Goal: Information Seeking & Learning: Find specific fact

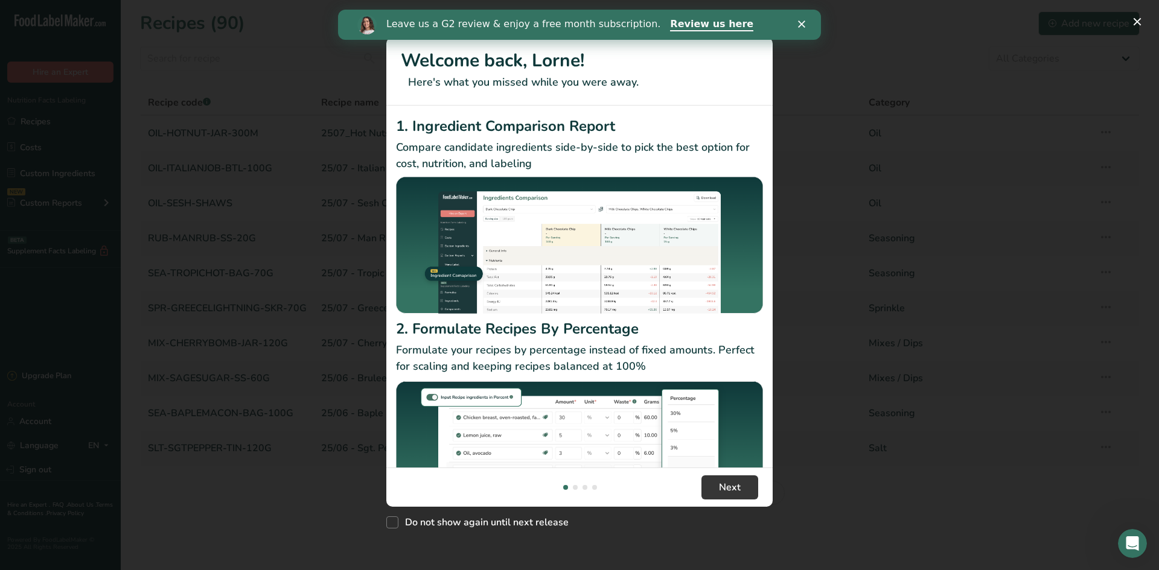
click at [838, 155] on div "New Features" at bounding box center [579, 285] width 1159 height 570
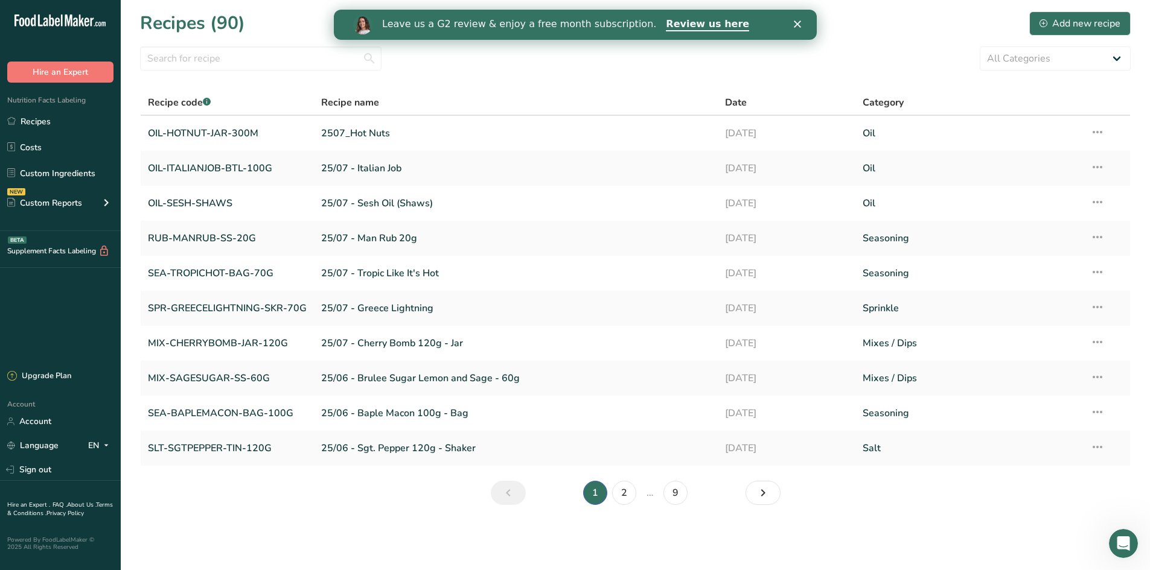
click at [799, 23] on icon "Close" at bounding box center [796, 24] width 7 height 7
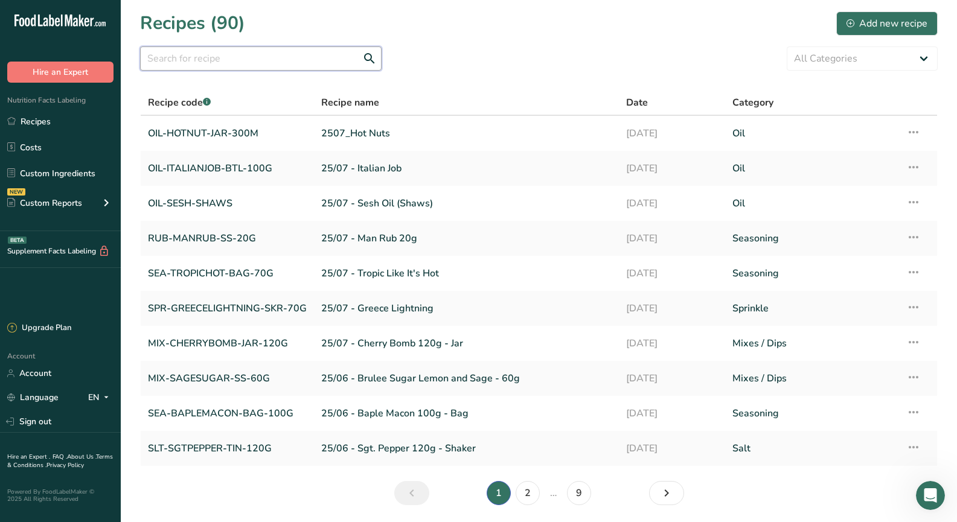
click at [231, 57] on input "text" at bounding box center [260, 58] width 241 height 24
type input "man grind"
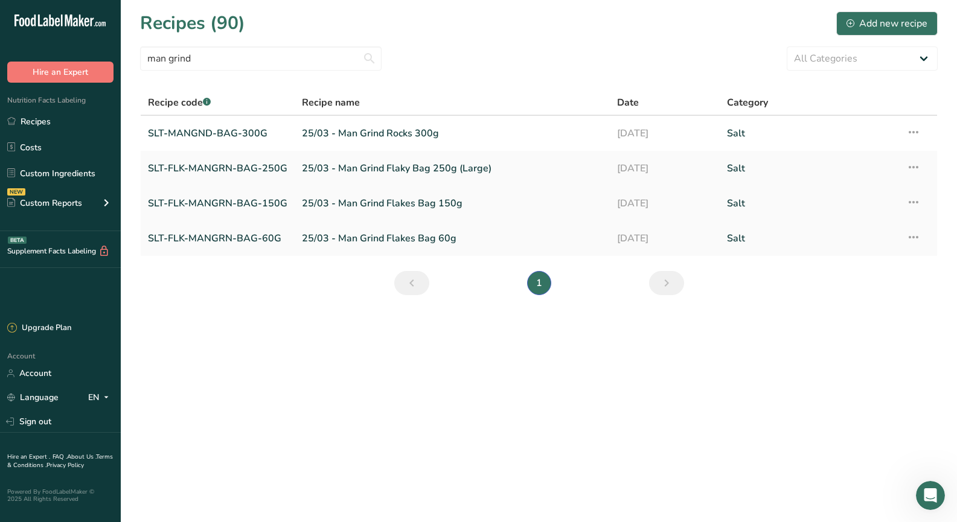
click at [206, 208] on link "SLT-FLK-MANGRN-BAG-150G" at bounding box center [217, 203] width 139 height 25
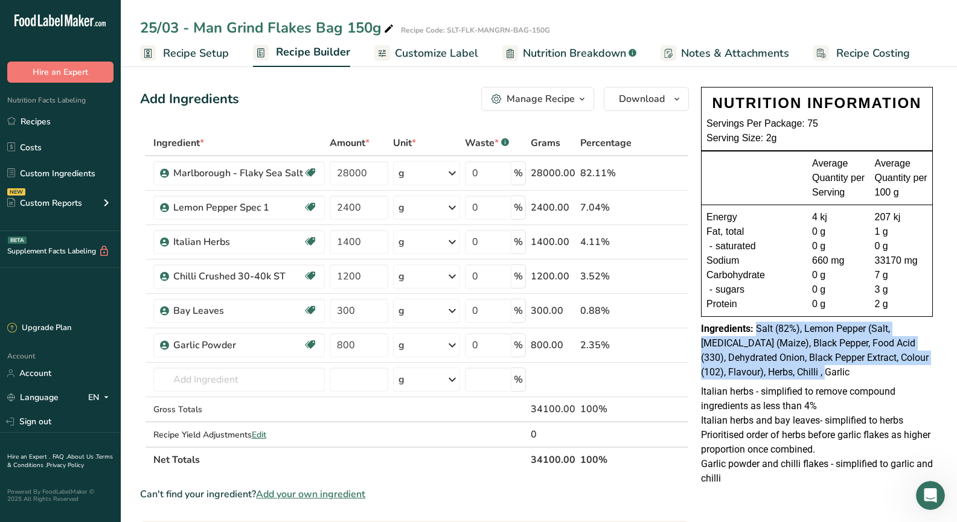
drag, startPoint x: 788, startPoint y: 371, endPoint x: 757, endPoint y: 328, distance: 53.6
click at [757, 328] on div "Ingredients: Salt (82%), Lemon Pepper (Salt, [MEDICAL_DATA] (Maize), Black Pepp…" at bounding box center [817, 351] width 232 height 58
copy span "Salt (82%), Lemon Pepper (Salt, [MEDICAL_DATA] (Maize), Black Pepper, Food Acid…"
drag, startPoint x: 64, startPoint y: 123, endPoint x: 83, endPoint y: 113, distance: 21.3
click at [64, 123] on link "Recipes" at bounding box center [60, 121] width 121 height 23
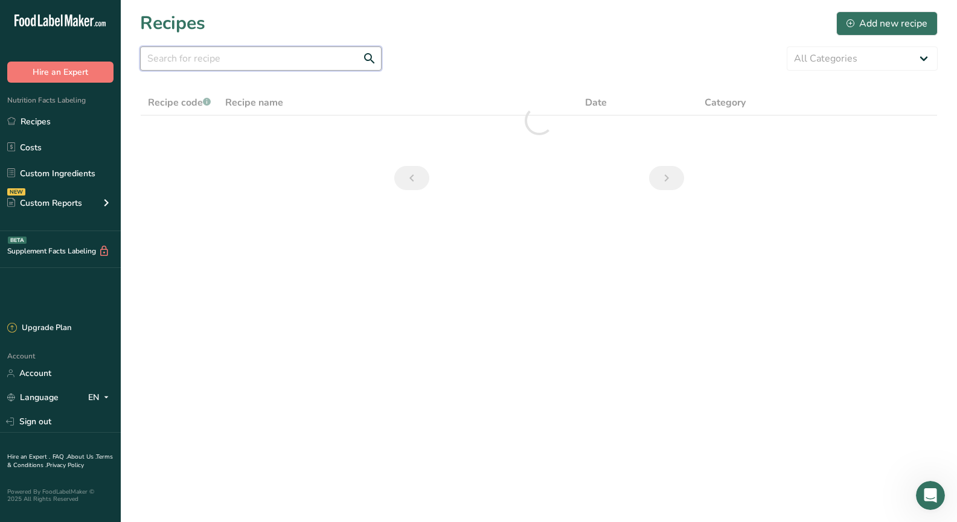
click at [250, 53] on input "text" at bounding box center [260, 58] width 241 height 24
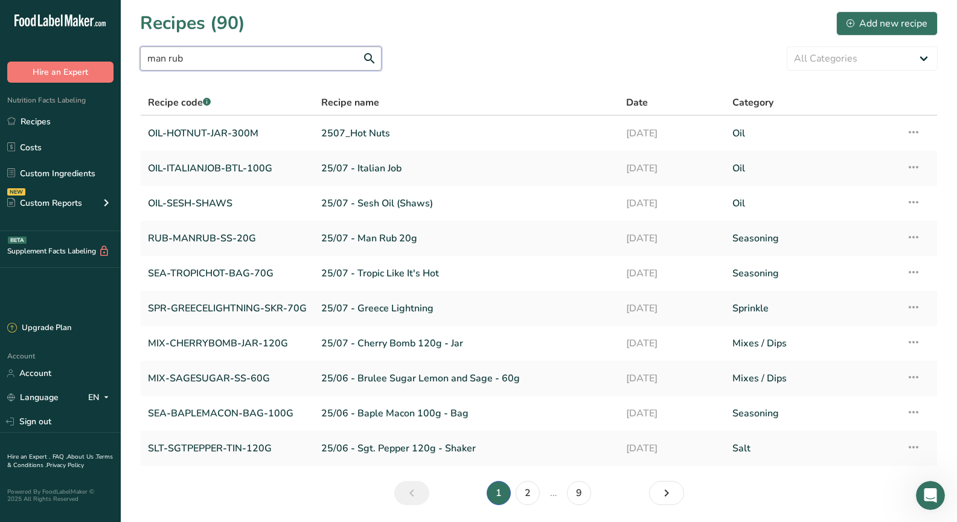
type input "man rub"
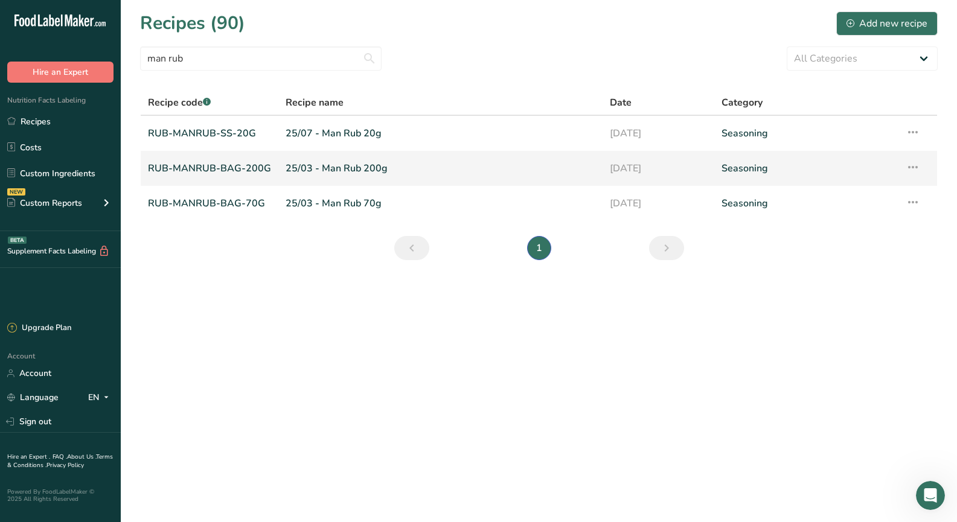
click at [231, 168] on link "RUB-MANRUB-BAG-200G" at bounding box center [209, 168] width 123 height 25
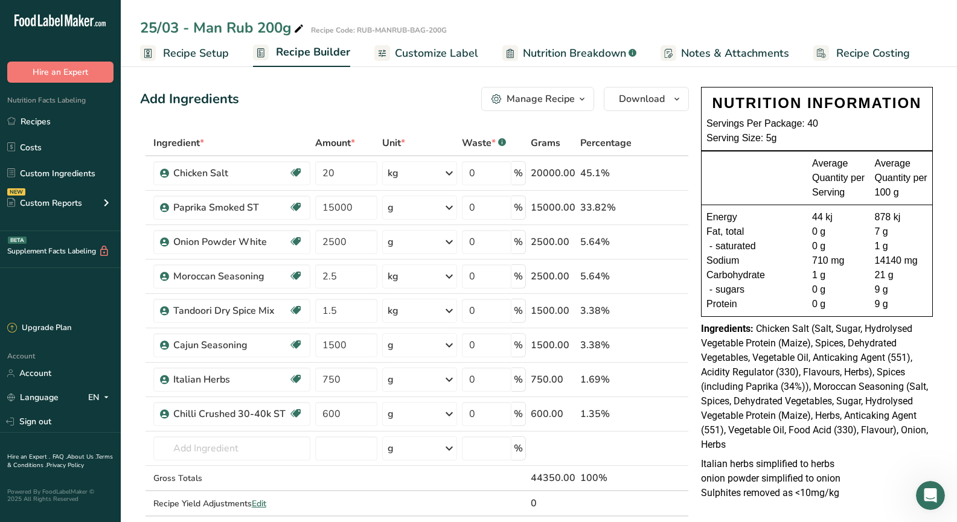
click at [747, 368] on span "Chicken Salt (Salt, Sugar, Hydrolysed Vegetable Protein (Maize), Spices, Dehydr…" at bounding box center [814, 386] width 227 height 127
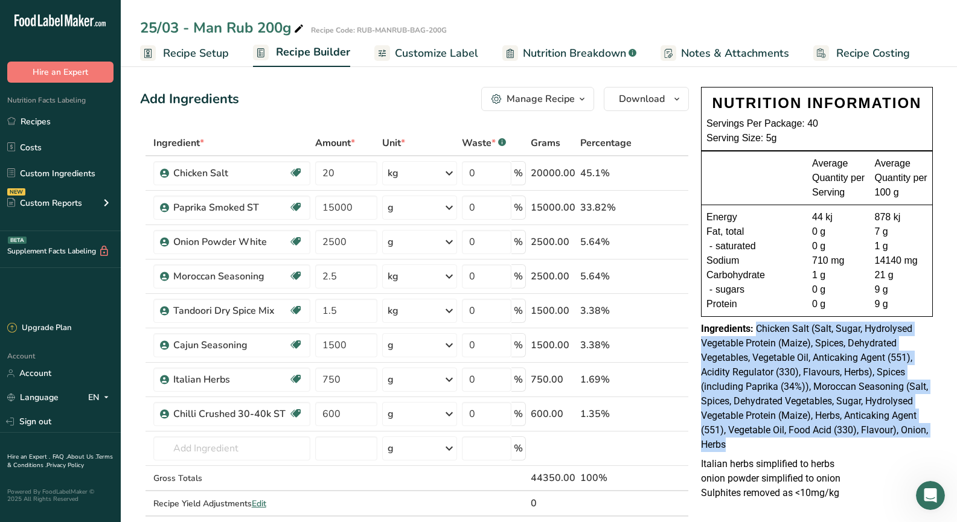
drag, startPoint x: 733, startPoint y: 447, endPoint x: 757, endPoint y: 330, distance: 119.0
click at [757, 330] on div "Ingredients: Chicken Salt (Salt, Sugar, Hydrolysed Vegetable Protein (Maize), S…" at bounding box center [817, 387] width 232 height 130
copy span "Chicken Salt (Salt, Sugar, Hydrolysed Vegetable Protein (Maize), Spices, Dehydr…"
drag, startPoint x: 33, startPoint y: 124, endPoint x: 53, endPoint y: 119, distance: 20.5
click at [33, 123] on link "Recipes" at bounding box center [60, 121] width 121 height 23
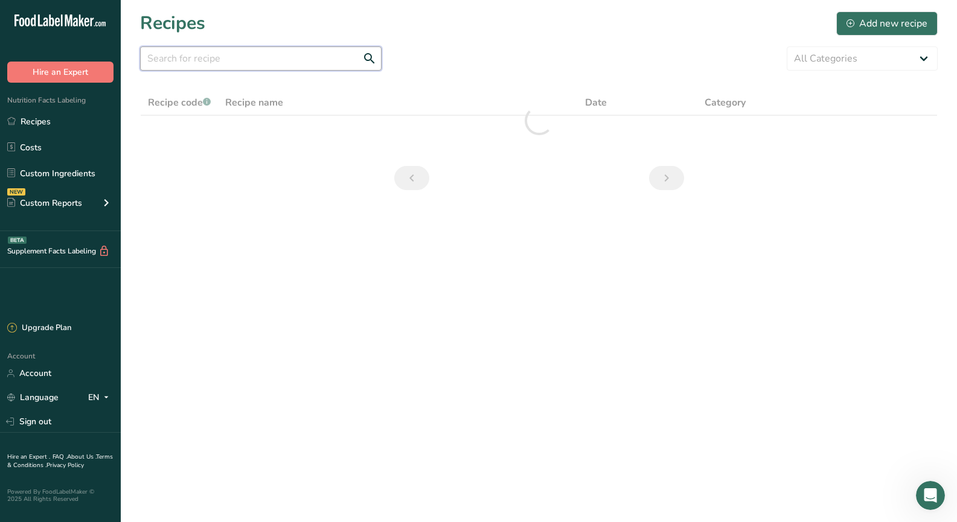
click at [194, 65] on input "text" at bounding box center [260, 58] width 241 height 24
type input "goan"
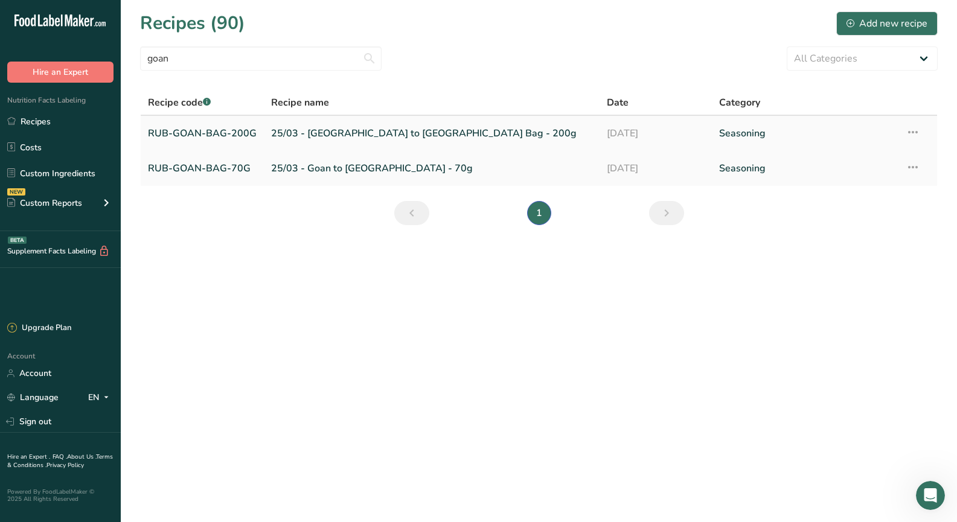
click at [220, 134] on link "RUB-GOAN-BAG-200G" at bounding box center [202, 133] width 109 height 25
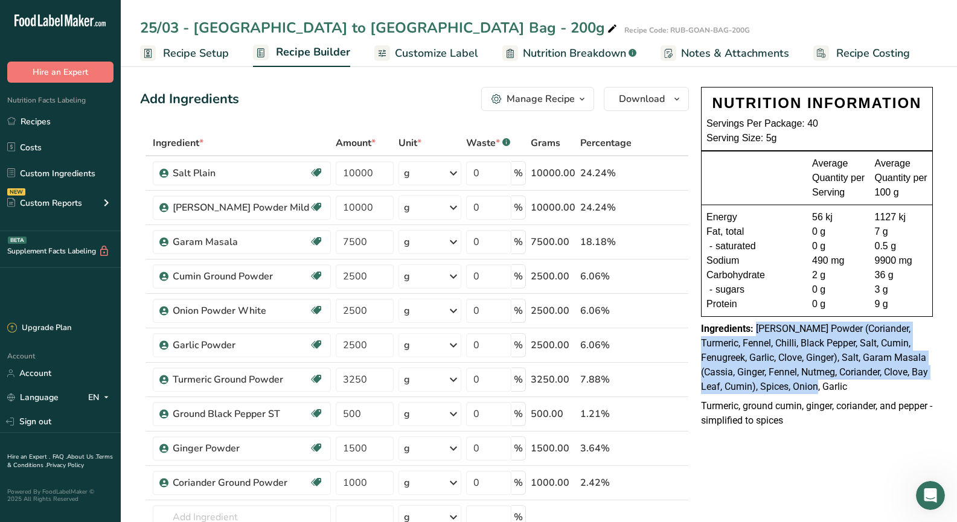
drag, startPoint x: 828, startPoint y: 388, endPoint x: 757, endPoint y: 324, distance: 95.7
click at [757, 324] on div "Ingredients: [PERSON_NAME] Powder (Coriander, Turmeric, Fennel, Chilli, Black P…" at bounding box center [817, 358] width 232 height 72
copy span "[PERSON_NAME] Powder (Coriander, Turmeric, Fennel, Chilli, Black Pepper, Salt, …"
click at [39, 126] on link "Recipes" at bounding box center [60, 121] width 121 height 23
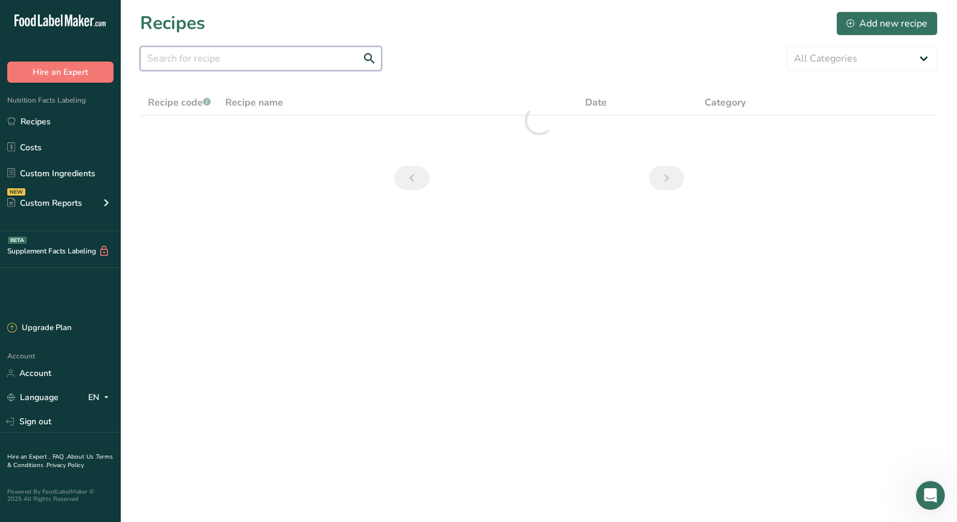
click at [212, 64] on input "text" at bounding box center [260, 58] width 241 height 24
click at [157, 57] on input "zaatar" at bounding box center [260, 58] width 241 height 24
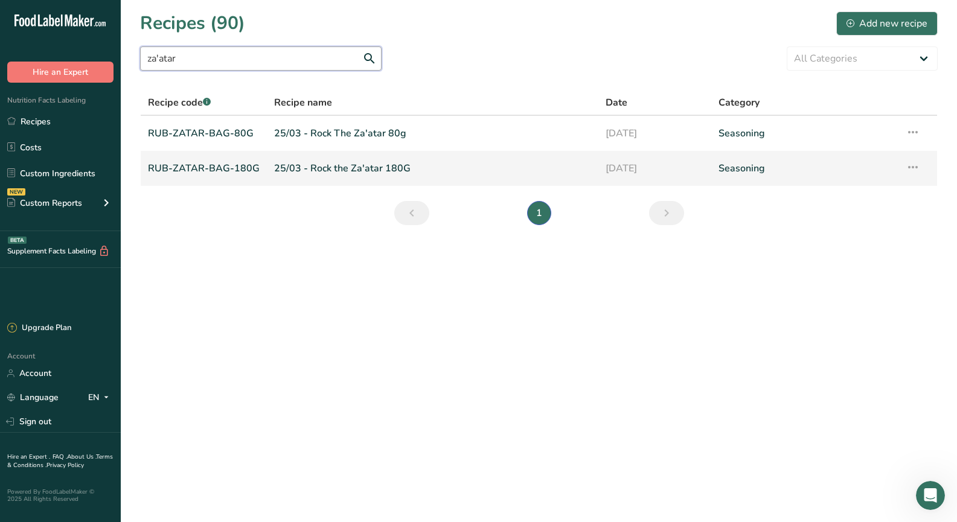
type input "za'atar"
click at [211, 165] on link "RUB-ZATAR-BAG-180G" at bounding box center [204, 168] width 112 height 25
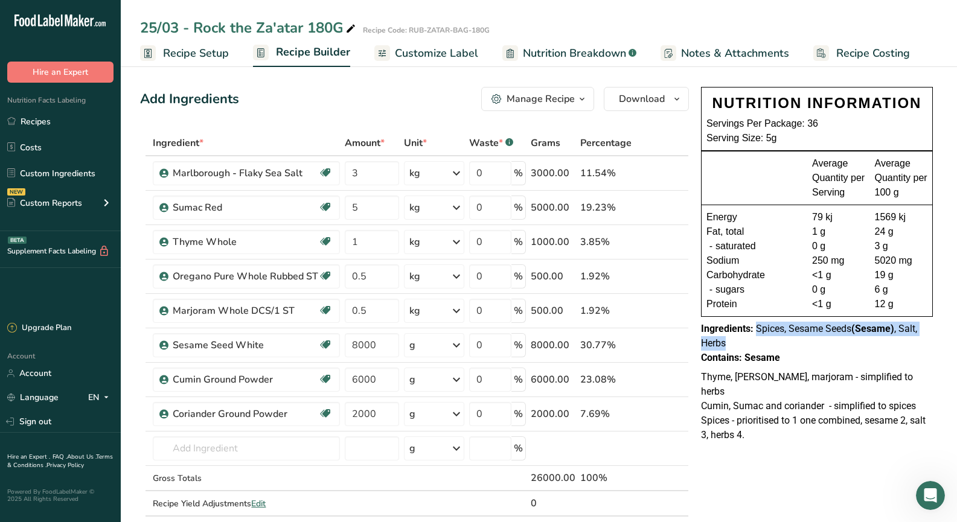
drag, startPoint x: 761, startPoint y: 342, endPoint x: 756, endPoint y: 332, distance: 10.5
click at [756, 332] on div "Ingredients: Spices, Sesame Seeds (Sesame) , Salt, Herbs" at bounding box center [817, 336] width 232 height 29
copy span "Spices, Sesame Seeds (Sesame) , Salt, Herbs"
click at [51, 121] on link "Recipes" at bounding box center [60, 121] width 121 height 23
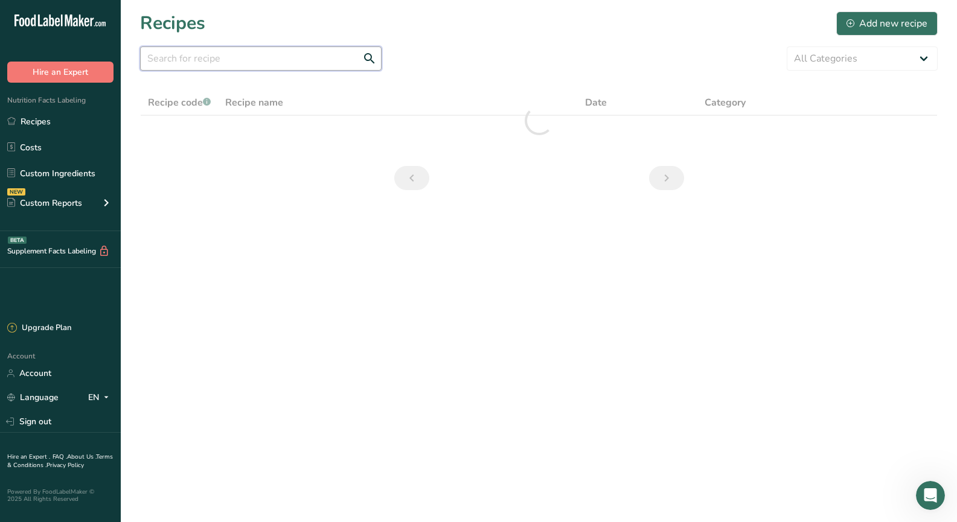
click at [237, 48] on input "text" at bounding box center [260, 58] width 241 height 24
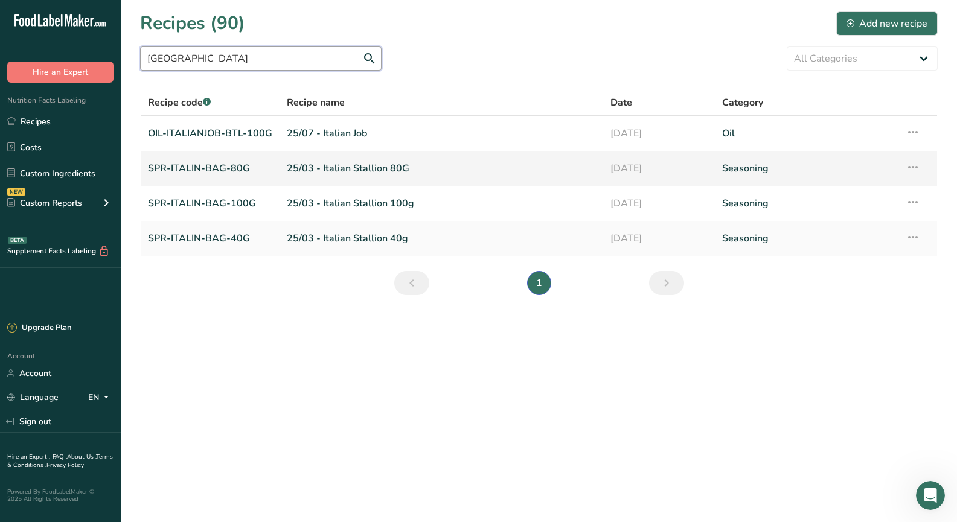
type input "[GEOGRAPHIC_DATA]"
click at [197, 168] on link "SPR-ITALIN-BAG-80G" at bounding box center [210, 168] width 124 height 25
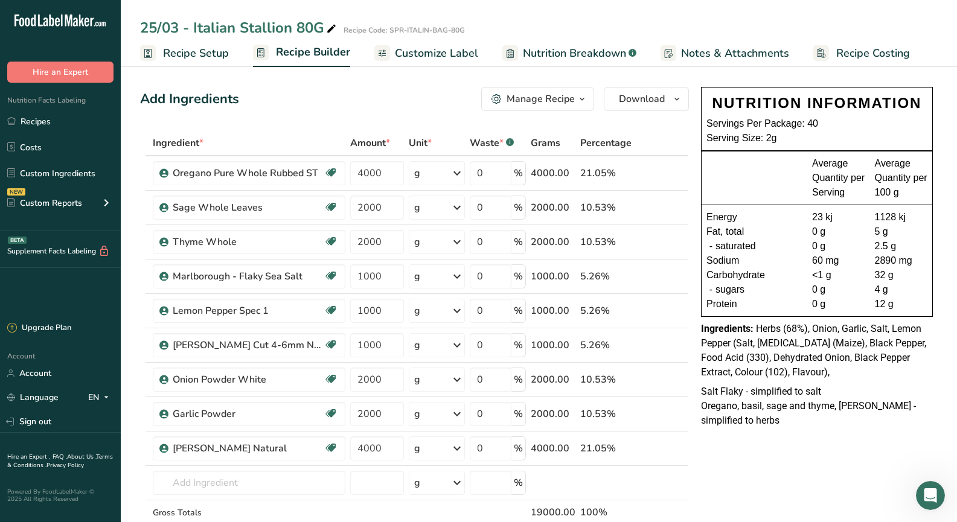
click at [798, 374] on div "Ingredients: Herbs (68%), Onion, Garlic, Salt, Lemon Pepper (Salt, [MEDICAL_DAT…" at bounding box center [817, 351] width 232 height 58
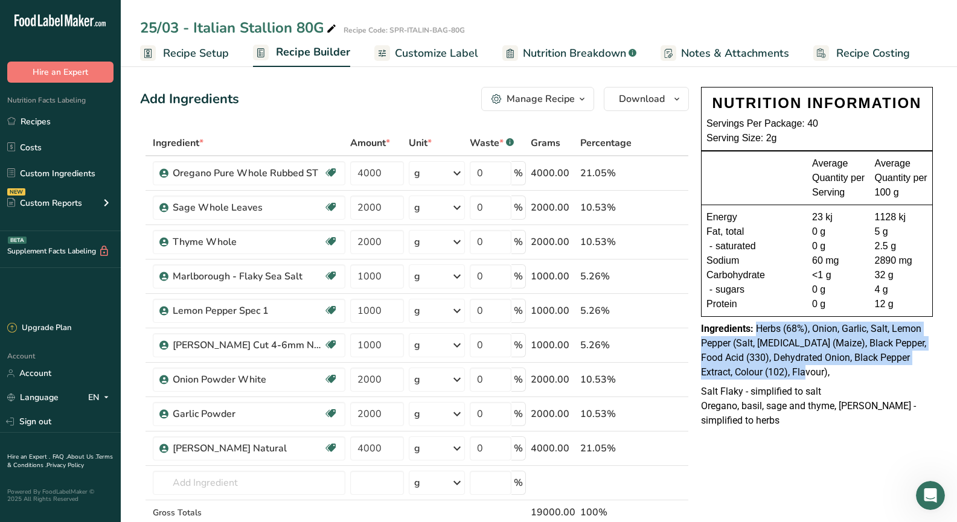
drag, startPoint x: 799, startPoint y: 374, endPoint x: 757, endPoint y: 325, distance: 64.2
click at [757, 325] on div "Ingredients: Herbs (68%), Onion, Garlic, Salt, Lemon Pepper (Salt, [MEDICAL_DAT…" at bounding box center [817, 351] width 232 height 58
copy span "Herbs (68%), Onion, Garlic, Salt, Lemon Pepper (Salt, [MEDICAL_DATA] (Maize), B…"
click at [862, 369] on div "Ingredients: Herbs (68%), Onion, Garlic, Salt, Lemon Pepper (Salt, [MEDICAL_DAT…" at bounding box center [817, 351] width 232 height 58
click at [807, 375] on div "Ingredients: Herbs (68%), Onion, Garlic, Salt, Lemon Pepper (Salt, [MEDICAL_DAT…" at bounding box center [817, 351] width 232 height 58
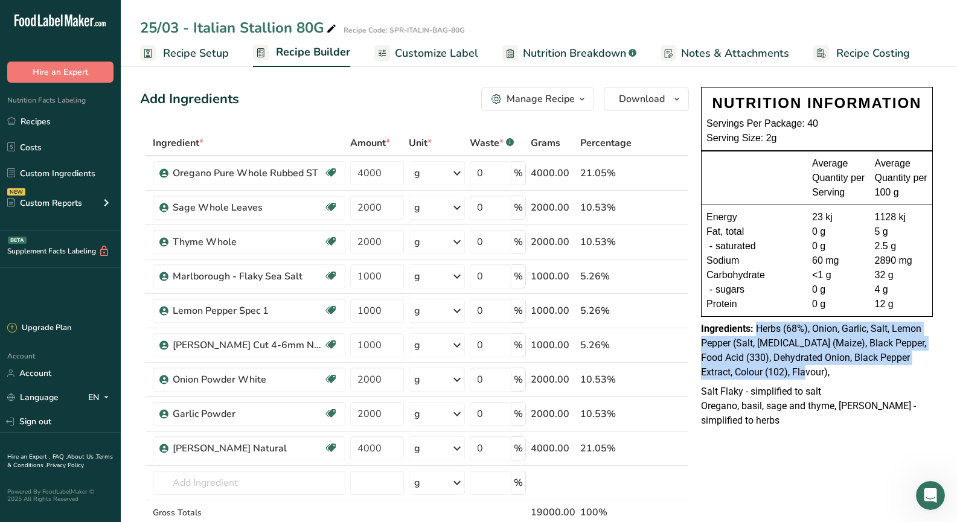
drag, startPoint x: 803, startPoint y: 376, endPoint x: 758, endPoint y: 328, distance: 66.6
click at [758, 328] on div "Ingredients: Herbs (68%), Onion, Garlic, Salt, Lemon Pepper (Salt, [MEDICAL_DAT…" at bounding box center [817, 351] width 232 height 58
copy span "Herbs (68%), Onion, Garlic, Salt, Lemon Pepper (Salt, [MEDICAL_DATA] (Maize), B…"
click at [749, 348] on span "Herbs (68%), Onion, Garlic, Salt, Lemon Pepper (Salt, [MEDICAL_DATA] (Maize), B…" at bounding box center [813, 350] width 225 height 55
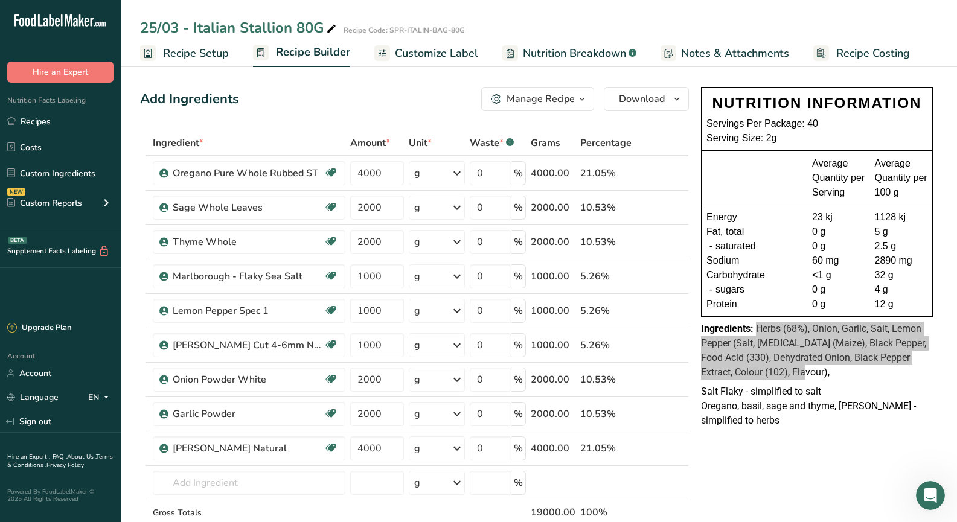
drag, startPoint x: 798, startPoint y: 368, endPoint x: 755, endPoint y: 328, distance: 58.5
click at [755, 328] on div "Ingredients: Herbs (68%), Onion, Garlic, Salt, Lemon Pepper (Salt, [MEDICAL_DAT…" at bounding box center [817, 351] width 232 height 58
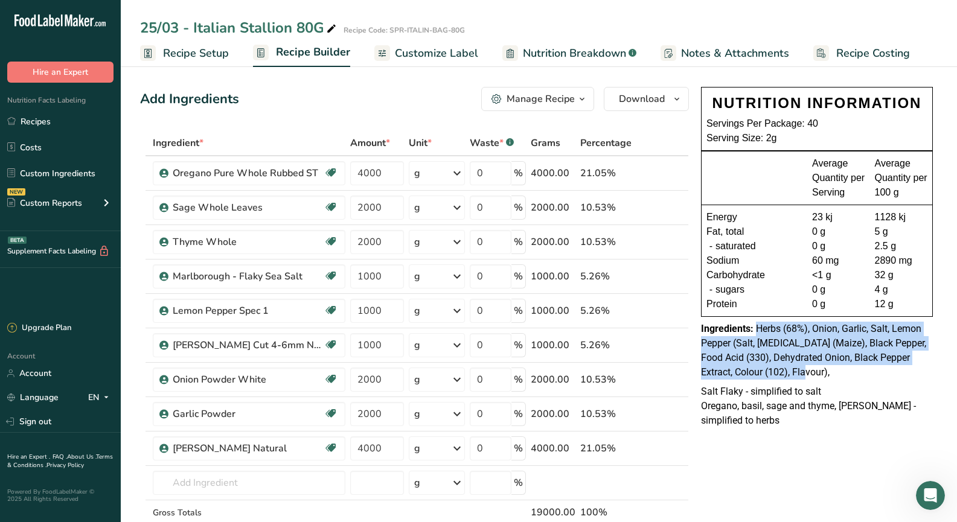
click at [739, 349] on div "Ingredients: Herbs (68%), Onion, Garlic, Salt, Lemon Pepper (Salt, [MEDICAL_DAT…" at bounding box center [817, 351] width 232 height 58
drag, startPoint x: 815, startPoint y: 373, endPoint x: 805, endPoint y: 380, distance: 11.7
click at [814, 373] on div "Ingredients: Herbs (68%), Onion, Garlic, Salt, Lemon Pepper (Salt, [MEDICAL_DAT…" at bounding box center [817, 351] width 232 height 58
click at [790, 377] on span "Herbs (68%), Onion, Garlic, Salt, Lemon Pepper (Salt, [MEDICAL_DATA] (Maize), B…" at bounding box center [813, 350] width 225 height 55
drag, startPoint x: 756, startPoint y: 327, endPoint x: 793, endPoint y: 374, distance: 59.7
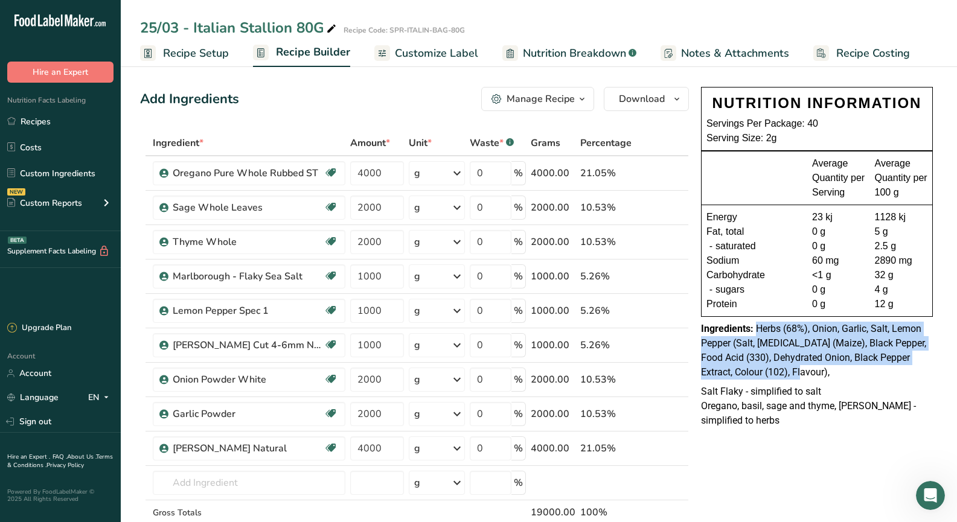
click at [793, 374] on span "Herbs (68%), Onion, Garlic, Salt, Lemon Pepper (Salt, [MEDICAL_DATA] (Maize), B…" at bounding box center [813, 350] width 225 height 55
copy span "Herbs (68%), Onion, Garlic, Salt, Lemon Pepper (Salt, [MEDICAL_DATA] (Maize), B…"
click at [59, 126] on link "Recipes" at bounding box center [60, 121] width 121 height 23
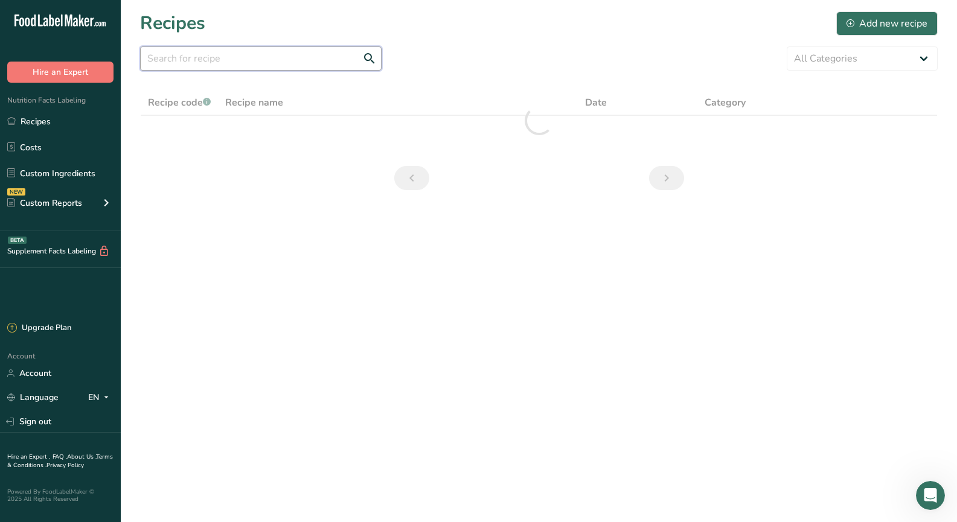
click at [184, 59] on input "text" at bounding box center [260, 58] width 241 height 24
type input "tik tok"
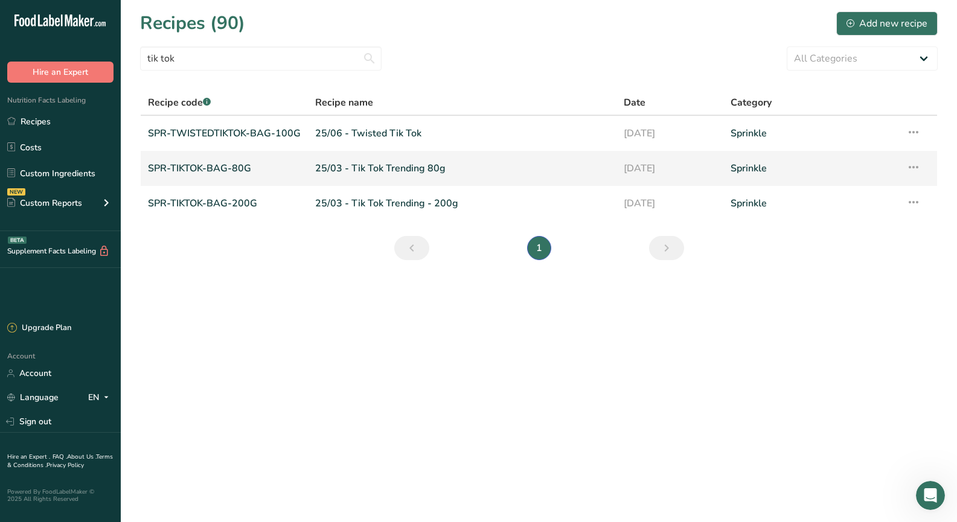
click at [241, 173] on link "SPR-TIKTOK-BAG-80G" at bounding box center [224, 168] width 153 height 25
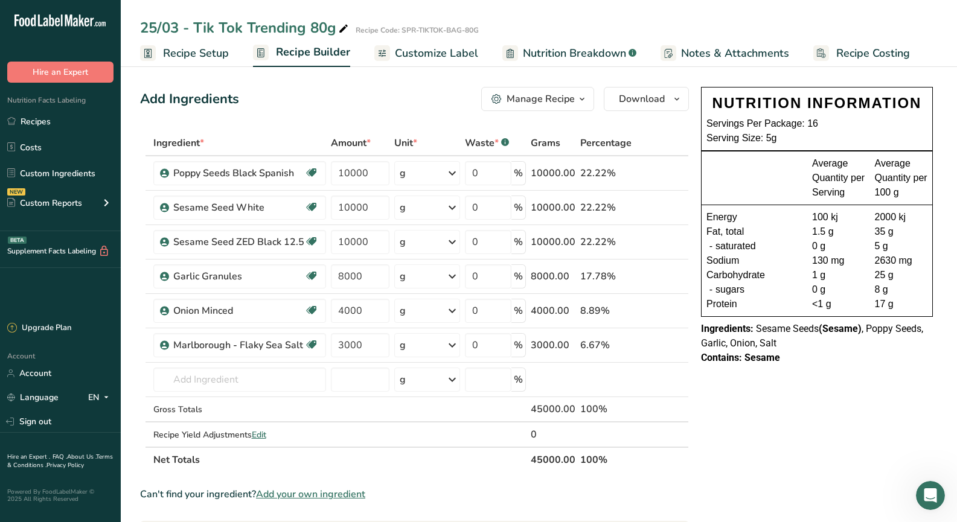
click at [800, 341] on div "Ingredients: Sesame Seeds (Sesame) , Poppy Seeds, Garlic, Onion, Salt" at bounding box center [817, 336] width 232 height 29
drag, startPoint x: 792, startPoint y: 343, endPoint x: 756, endPoint y: 330, distance: 37.8
click at [756, 330] on div "Ingredients: Sesame Seeds (Sesame) , Poppy Seeds, Garlic, Onion, Salt" at bounding box center [817, 336] width 232 height 29
copy span "Sesame Seeds (Sesame) , Poppy Seeds, Garlic, Onion, Salt"
click at [191, 57] on span "Recipe Setup" at bounding box center [196, 53] width 66 height 16
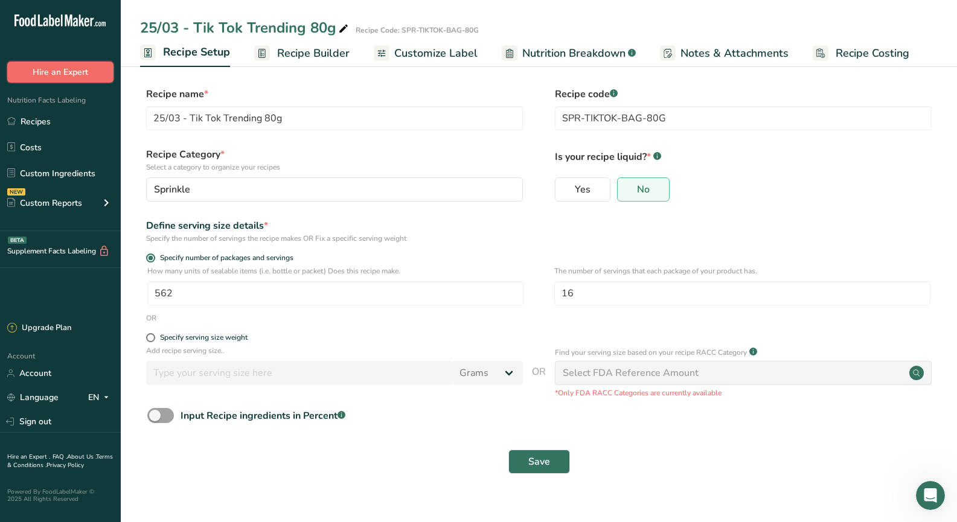
click at [78, 78] on button "Hire an Expert" at bounding box center [60, 72] width 106 height 21
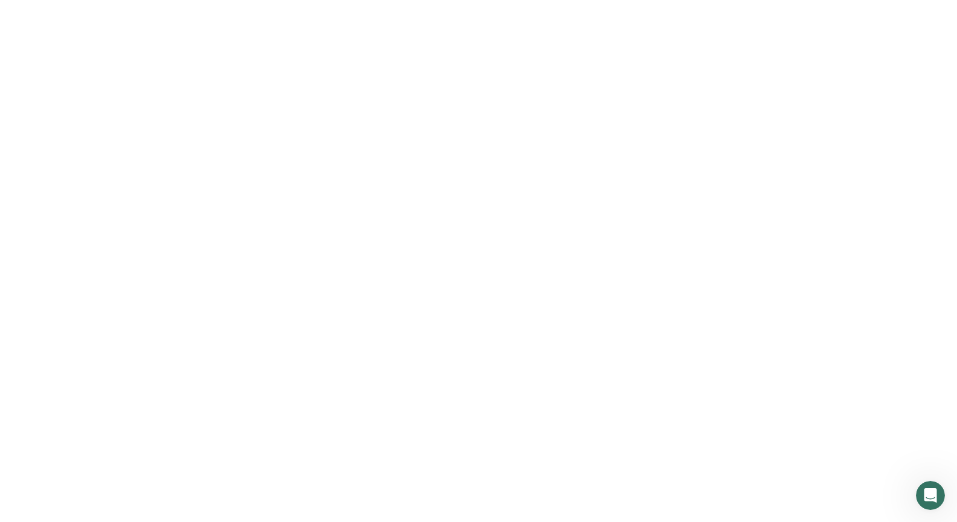
select select
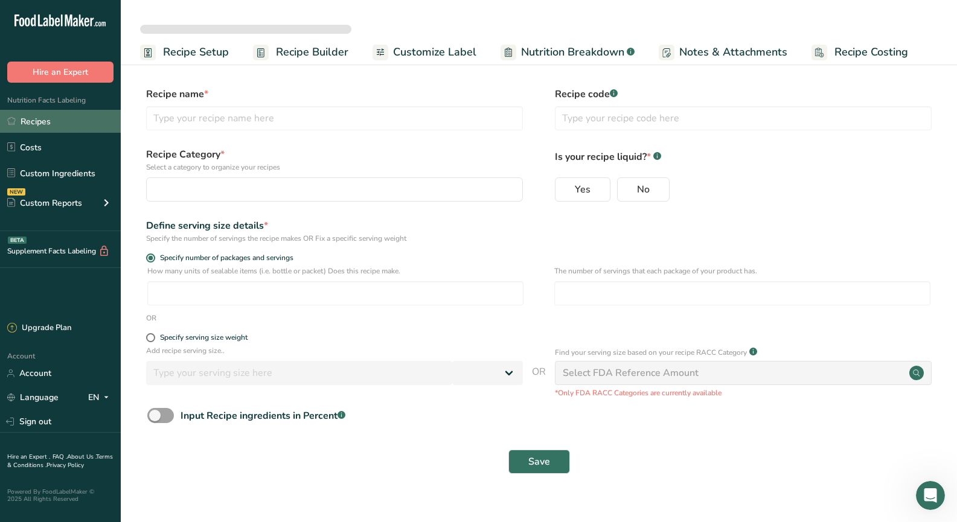
click at [49, 116] on link "Recipes" at bounding box center [60, 121] width 121 height 23
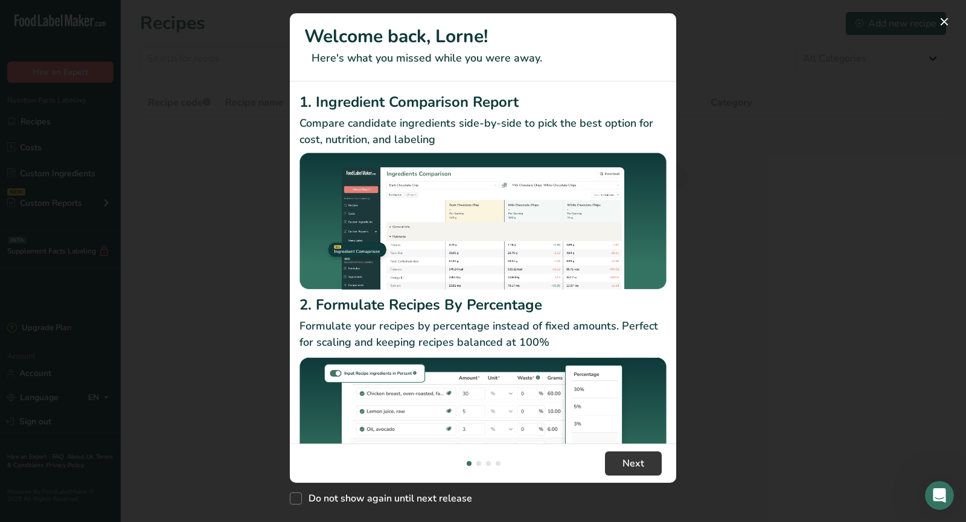
click at [762, 152] on div "New Features" at bounding box center [483, 261] width 966 height 522
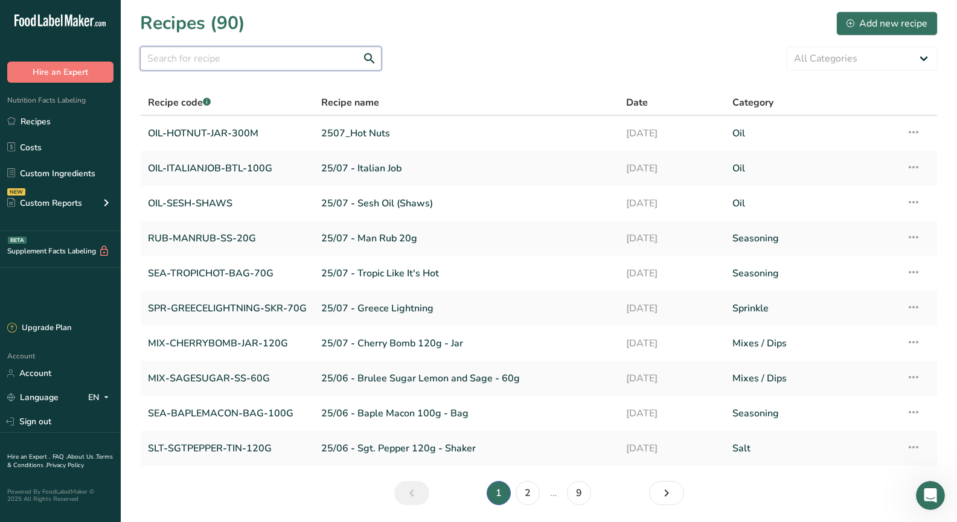
click at [207, 54] on input "text" at bounding box center [260, 58] width 241 height 24
type input "sunshin"
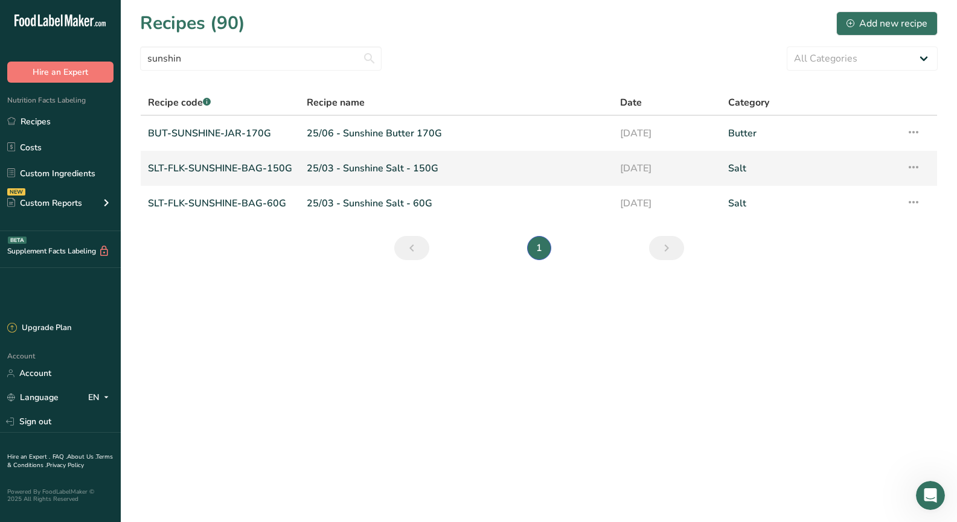
click at [223, 172] on link "SLT-FLK-SUNSHINE-BAG-150G" at bounding box center [220, 168] width 144 height 25
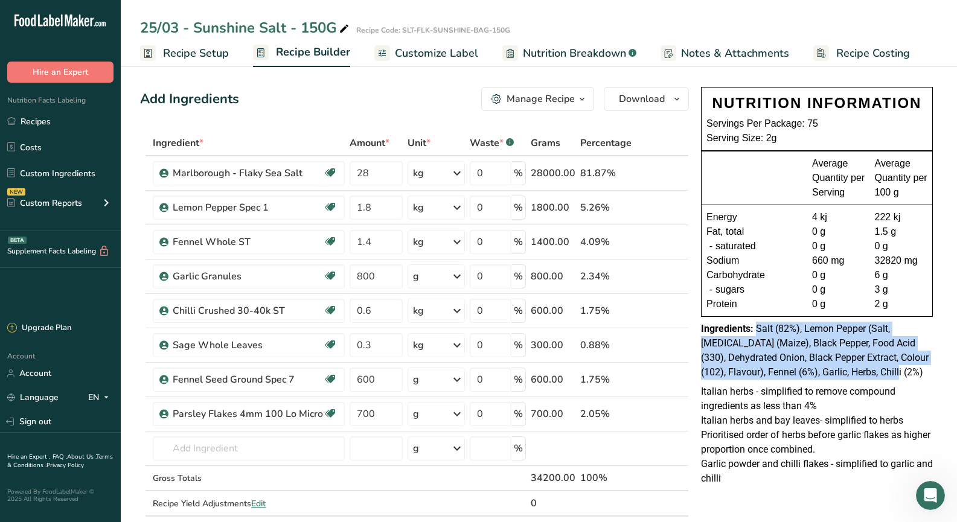
drag, startPoint x: 867, startPoint y: 375, endPoint x: 756, endPoint y: 326, distance: 121.3
click at [756, 326] on div "Ingredients: Salt (82%), Lemon Pepper (Salt, [MEDICAL_DATA] (Maize), Black Pepp…" at bounding box center [817, 351] width 232 height 58
copy span "Salt (82%), Lemon Pepper (Salt, [MEDICAL_DATA] (Maize), Black Pepper, Food Acid…"
click at [54, 123] on link "Recipes" at bounding box center [60, 121] width 121 height 23
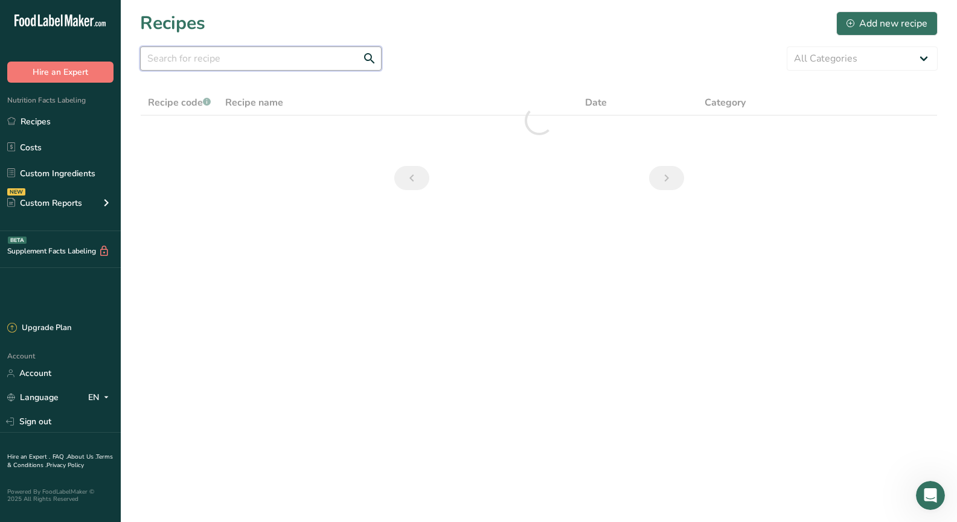
click at [192, 53] on input "text" at bounding box center [260, 58] width 241 height 24
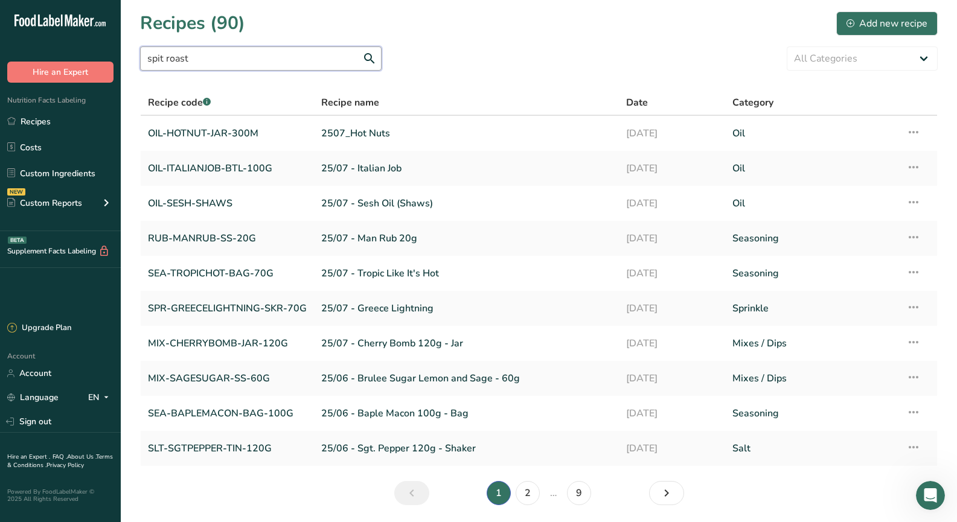
type input "spit roast"
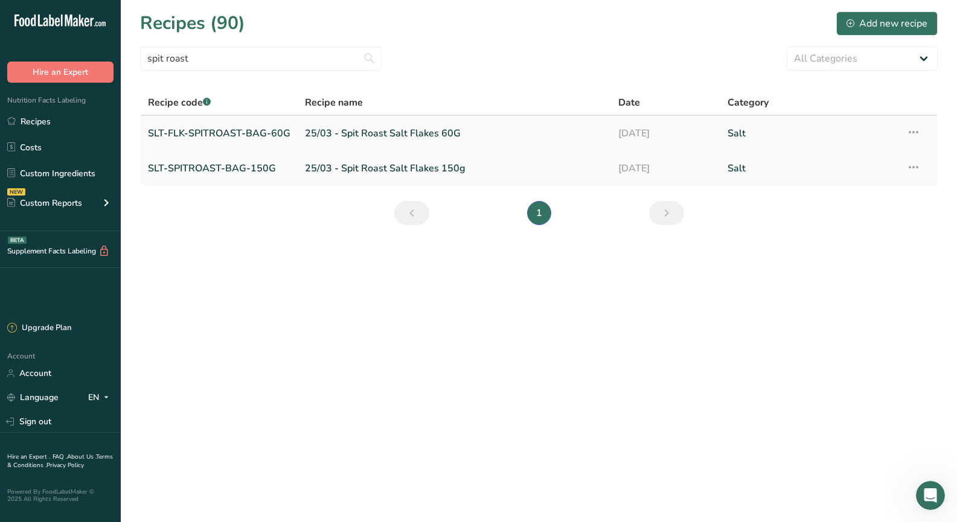
click at [234, 134] on link "SLT-FLK-SPITROAST-BAG-60G" at bounding box center [219, 133] width 142 height 25
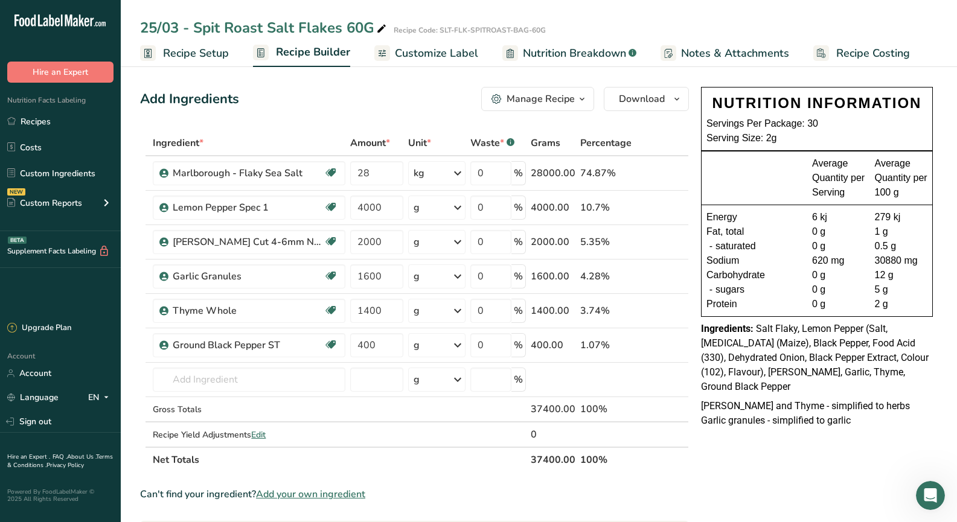
click at [775, 370] on span "Salt Flaky, Lemon Pepper (Salt, [MEDICAL_DATA] (Maize), Black Pepper, Food Acid…" at bounding box center [815, 357] width 228 height 69
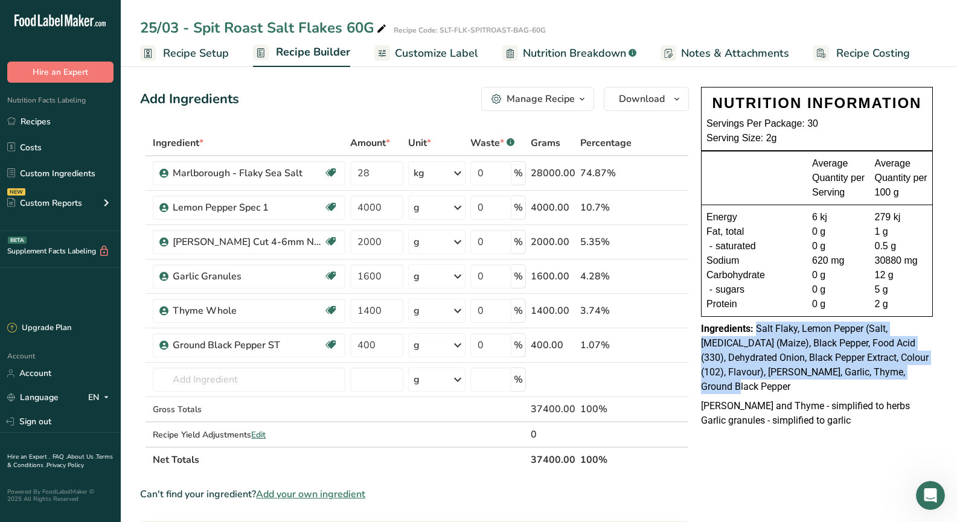
drag, startPoint x: 914, startPoint y: 371, endPoint x: 758, endPoint y: 324, distance: 163.4
click at [758, 324] on div "Ingredients: Salt Flaky, Lemon Pepper (Salt, [MEDICAL_DATA] (Maize), Black Pepp…" at bounding box center [817, 358] width 232 height 72
copy span "Salt Flaky, Lemon Pepper (Salt, [MEDICAL_DATA] (Maize), Black Pepper, Food Acid…"
click at [62, 124] on link "Recipes" at bounding box center [60, 121] width 121 height 23
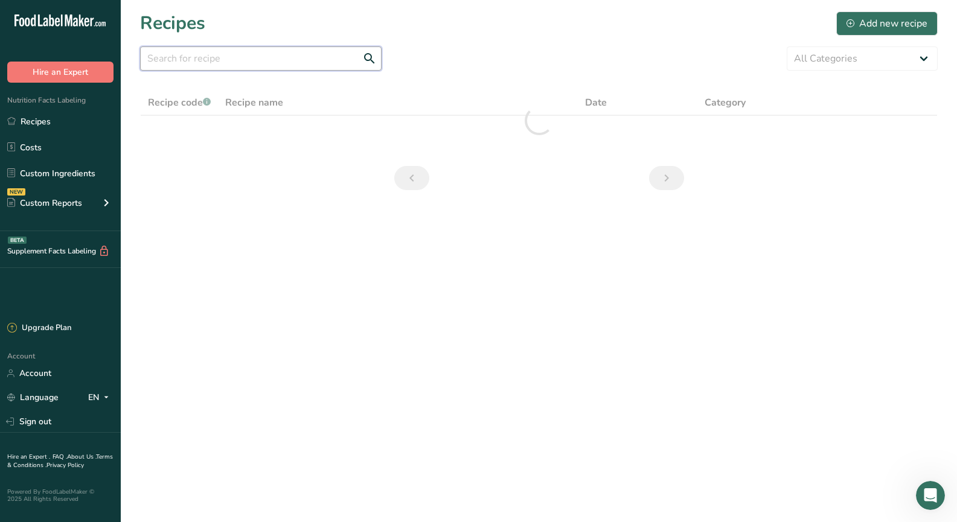
click at [211, 64] on input "text" at bounding box center [260, 58] width 241 height 24
type input "dude"
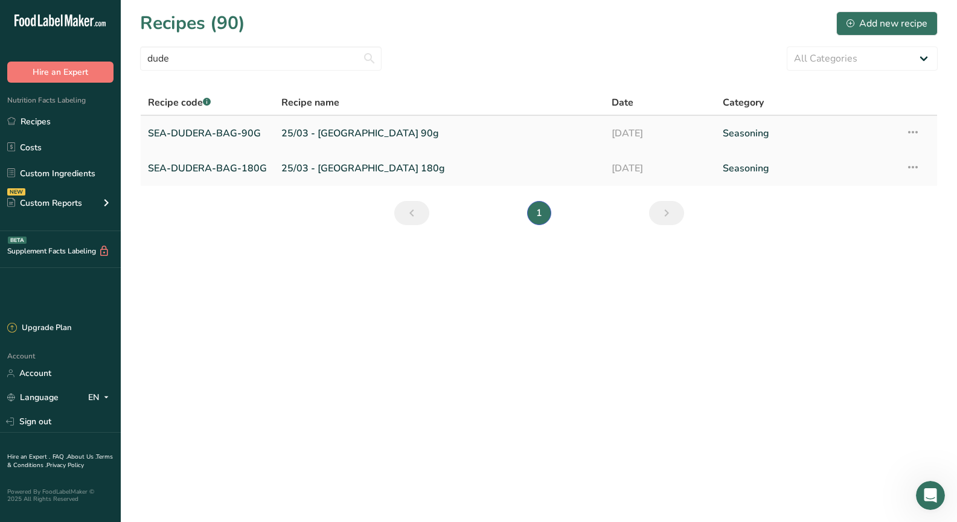
click at [210, 134] on link "SEA-DUDERA-BAG-90G" at bounding box center [207, 133] width 119 height 25
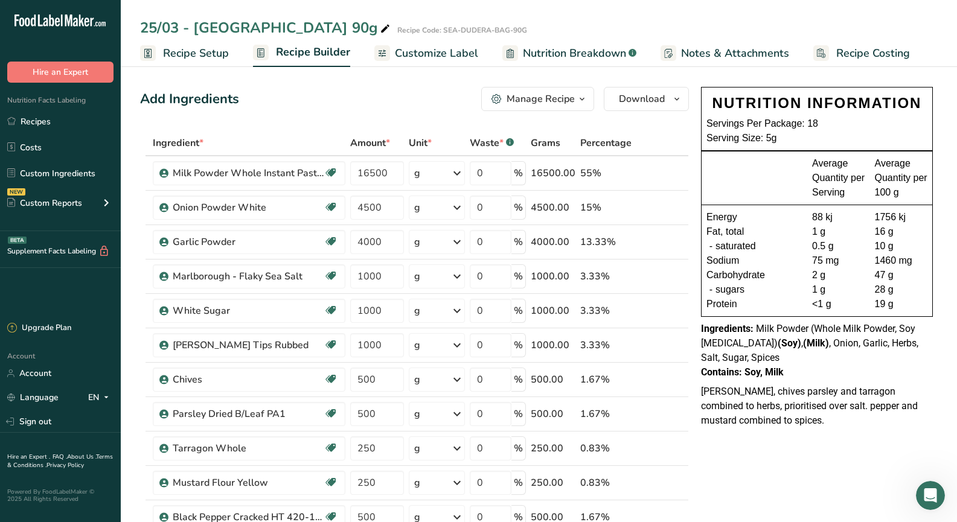
click at [800, 366] on div "Contains: Soy, Milk" at bounding box center [817, 372] width 232 height 14
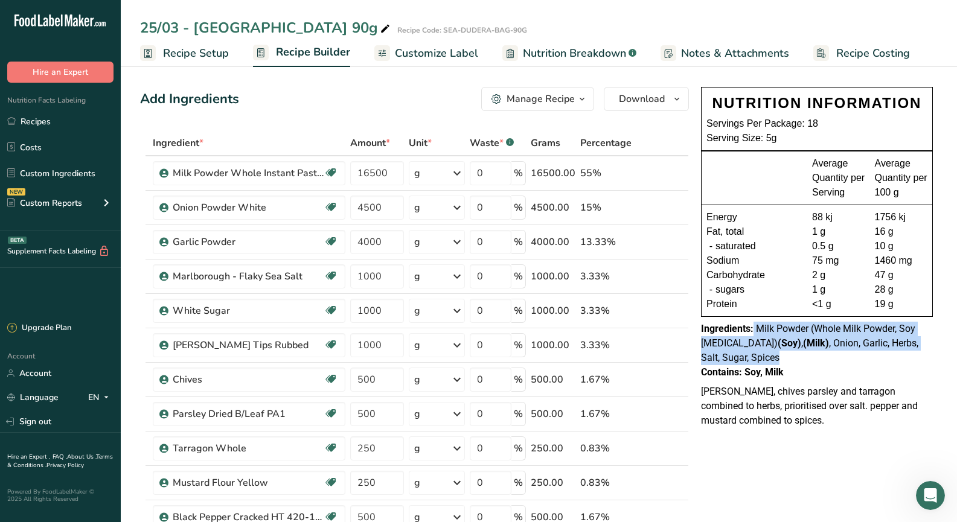
drag, startPoint x: 768, startPoint y: 356, endPoint x: 753, endPoint y: 331, distance: 29.2
click at [753, 331] on div "Ingredients: Milk Powder (Whole Milk Powder, Soy [MEDICAL_DATA]) (Soy) , (Milk)…" at bounding box center [817, 343] width 232 height 43
click at [183, 49] on span "Recipe Setup" at bounding box center [196, 53] width 66 height 16
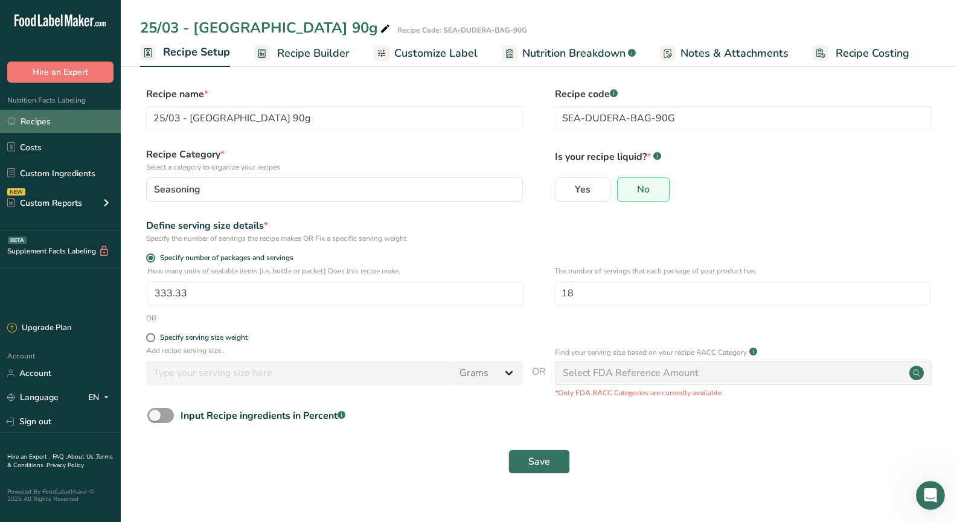
click at [50, 128] on link "Recipes" at bounding box center [60, 121] width 121 height 23
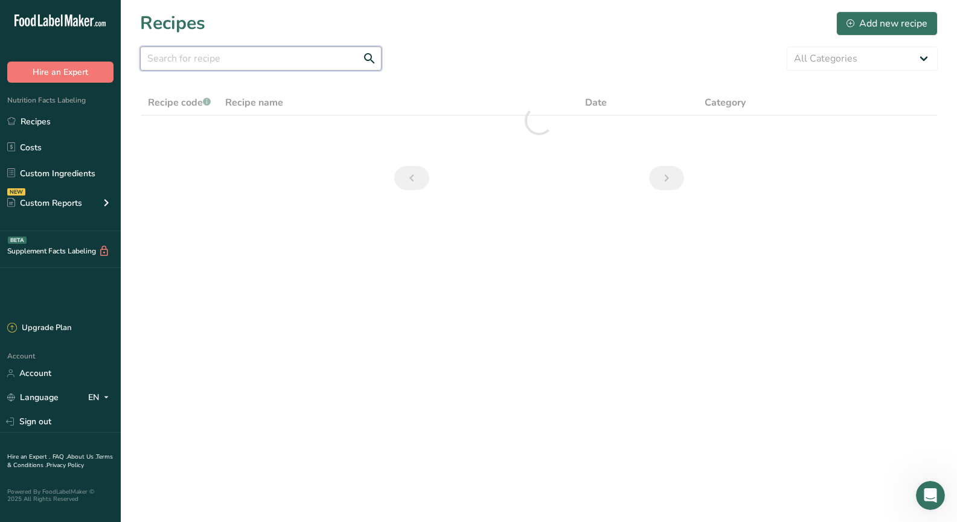
click at [199, 60] on input "text" at bounding box center [260, 58] width 241 height 24
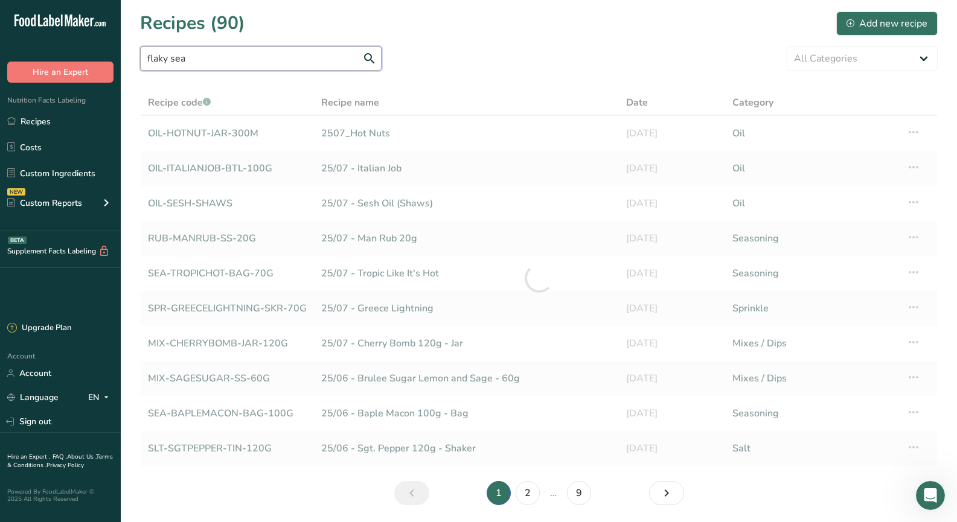
type input "flaky sea"
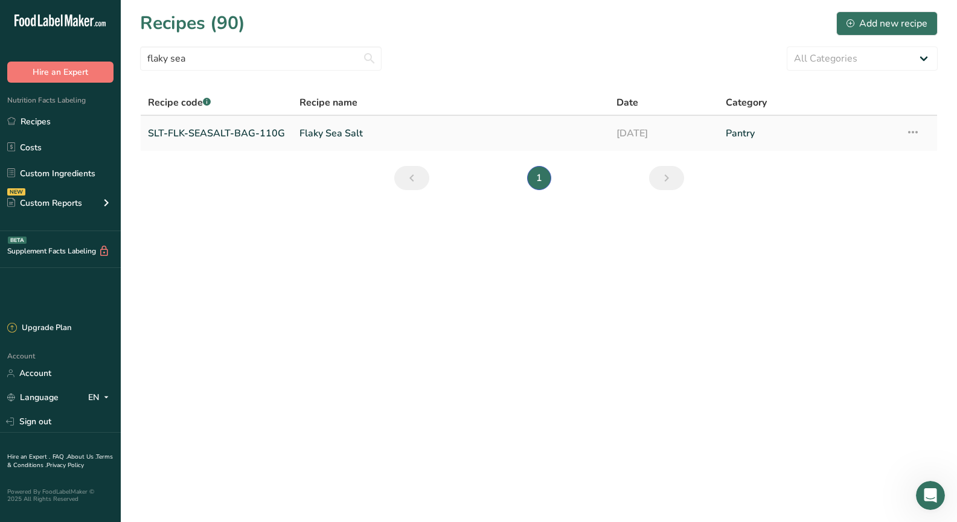
click at [283, 124] on td "SLT-FLK-SEASALT-BAG-110G" at bounding box center [217, 133] width 152 height 35
click at [285, 138] on td "SLT-FLK-SEASALT-BAG-110G" at bounding box center [217, 133] width 152 height 35
click at [212, 127] on link "SLT-FLK-SEASALT-BAG-110G" at bounding box center [216, 133] width 137 height 25
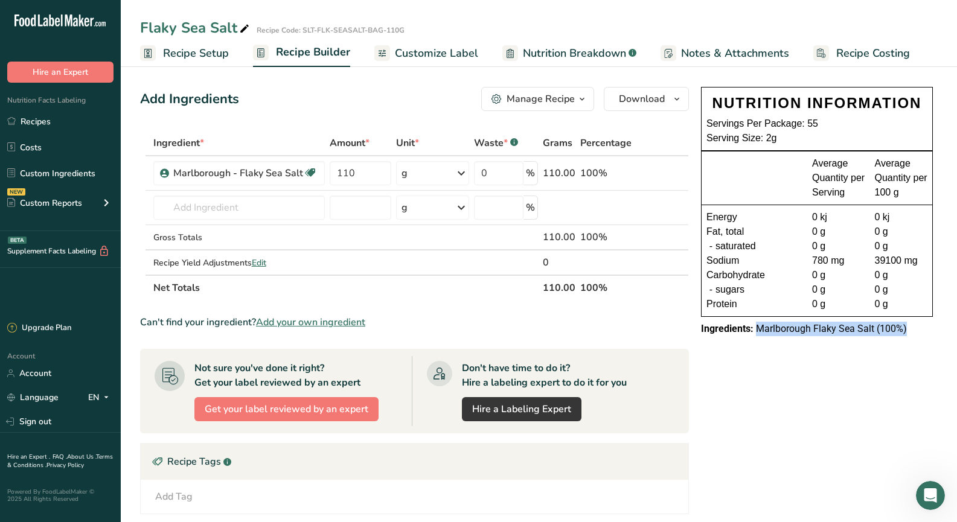
drag, startPoint x: 909, startPoint y: 328, endPoint x: 758, endPoint y: 332, distance: 151.6
click at [758, 332] on div "Ingredients: Marlborough Flaky Sea Salt (100%)" at bounding box center [817, 329] width 232 height 14
click at [59, 118] on link "Recipes" at bounding box center [60, 121] width 121 height 23
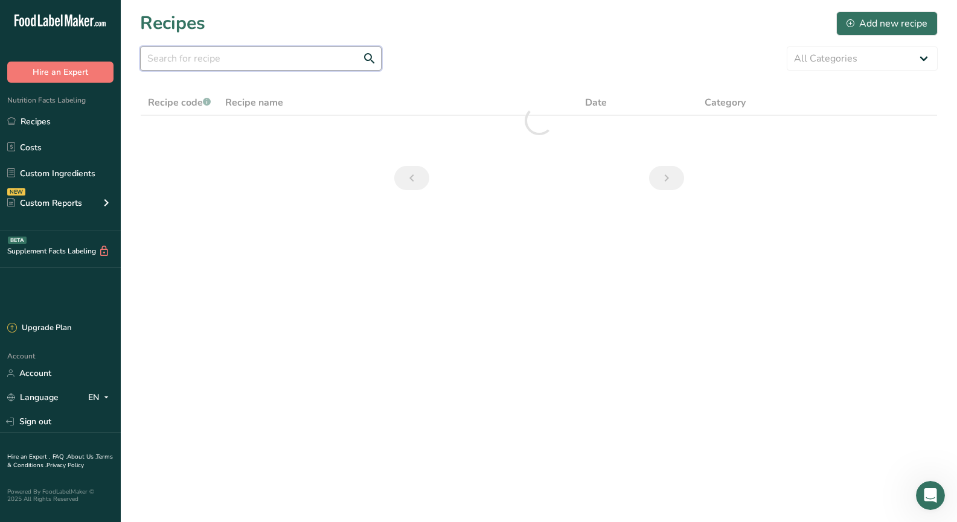
click at [234, 57] on input "text" at bounding box center [260, 58] width 241 height 24
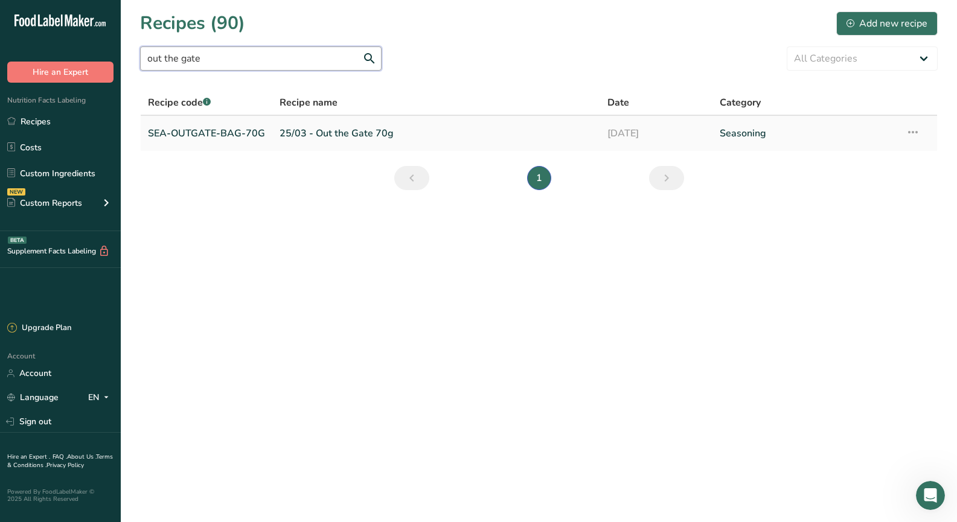
type input "out the gate"
click at [197, 134] on link "SEA-OUTGATE-BAG-70G" at bounding box center [206, 133] width 117 height 25
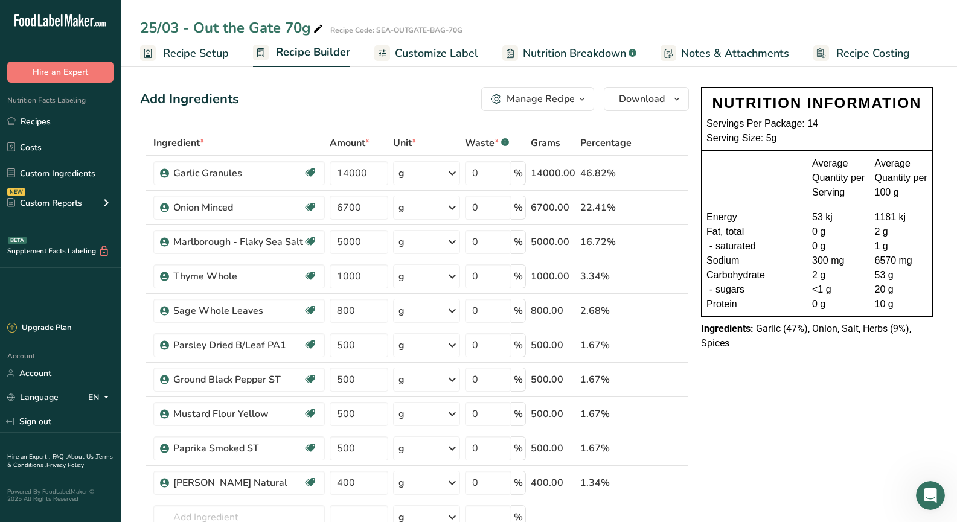
click at [760, 345] on div "Ingredients: Garlic (47%), Onion, Salt, Herbs (9%), Spices" at bounding box center [817, 336] width 232 height 29
drag, startPoint x: 744, startPoint y: 347, endPoint x: 755, endPoint y: 332, distance: 18.6
click at [755, 332] on div "Ingredients: Garlic (47%), Onion, Salt, Herbs (9%), Spices" at bounding box center [817, 336] width 232 height 29
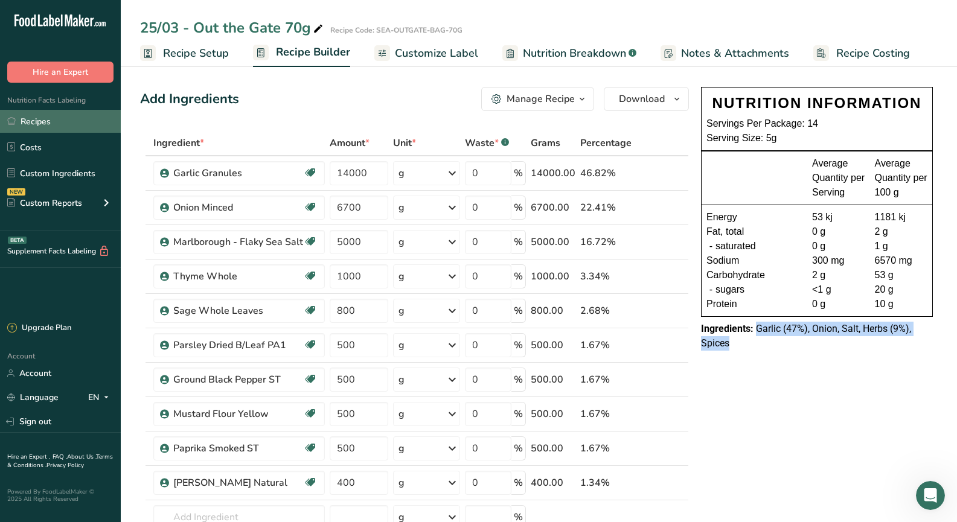
click at [81, 126] on link "Recipes" at bounding box center [60, 121] width 121 height 23
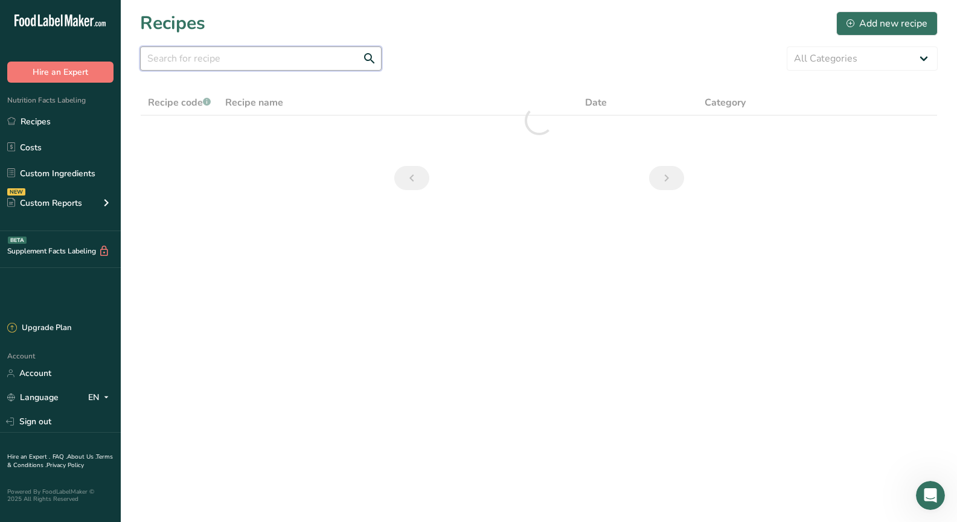
click at [249, 53] on input "text" at bounding box center [260, 58] width 241 height 24
type input "[PERSON_NAME]"
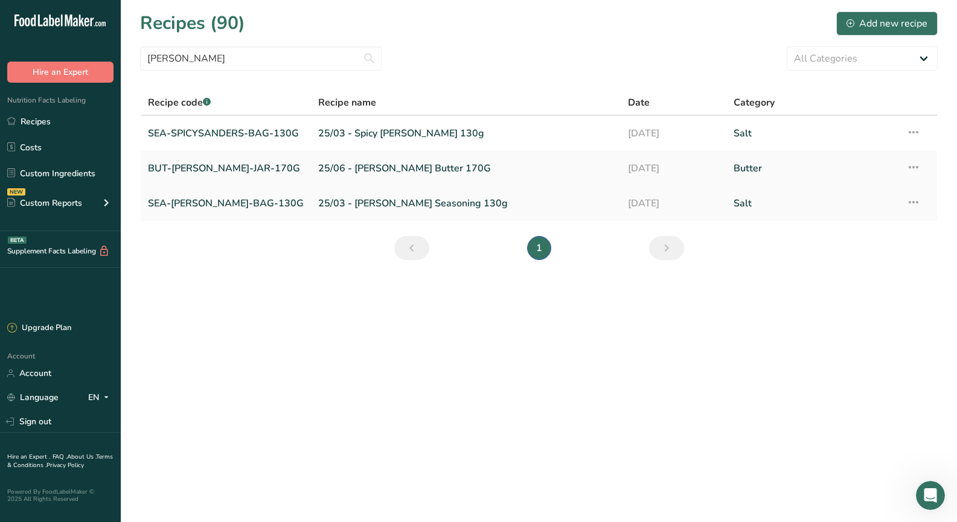
click at [215, 196] on link "SEA-[PERSON_NAME]-BAG-130G" at bounding box center [226, 203] width 156 height 25
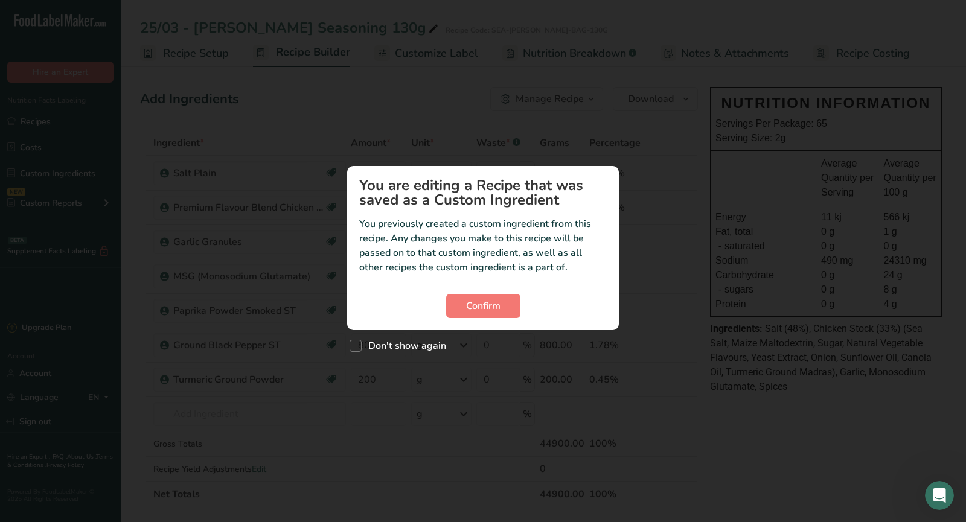
click at [467, 288] on section "You are editing a Recipe that was saved as a Custom Ingredient You previously c…" at bounding box center [483, 248] width 272 height 164
click at [475, 301] on span "Confirm" at bounding box center [483, 306] width 34 height 14
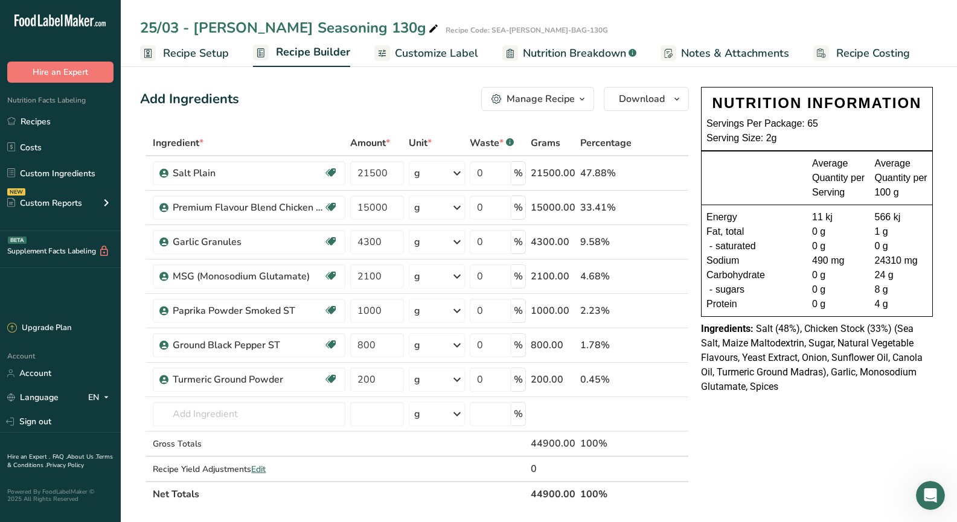
drag, startPoint x: 852, startPoint y: 401, endPoint x: 817, endPoint y: 391, distance: 36.3
click at [850, 401] on div "NUTRITION INFORMATION Servings Per Package: 65 Serving Size: 2g Average Quantit…" at bounding box center [816, 244] width 241 height 324
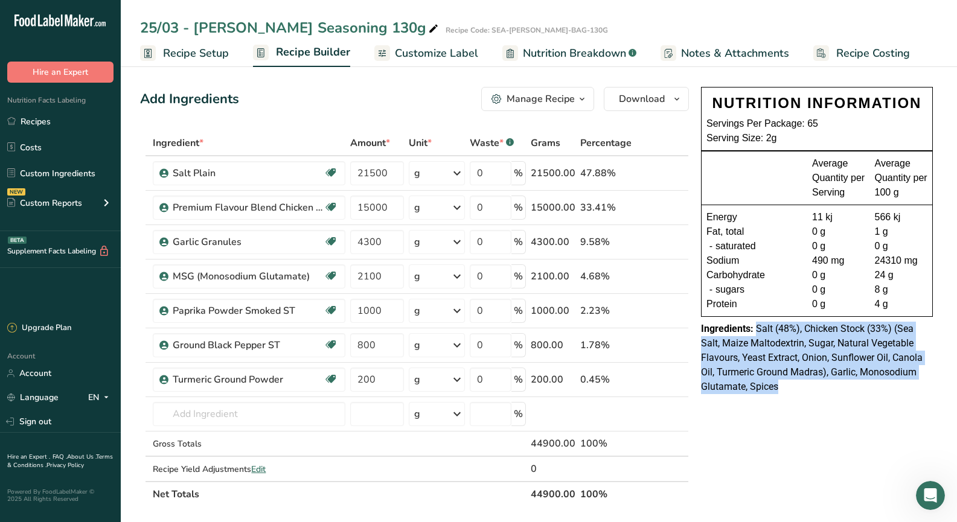
drag, startPoint x: 782, startPoint y: 387, endPoint x: 756, endPoint y: 327, distance: 65.2
click at [756, 327] on div "Ingredients: Salt (48%), Chicken Stock (33%) (Sea Salt, Maize Maltodextrin, Sug…" at bounding box center [817, 358] width 232 height 72
click at [75, 129] on link "Recipes" at bounding box center [60, 121] width 121 height 23
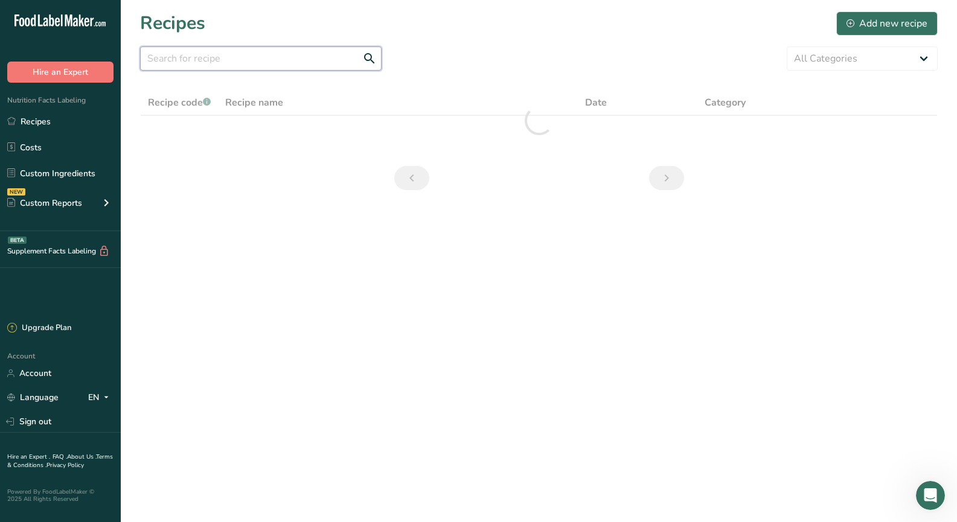
click at [244, 67] on input "text" at bounding box center [260, 58] width 241 height 24
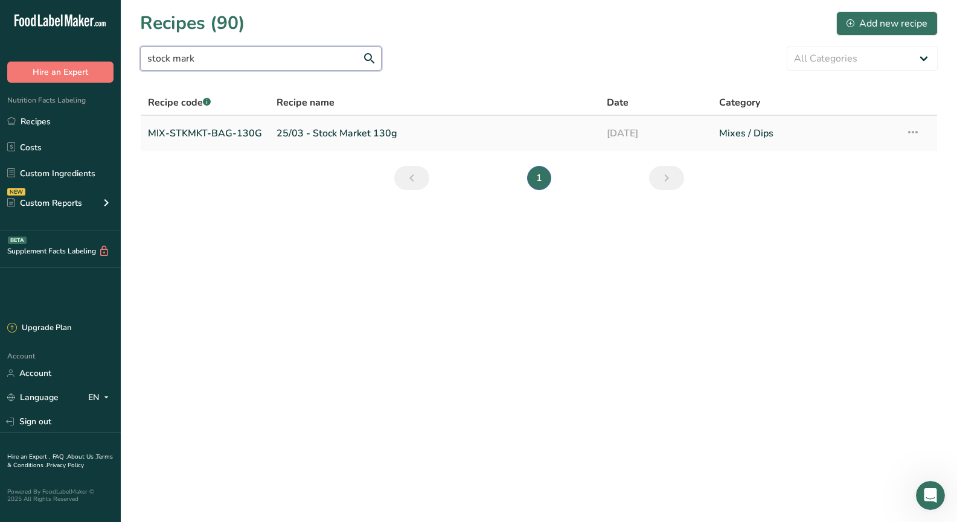
type input "stock mark"
click at [246, 138] on link "MIX-STKMKT-BAG-130G" at bounding box center [205, 133] width 114 height 25
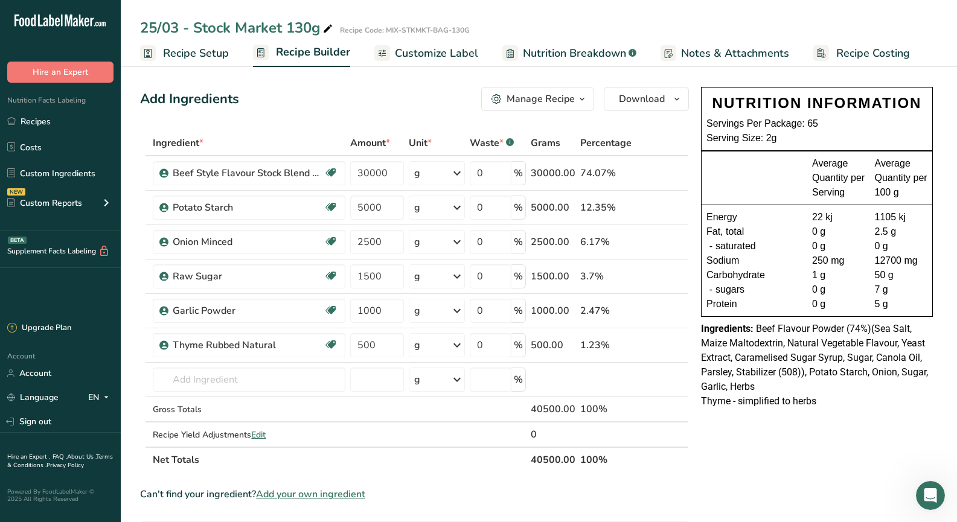
click at [761, 394] on div "Thyme - simplified to herbs" at bounding box center [817, 401] width 232 height 14
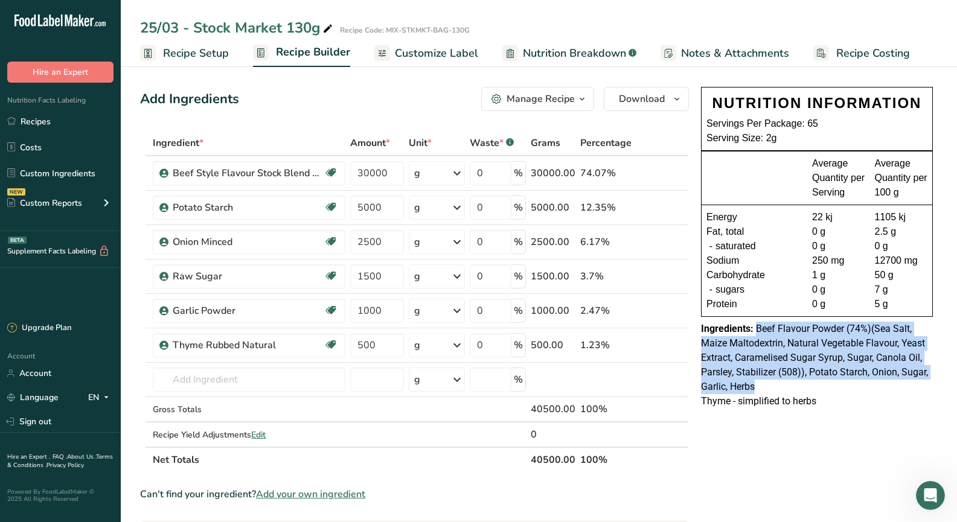
drag, startPoint x: 764, startPoint y: 389, endPoint x: 756, endPoint y: 333, distance: 56.7
click at [756, 333] on div "Ingredients: Beef Flavour Powder (74%)(Sea Salt, Maize Maltodextrin, Natural Ve…" at bounding box center [817, 358] width 232 height 72
click at [53, 116] on link "Recipes" at bounding box center [60, 121] width 121 height 23
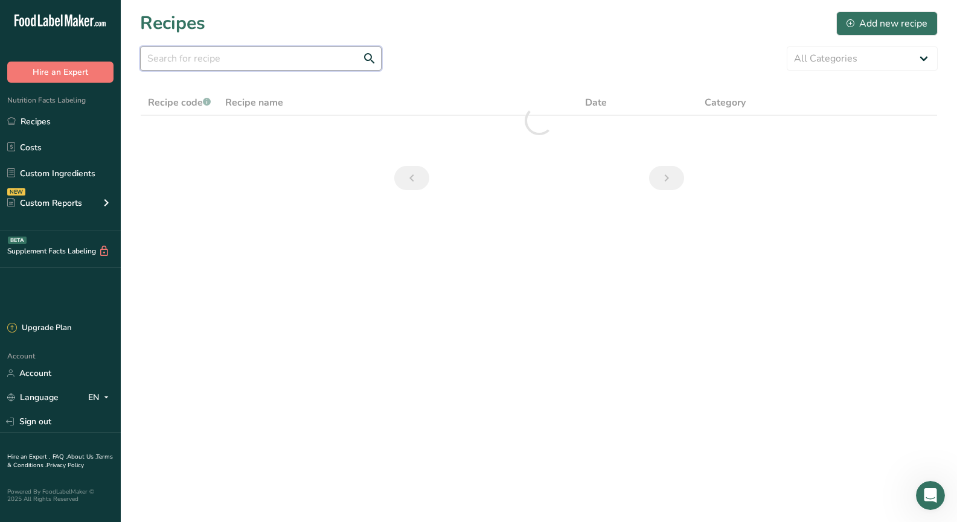
click at [208, 62] on input "text" at bounding box center [260, 58] width 241 height 24
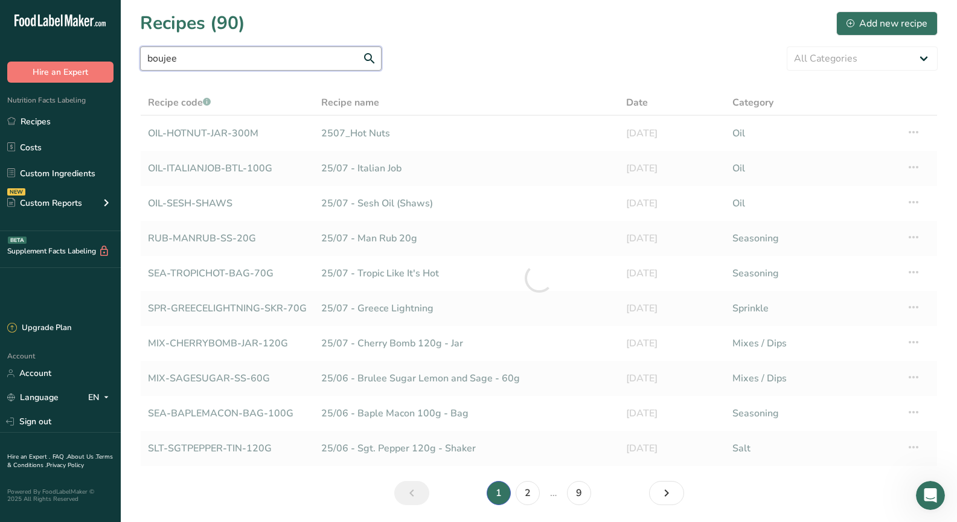
type input "boujee"
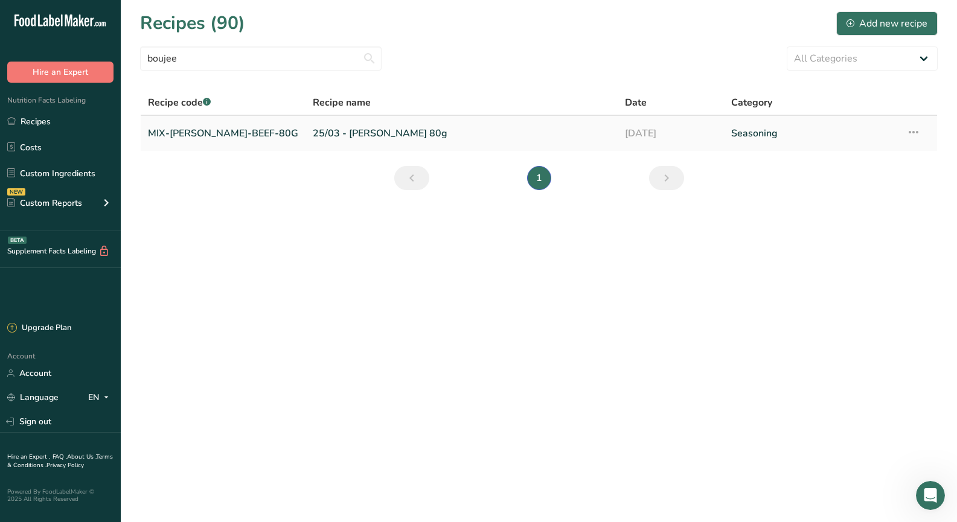
click at [212, 139] on link "MIX-[PERSON_NAME]-BEEF-80G" at bounding box center [223, 133] width 150 height 25
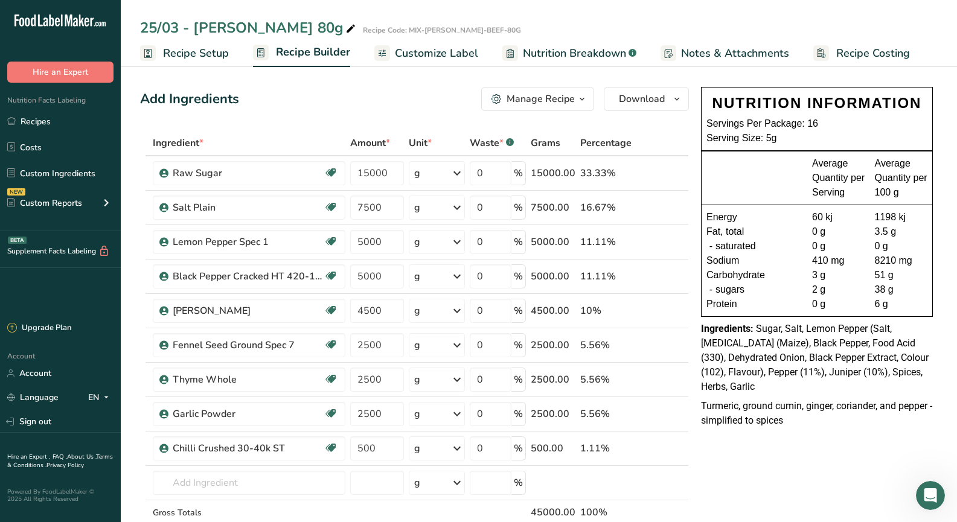
drag, startPoint x: 798, startPoint y: 381, endPoint x: 813, endPoint y: 382, distance: 15.1
click at [798, 381] on div "NUTRITION INFORMATION Servings Per Package: 16 Serving Size: 5g Average Quantit…" at bounding box center [816, 240] width 241 height 317
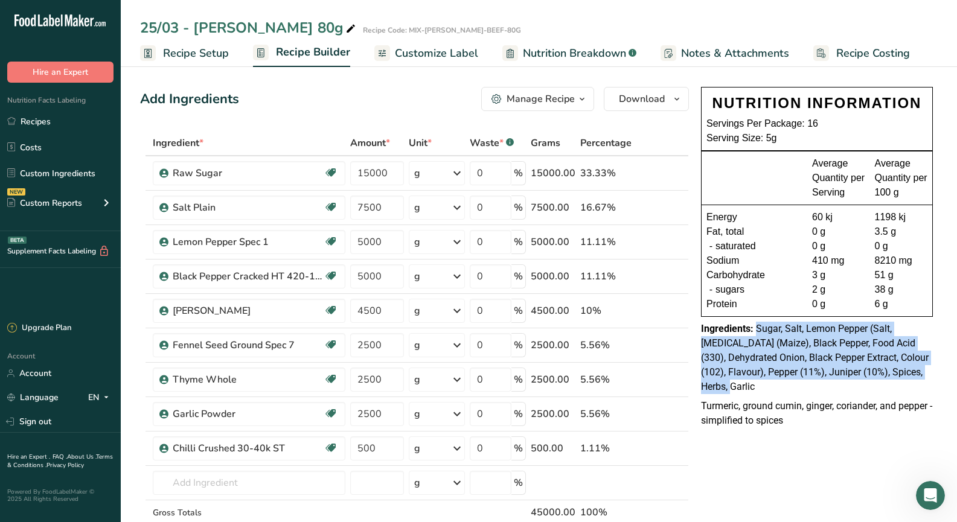
drag, startPoint x: 915, startPoint y: 373, endPoint x: 756, endPoint y: 331, distance: 164.9
click at [756, 331] on div "Ingredients: Sugar, Salt, Lemon Pepper (Salt, [MEDICAL_DATA] (Maize), Black Pep…" at bounding box center [817, 358] width 232 height 72
click at [56, 123] on link "Recipes" at bounding box center [60, 121] width 121 height 23
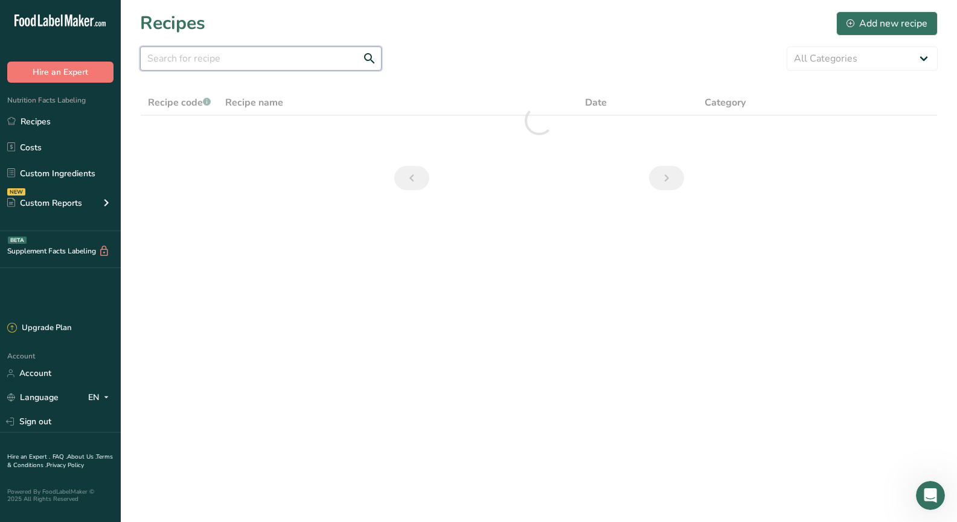
click at [211, 58] on input "text" at bounding box center [260, 58] width 241 height 24
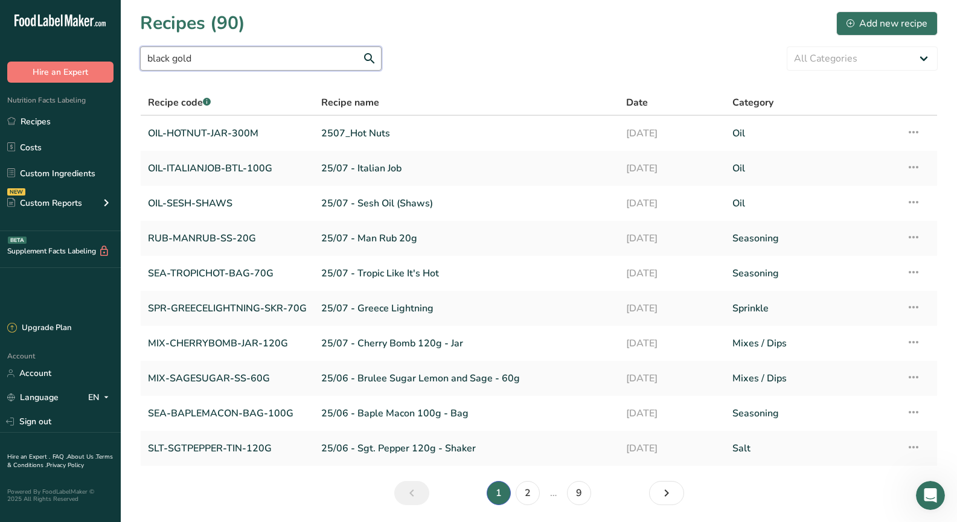
type input "black gold"
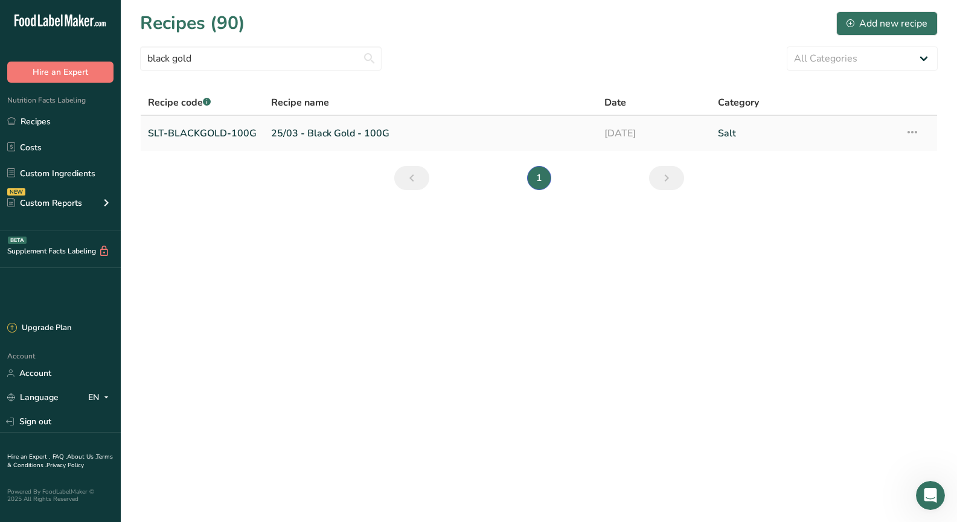
click at [200, 135] on link "SLT-BLACKGOLD-100G" at bounding box center [202, 133] width 109 height 25
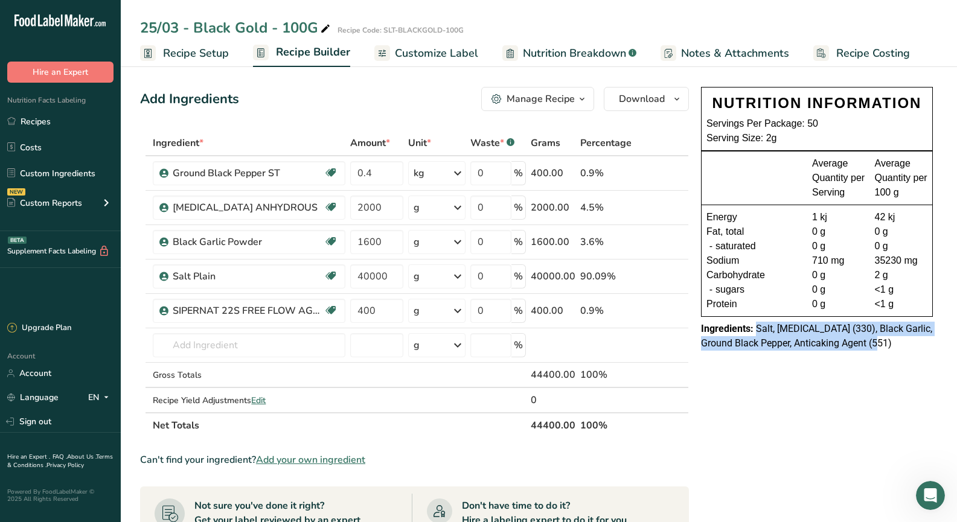
drag, startPoint x: 899, startPoint y: 345, endPoint x: 756, endPoint y: 335, distance: 142.8
click at [756, 335] on div "Ingredients: Salt, [MEDICAL_DATA] (330), Black Garlic, Ground Black Pepper, Ant…" at bounding box center [817, 336] width 232 height 29
click at [62, 129] on link "Recipes" at bounding box center [60, 121] width 121 height 23
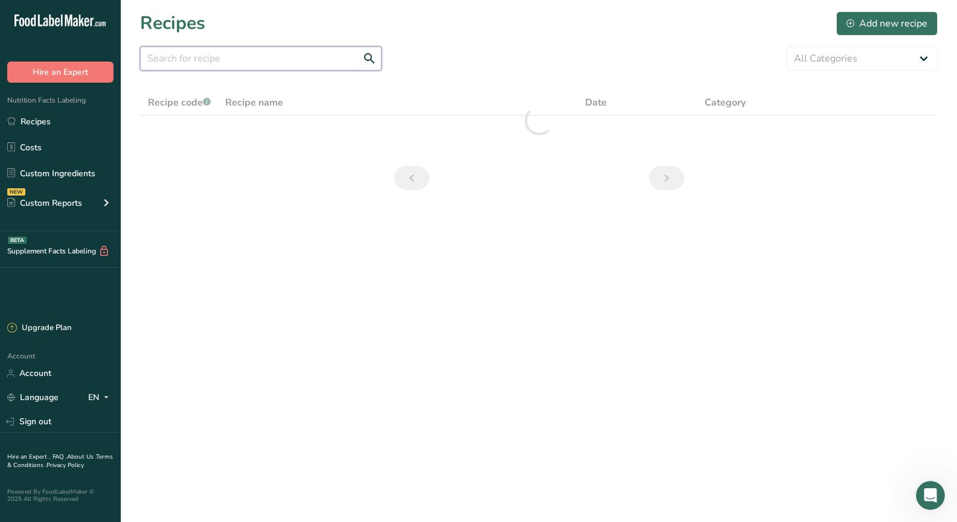
click at [208, 57] on input "text" at bounding box center [260, 58] width 241 height 24
type input "hot nuts"
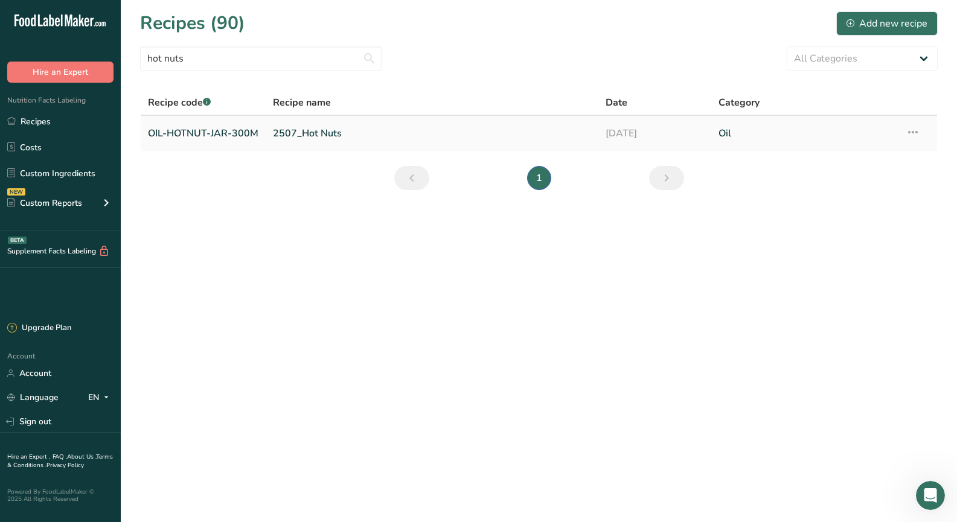
click at [244, 136] on link "OIL-HOTNUT-JAR-300M" at bounding box center [203, 133] width 110 height 25
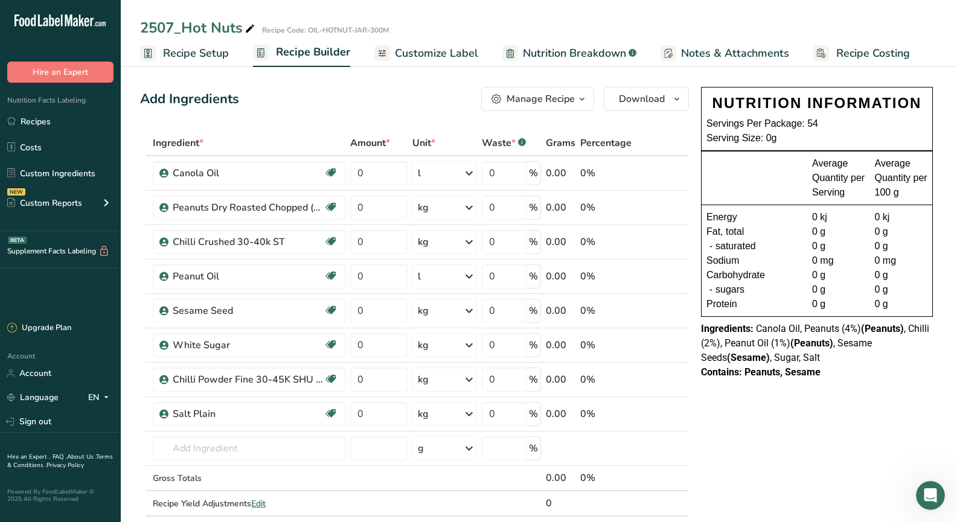
click at [808, 356] on div "Ingredients: Canola Oil, Peanuts (4%) (Peanuts) , Chilli (2%), Peanut Oil (1%) …" at bounding box center [817, 343] width 232 height 43
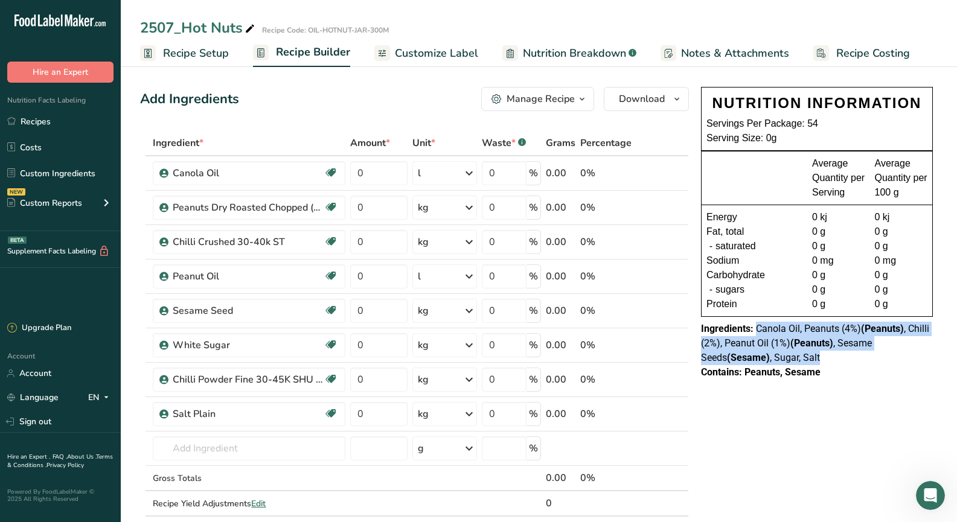
drag, startPoint x: 799, startPoint y: 362, endPoint x: 756, endPoint y: 329, distance: 54.3
click at [756, 329] on div "Ingredients: Canola Oil, Peanuts (4%) (Peanuts) , Chilli (2%), Peanut Oil (1%) …" at bounding box center [817, 343] width 232 height 43
click at [855, 355] on div "Ingredients: Canola Oil, Peanuts (4%) (Peanuts) , Chilli (2%), Peanut Oil (1%) …" at bounding box center [817, 343] width 232 height 43
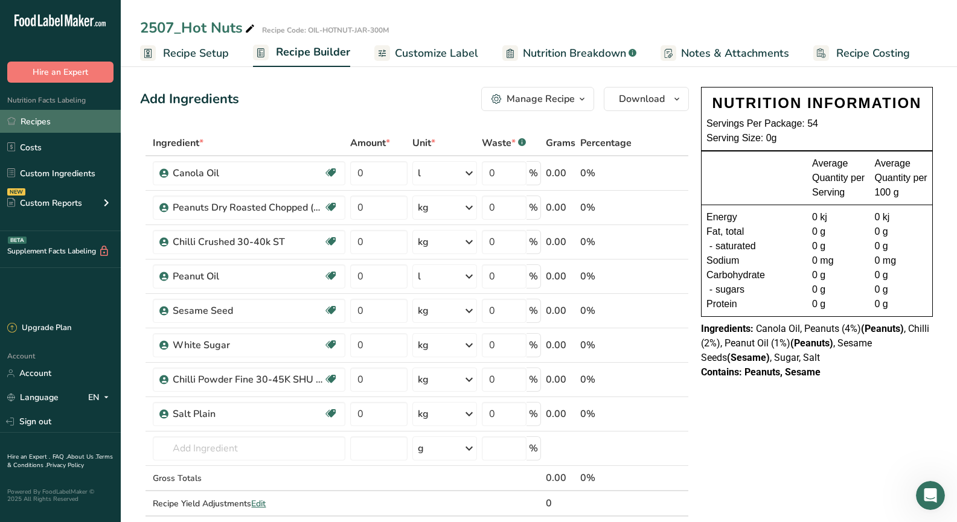
click at [85, 118] on link "Recipes" at bounding box center [60, 121] width 121 height 23
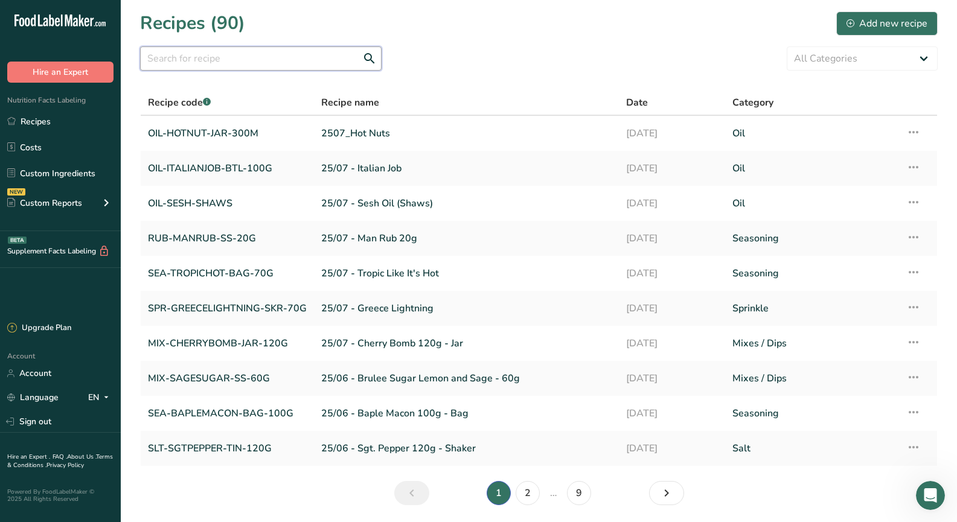
click at [211, 57] on input "text" at bounding box center [260, 58] width 241 height 24
type input "poke me"
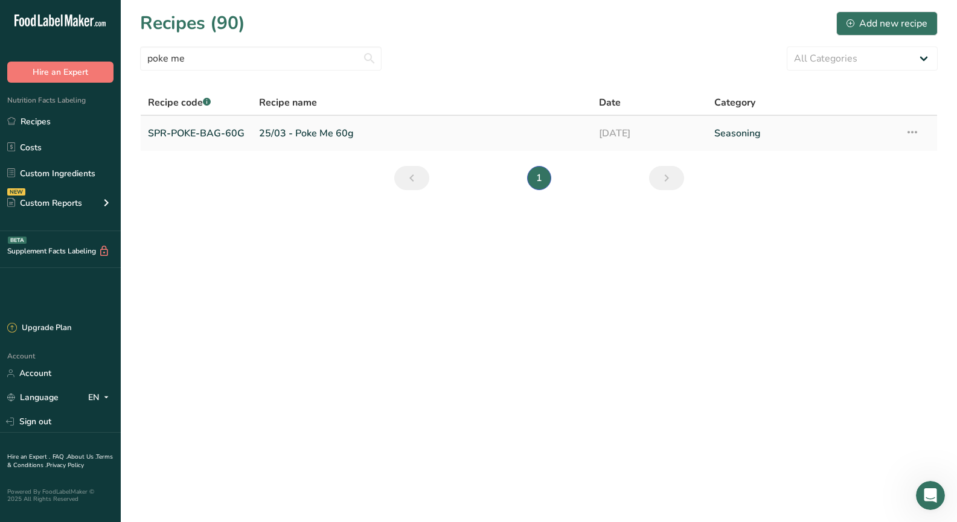
click at [218, 135] on link "SPR-POKE-BAG-60G" at bounding box center [196, 133] width 97 height 25
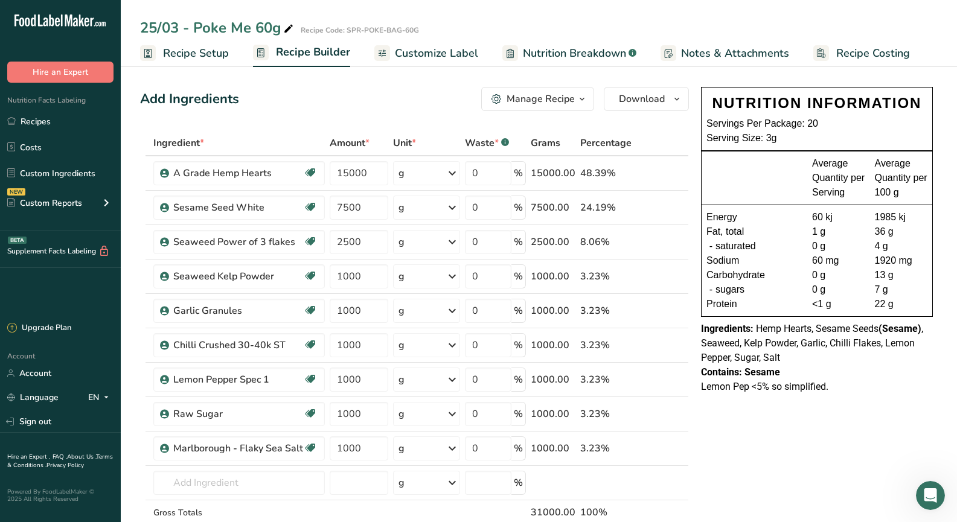
click at [786, 362] on div "Ingredients: Hemp Hearts, Sesame Seeds (Sesame) , Seaweed, Kelp Powder, Garlic,…" at bounding box center [817, 343] width 232 height 43
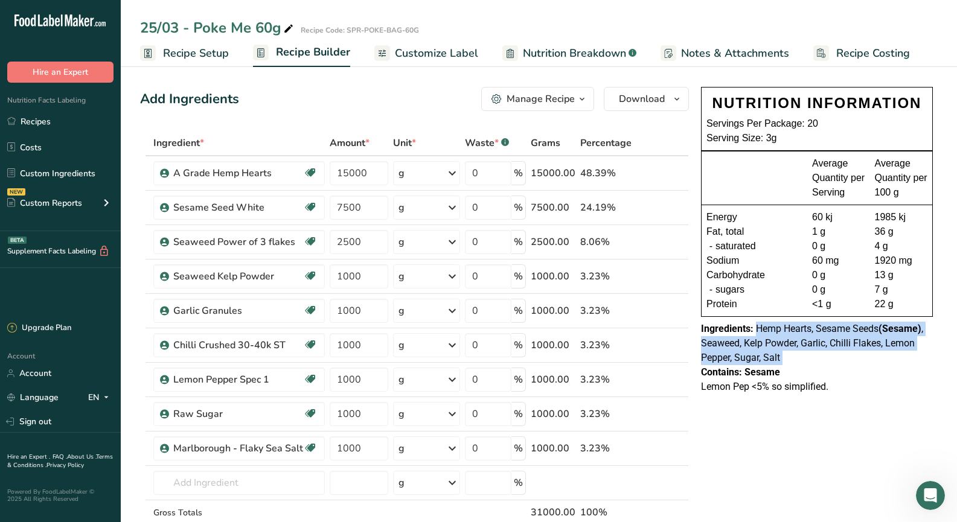
drag, startPoint x: 786, startPoint y: 362, endPoint x: 756, endPoint y: 333, distance: 41.4
click at [756, 333] on div "Ingredients: Hemp Hearts, Sesame Seeds (Sesame) , Seaweed, Kelp Powder, Garlic,…" at bounding box center [817, 343] width 232 height 43
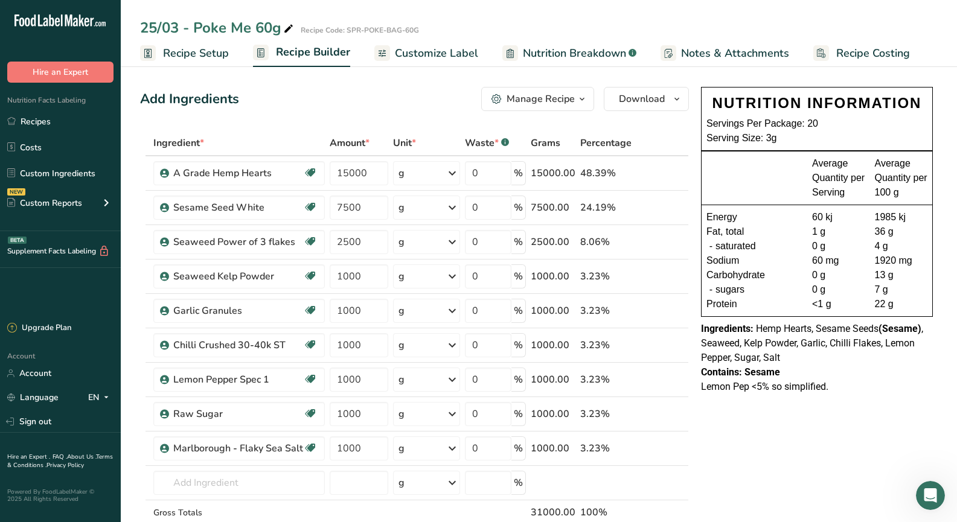
drag, startPoint x: 701, startPoint y: 242, endPoint x: 705, endPoint y: 248, distance: 7.4
click at [701, 242] on div "NUTRITION INFORMATION Servings Per Package: 20 Serving Size: 3g Average Quantit…" at bounding box center [817, 202] width 232 height 230
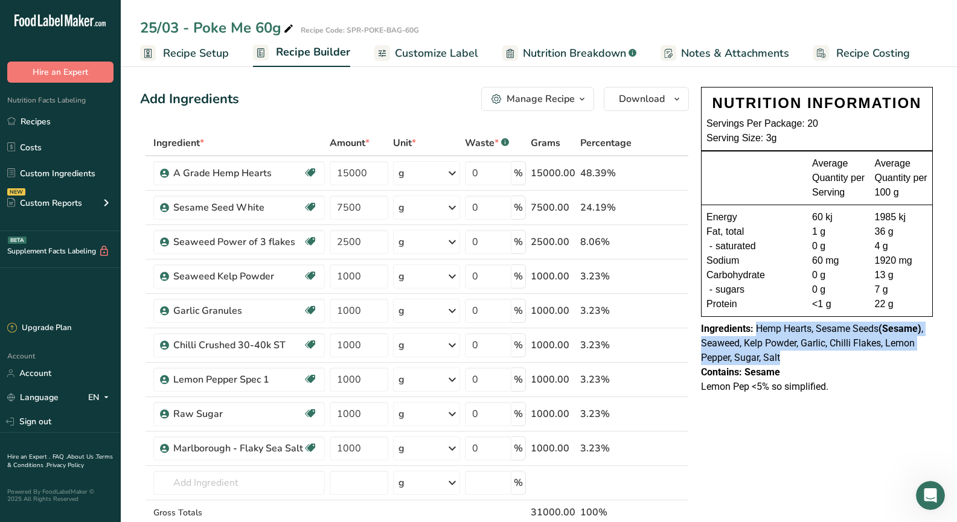
drag, startPoint x: 787, startPoint y: 358, endPoint x: 756, endPoint y: 331, distance: 41.5
click at [756, 331] on div "Ingredients: Hemp Hearts, Sesame Seeds (Sesame) , Seaweed, Kelp Powder, Garlic,…" at bounding box center [817, 343] width 232 height 43
click at [74, 126] on link "Recipes" at bounding box center [60, 121] width 121 height 23
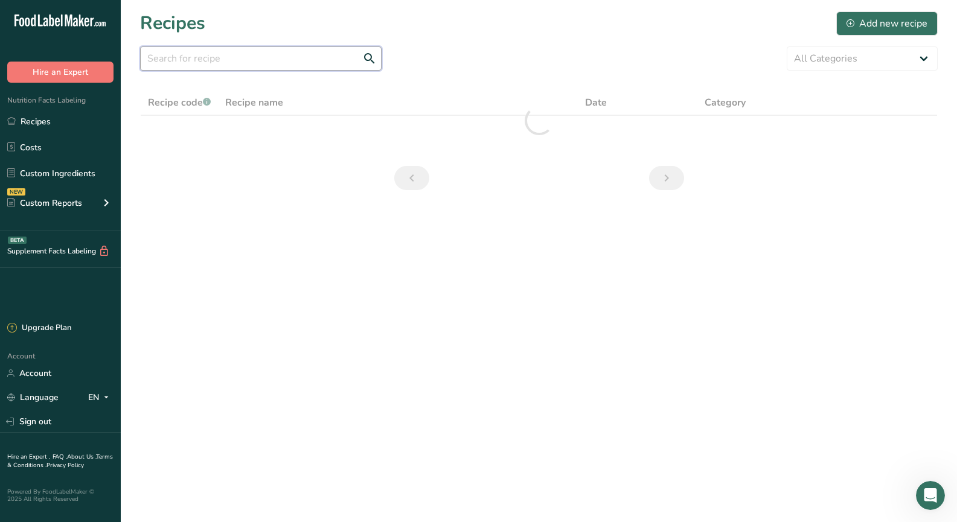
click at [208, 58] on input "text" at bounding box center [260, 58] width 241 height 24
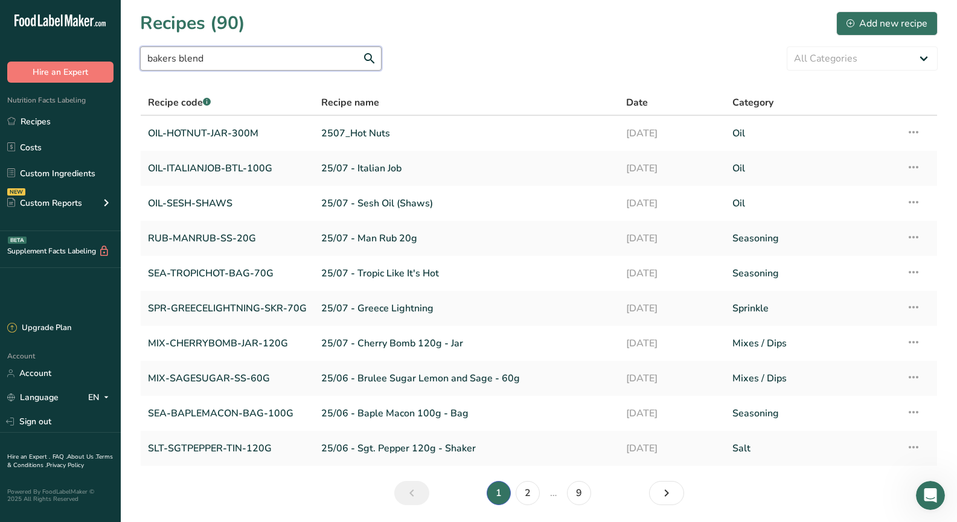
type input "bakers blend"
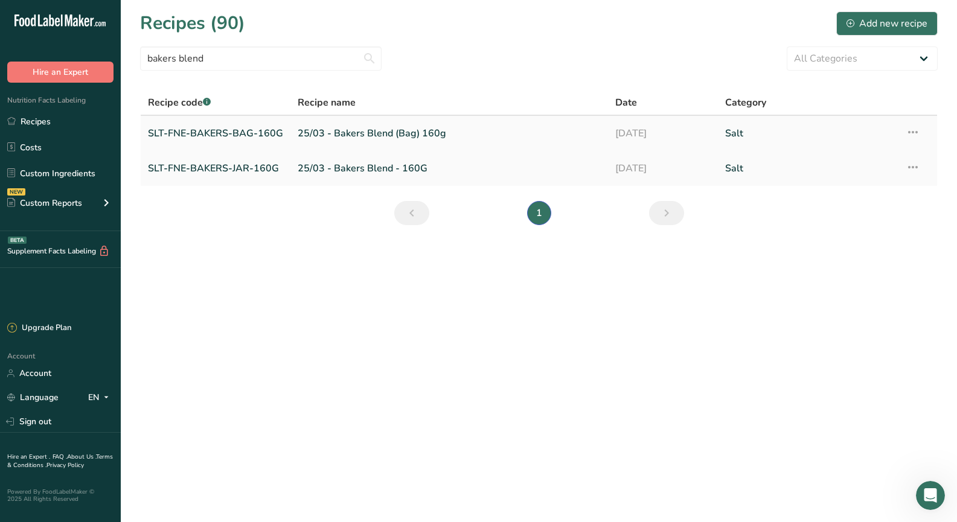
click at [216, 133] on link "SLT-FNE-BAKERS-BAG-160G" at bounding box center [215, 133] width 135 height 25
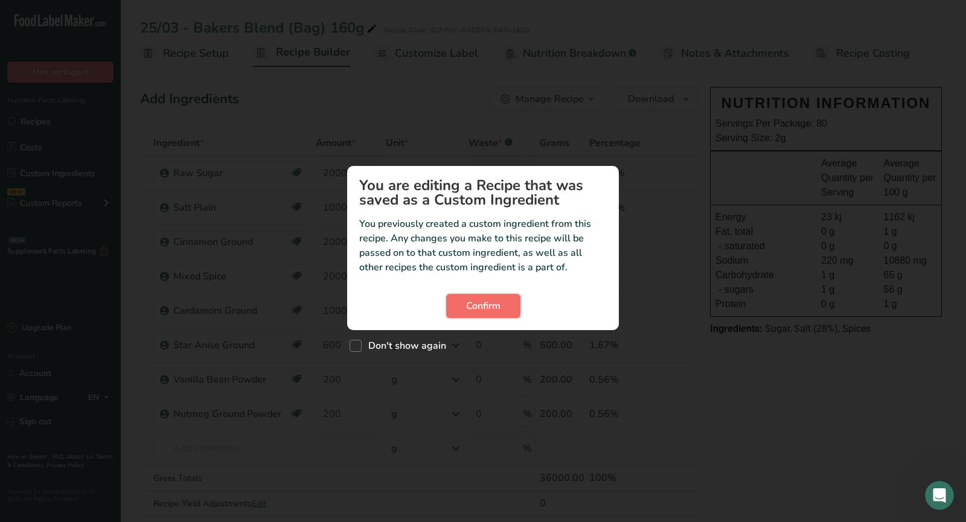
click at [504, 309] on button "Confirm" at bounding box center [483, 306] width 74 height 24
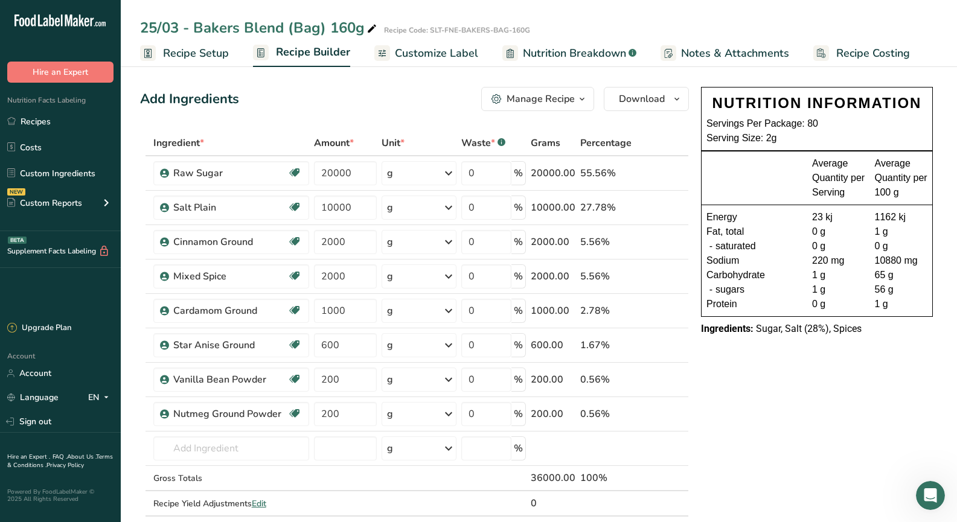
click at [788, 310] on div "Protein" at bounding box center [759, 304] width 106 height 14
drag, startPoint x: 840, startPoint y: 329, endPoint x: 757, endPoint y: 335, distance: 82.9
click at [757, 335] on div "Ingredients: Sugar, Salt (28%), Spices" at bounding box center [817, 329] width 232 height 14
click at [62, 126] on link "Recipes" at bounding box center [60, 121] width 121 height 23
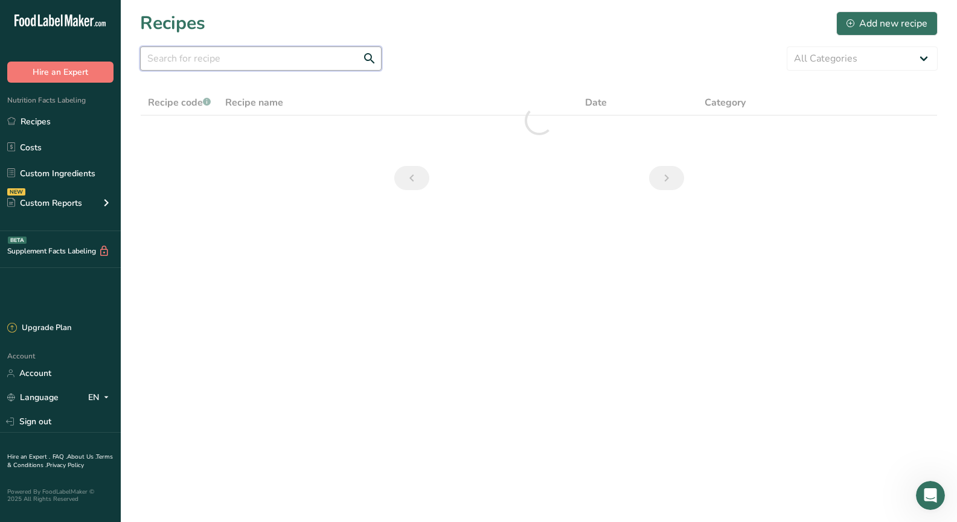
click at [209, 62] on input "text" at bounding box center [260, 58] width 241 height 24
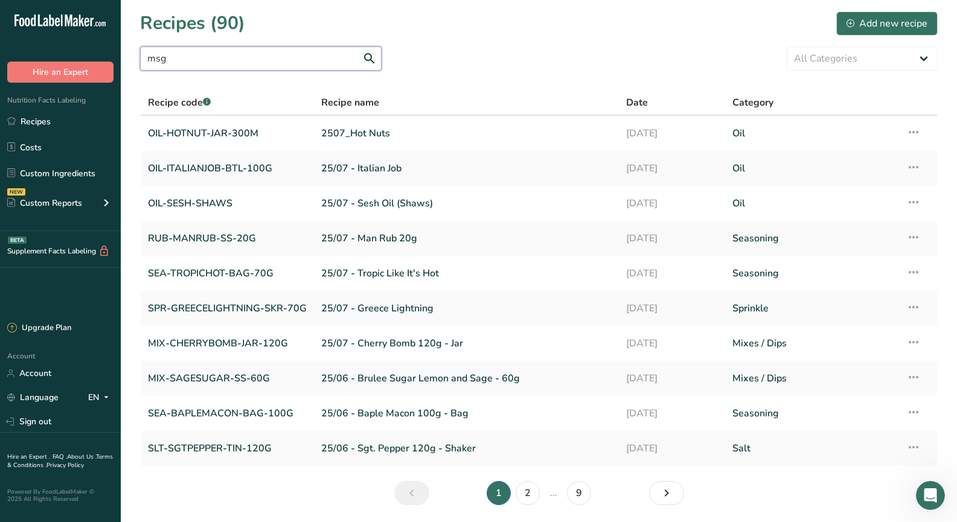
type input "msg"
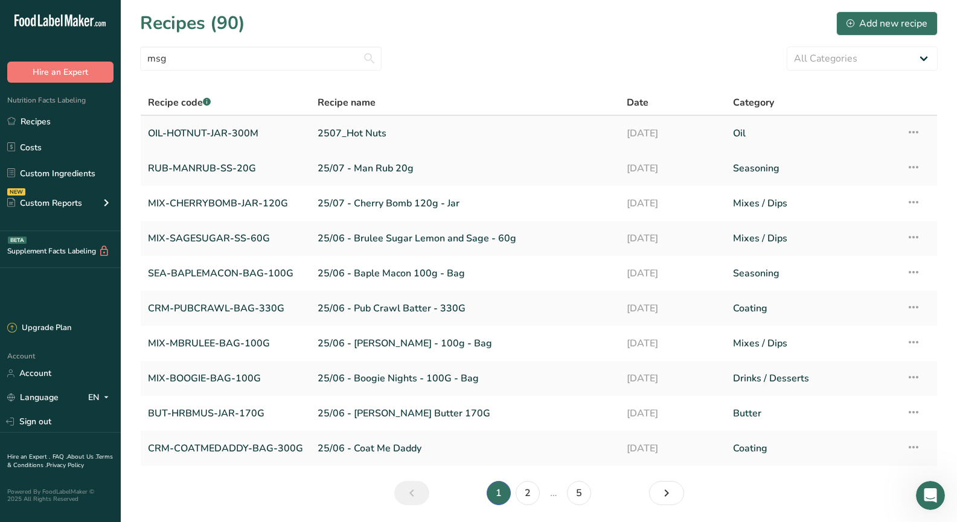
click at [235, 138] on link "OIL-HOTNUT-JAR-300M" at bounding box center [225, 133] width 155 height 25
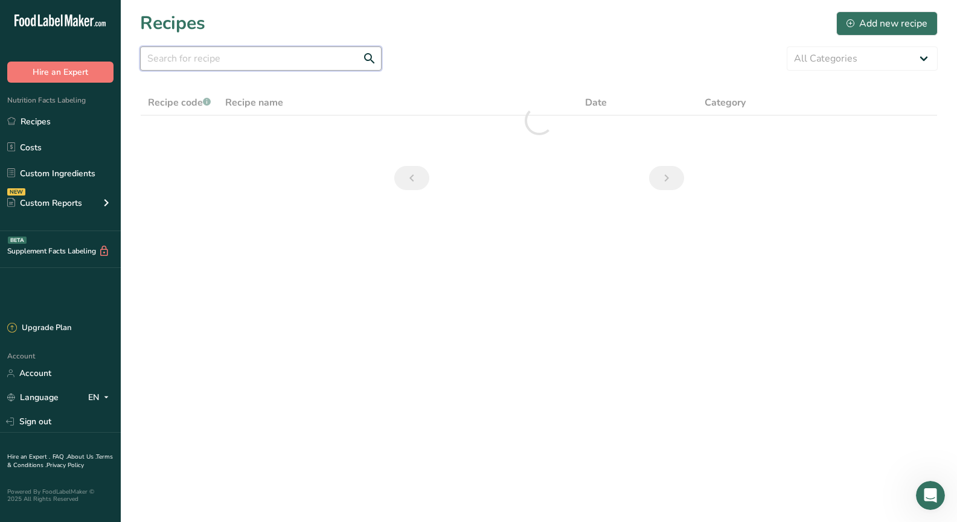
click at [178, 60] on input "text" at bounding box center [260, 58] width 241 height 24
type input "msg"
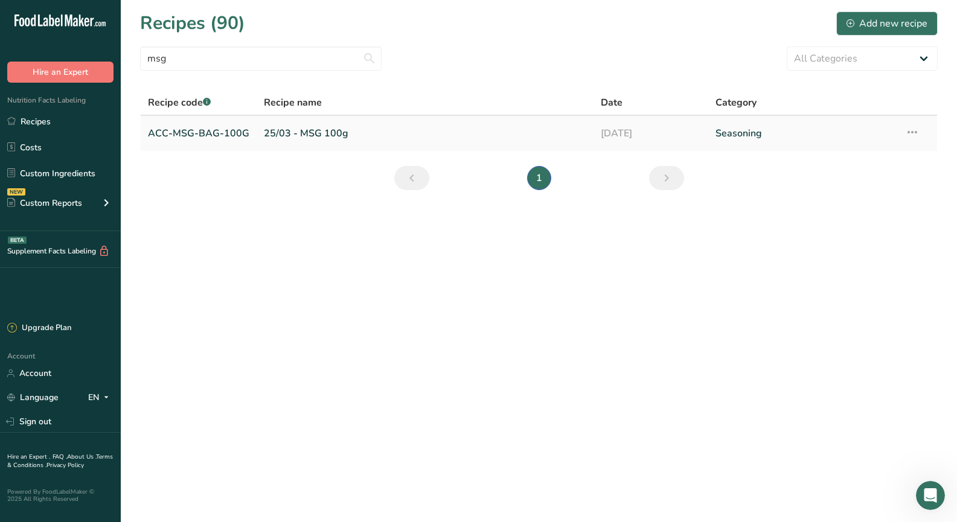
click at [208, 133] on link "ACC-MSG-BAG-100G" at bounding box center [198, 133] width 101 height 25
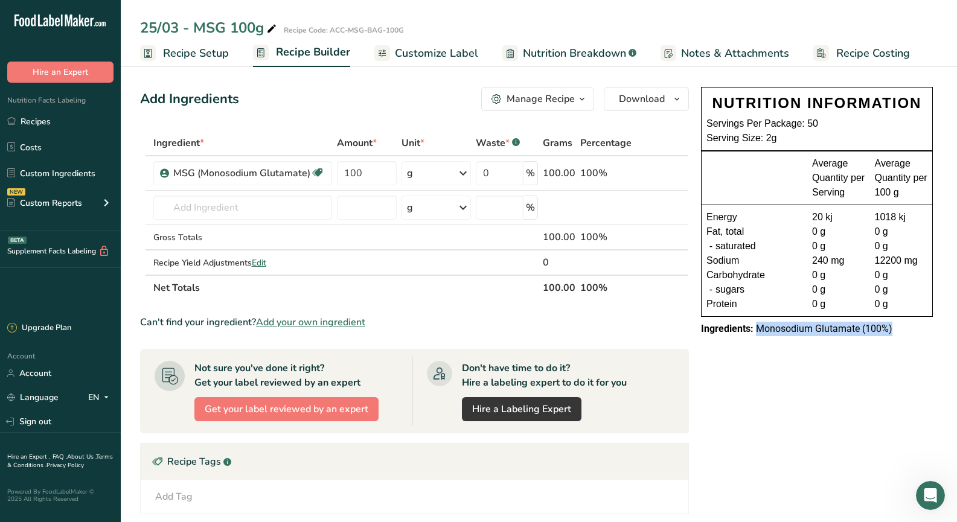
drag, startPoint x: 898, startPoint y: 333, endPoint x: 758, endPoint y: 333, distance: 140.0
click at [758, 333] on div "Ingredients: Monosodium Glutamate (100%)" at bounding box center [817, 329] width 232 height 14
click at [53, 116] on link "Recipes" at bounding box center [60, 121] width 121 height 23
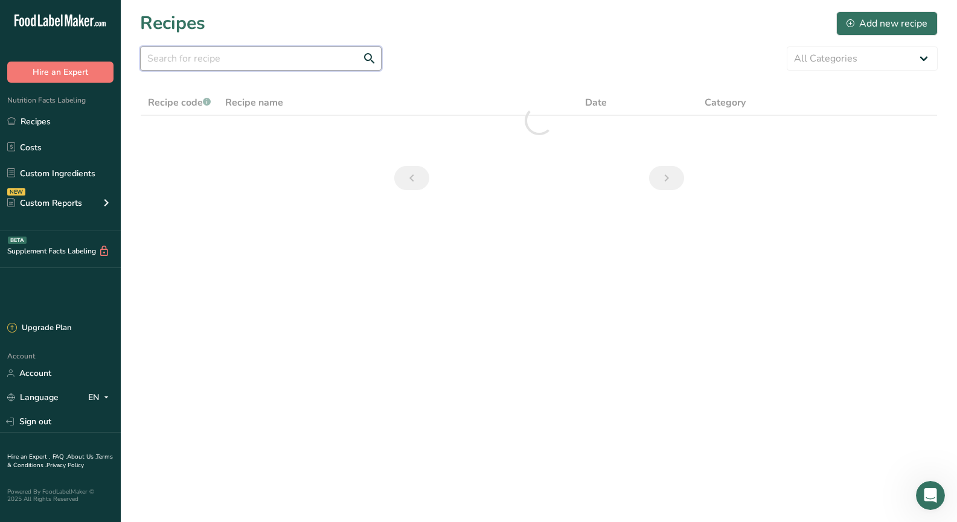
click at [247, 59] on input "text" at bounding box center [260, 58] width 241 height 24
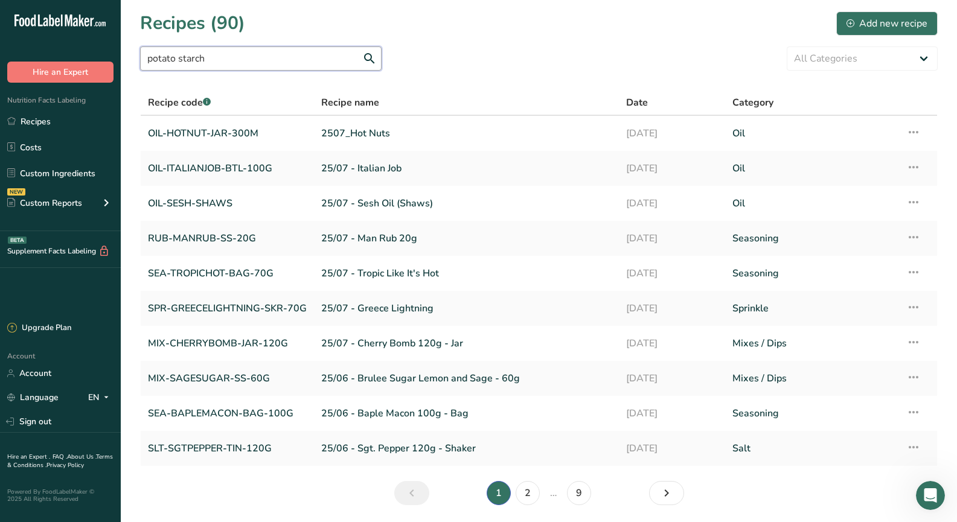
type input "potato starch"
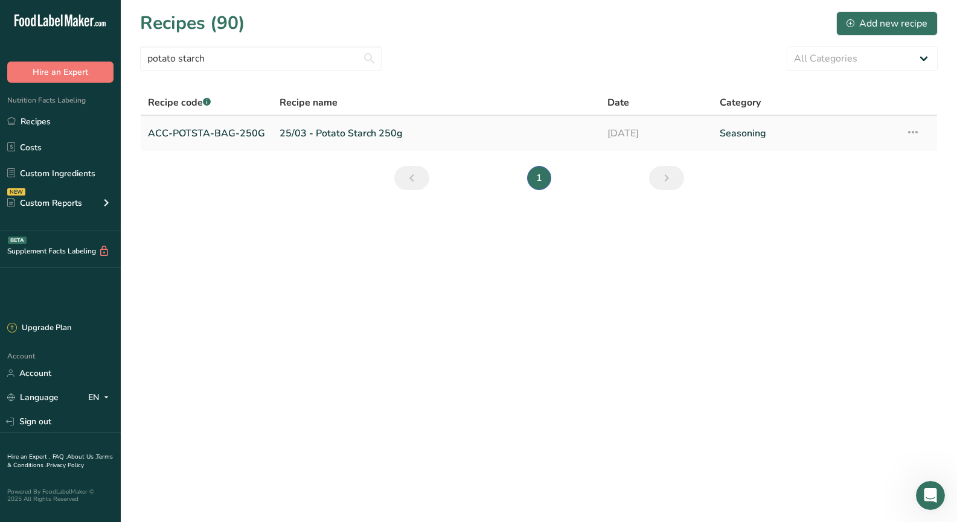
click at [221, 137] on link "ACC-POTSTA-BAG-250G" at bounding box center [206, 133] width 117 height 25
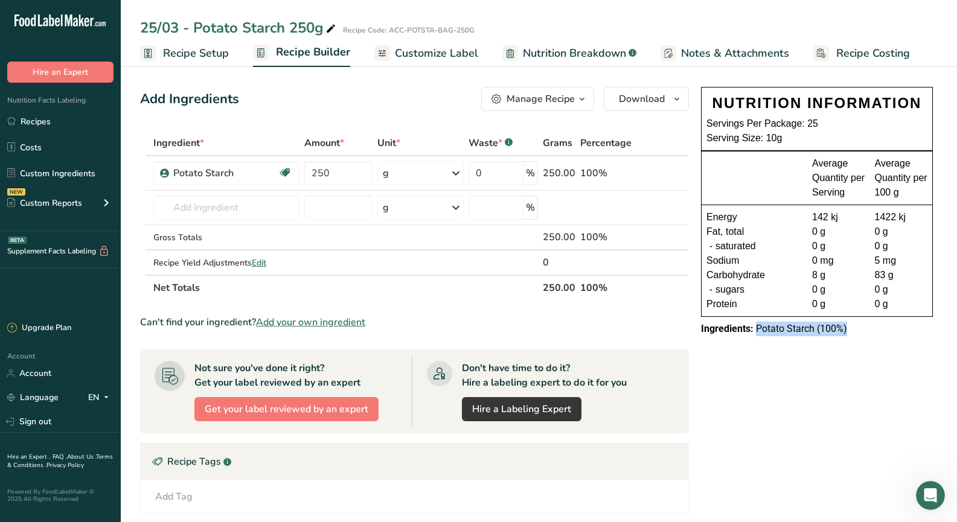
drag, startPoint x: 845, startPoint y: 330, endPoint x: 756, endPoint y: 329, distance: 88.7
click at [756, 329] on div "Ingredients: Potato Starch (100%)" at bounding box center [817, 329] width 232 height 14
click at [52, 128] on link "Recipes" at bounding box center [60, 121] width 121 height 23
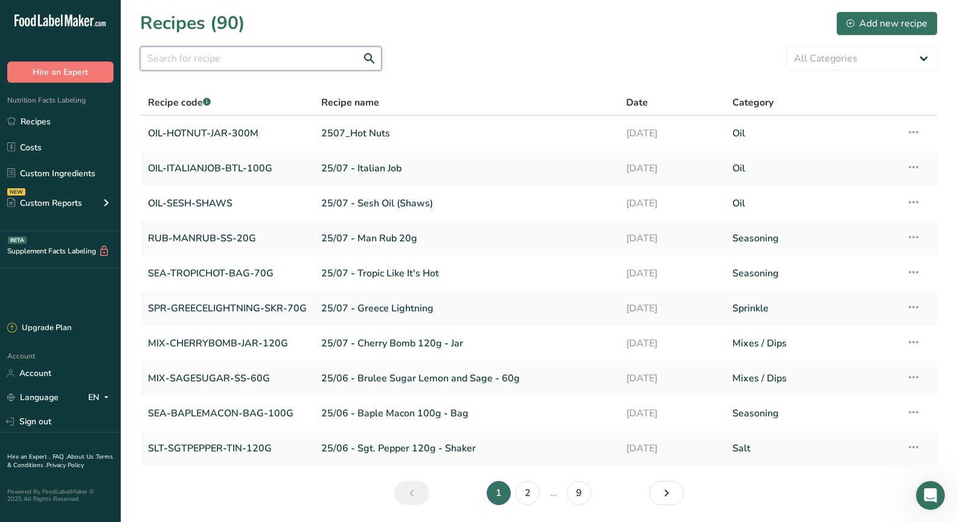
click at [219, 70] on input "text" at bounding box center [260, 58] width 241 height 24
click at [225, 60] on input "text" at bounding box center [260, 58] width 241 height 24
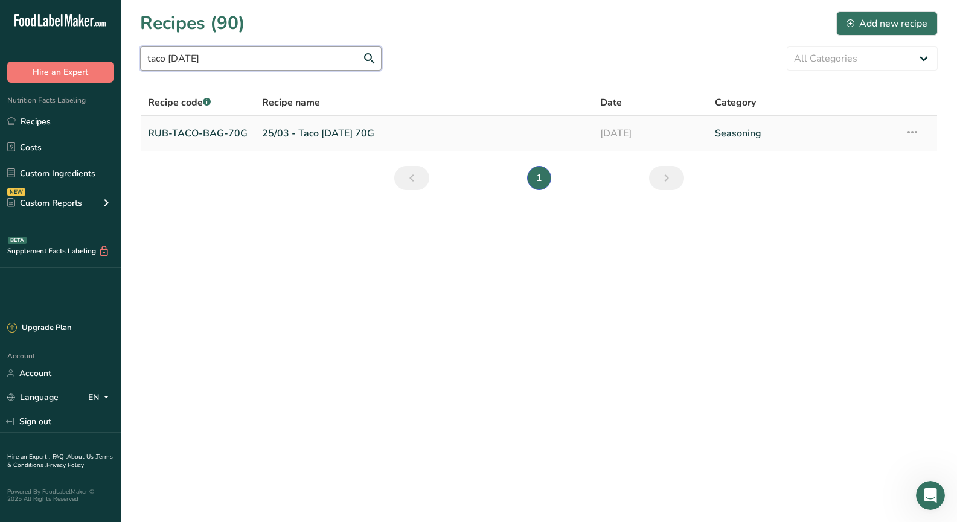
type input "taco [DATE]"
click at [202, 137] on link "RUB-TACO-BAG-70G" at bounding box center [198, 133] width 100 height 25
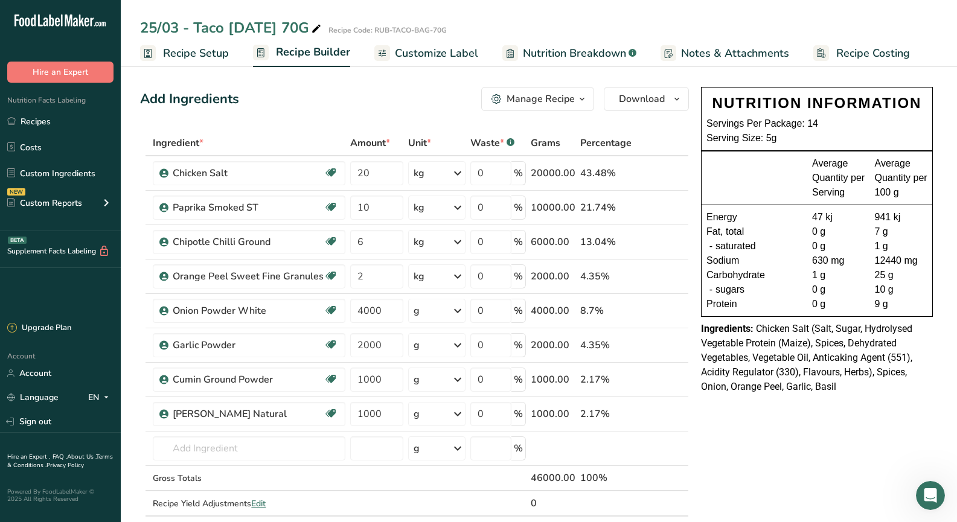
click at [845, 379] on div "Ingredients: Chicken Salt (Salt, Sugar, Hydrolysed Vegetable Protein (Maize), S…" at bounding box center [817, 358] width 232 height 72
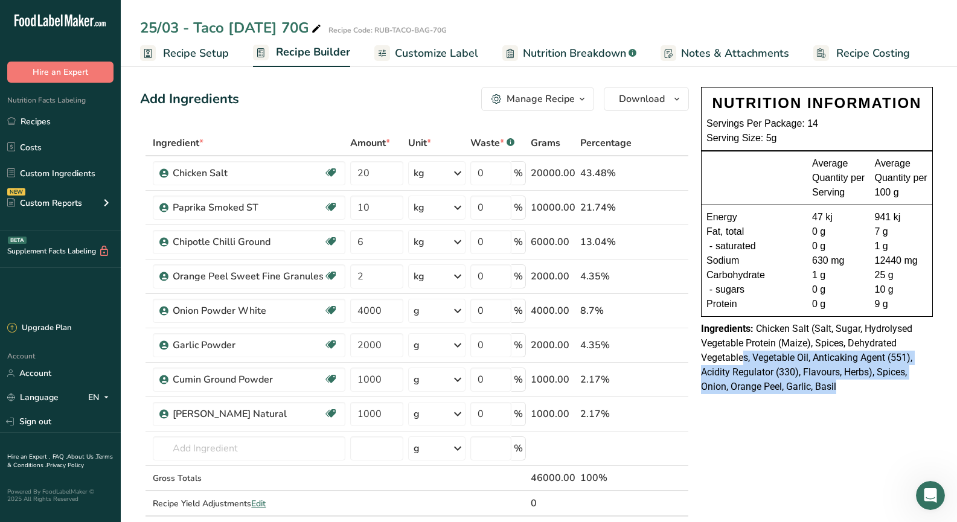
drag, startPoint x: 844, startPoint y: 388, endPoint x: 746, endPoint y: 355, distance: 103.6
click at [746, 354] on div "Ingredients: Chicken Salt (Salt, Sugar, Hydrolysed Vegetable Protein (Maize), S…" at bounding box center [817, 358] width 232 height 72
drag, startPoint x: 891, startPoint y: 403, endPoint x: 881, endPoint y: 395, distance: 12.9
click at [891, 403] on div "NUTRITION INFORMATION Servings Per Package: 14 Serving Size: 5g Average Quantit…" at bounding box center [816, 244] width 241 height 324
click at [861, 387] on div "Ingredients: Chicken Salt (Salt, Sugar, Hydrolysed Vegetable Protein (Maize), S…" at bounding box center [817, 358] width 232 height 72
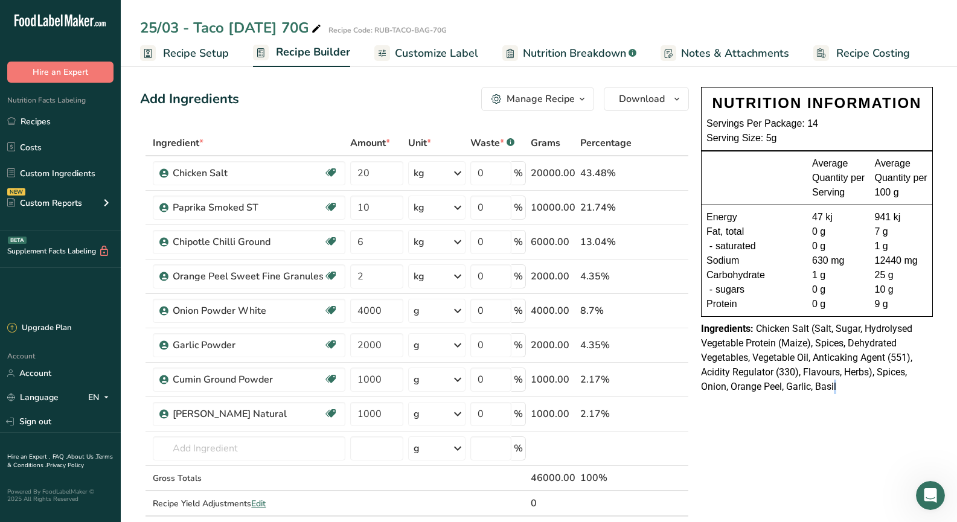
drag, startPoint x: 849, startPoint y: 380, endPoint x: 833, endPoint y: 384, distance: 16.4
click at [833, 383] on div "Ingredients: Chicken Salt (Salt, Sugar, Hydrolysed Vegetable Protein (Maize), S…" at bounding box center [817, 358] width 232 height 72
click at [860, 386] on div "Ingredients: Chicken Salt (Salt, Sugar, Hydrolysed Vegetable Protein (Maize), S…" at bounding box center [817, 358] width 232 height 72
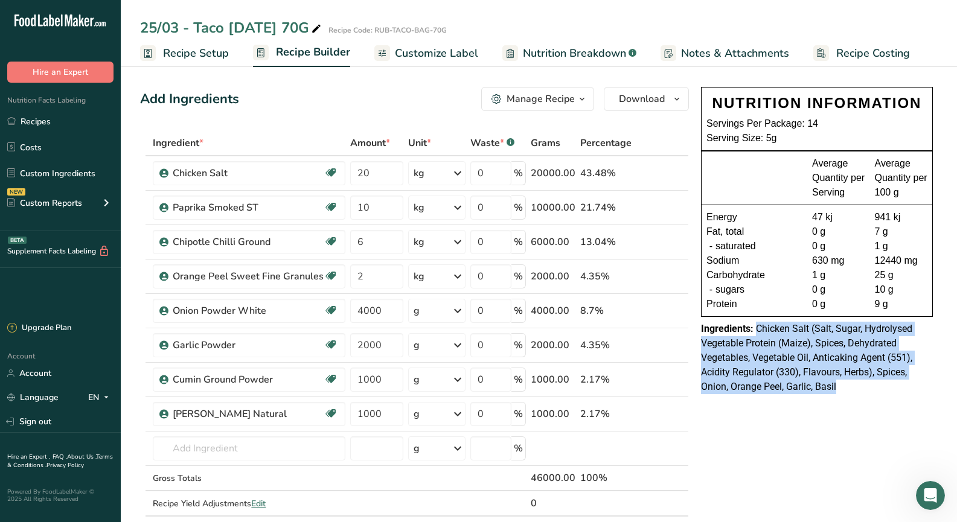
drag, startPoint x: 853, startPoint y: 384, endPoint x: 756, endPoint y: 325, distance: 113.3
click at [756, 325] on div "Ingredients: Chicken Salt (Salt, Sugar, Hydrolysed Vegetable Protein (Maize), S…" at bounding box center [817, 358] width 232 height 72
drag, startPoint x: 39, startPoint y: 127, endPoint x: 159, endPoint y: 91, distance: 125.1
click at [39, 127] on link "Recipes" at bounding box center [60, 121] width 121 height 23
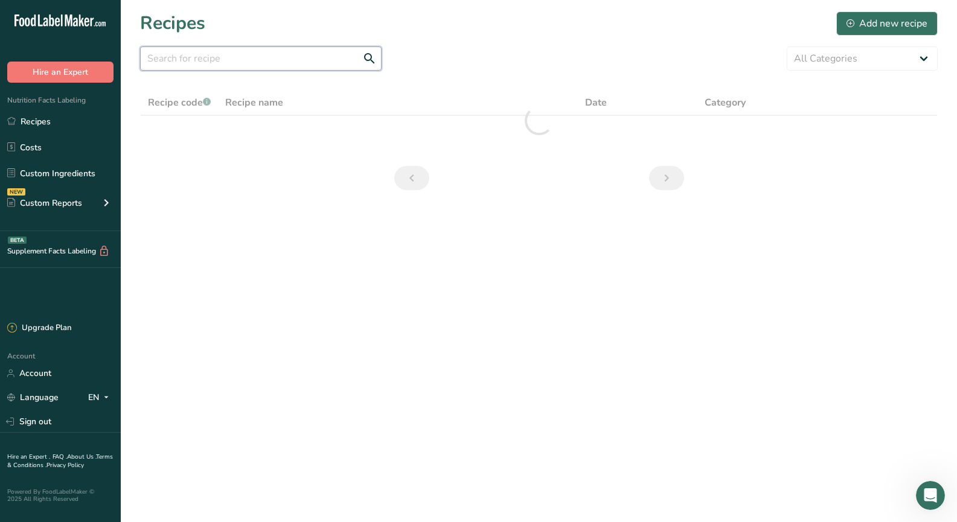
click at [184, 59] on input "text" at bounding box center [260, 58] width 241 height 24
click at [187, 65] on input "fry yay" at bounding box center [260, 58] width 241 height 24
drag, startPoint x: 165, startPoint y: 65, endPoint x: 157, endPoint y: 64, distance: 8.5
click at [157, 64] on input "fry yay" at bounding box center [260, 58] width 241 height 24
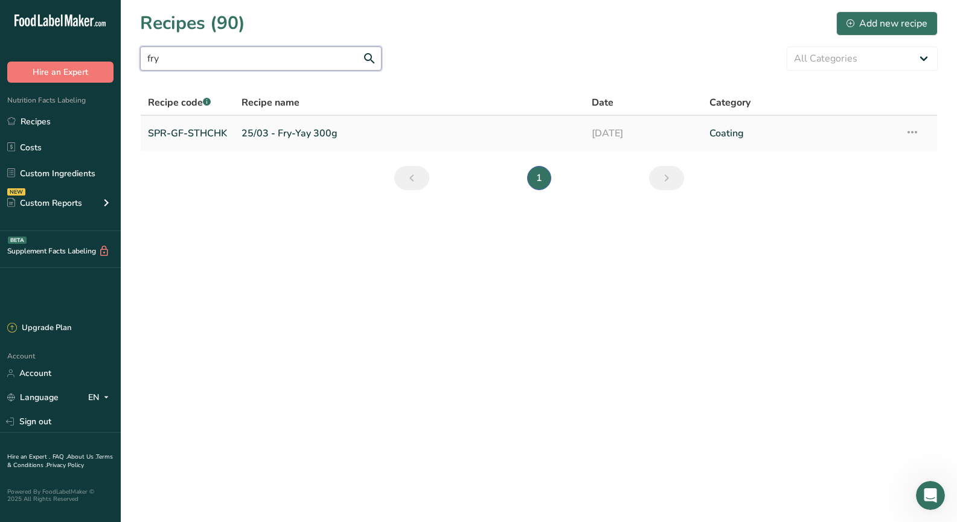
type input "fry"
click at [186, 130] on link "SPR-GF-STHCHK" at bounding box center [187, 133] width 79 height 25
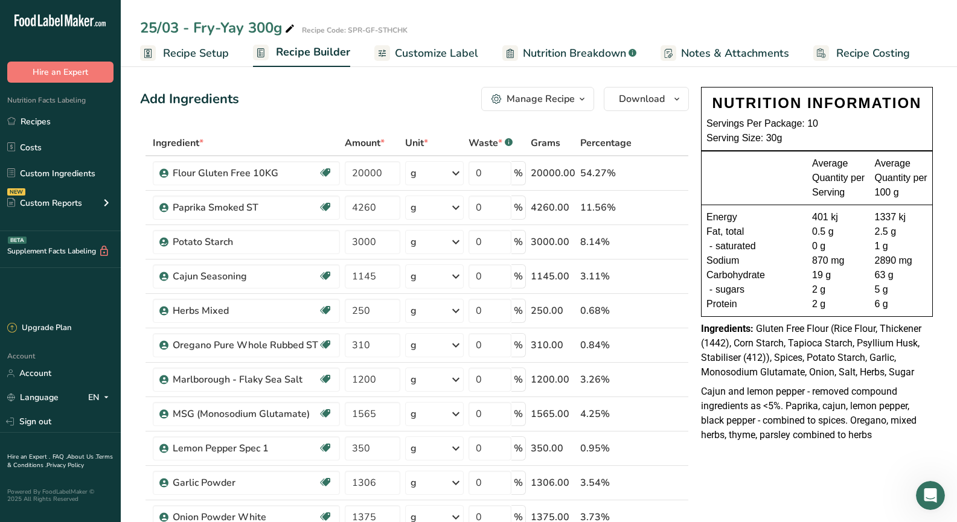
click at [206, 48] on span "Recipe Setup" at bounding box center [196, 53] width 66 height 16
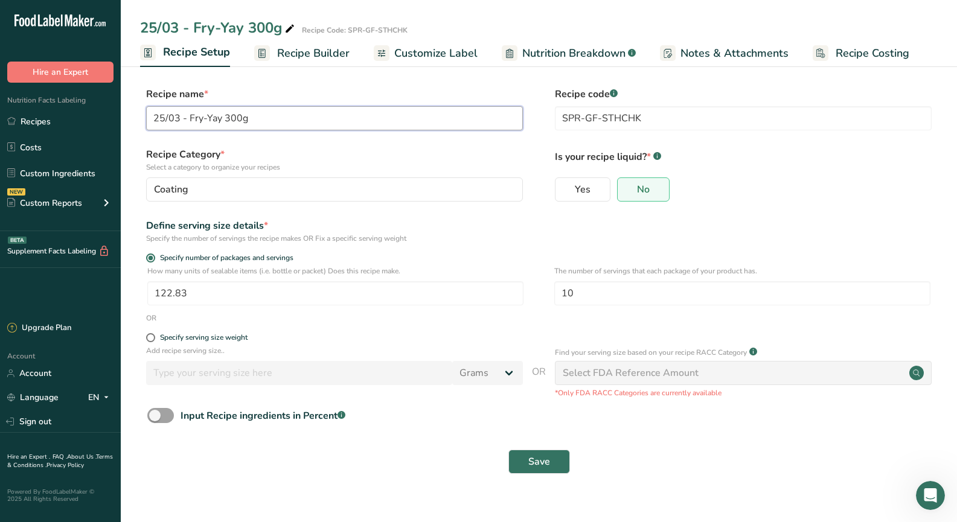
click at [206, 123] on input "25/03 - Fry-Yay 300g" at bounding box center [334, 118] width 377 height 24
type input "25/03 - Fry Yay 300g"
click at [532, 453] on button "Save" at bounding box center [539, 462] width 62 height 24
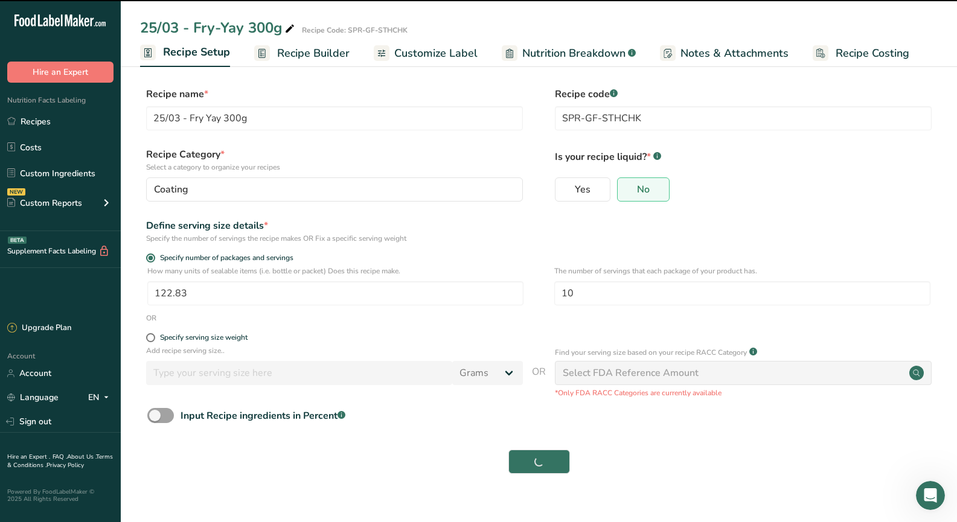
click at [317, 51] on span "Recipe Builder" at bounding box center [313, 53] width 72 height 16
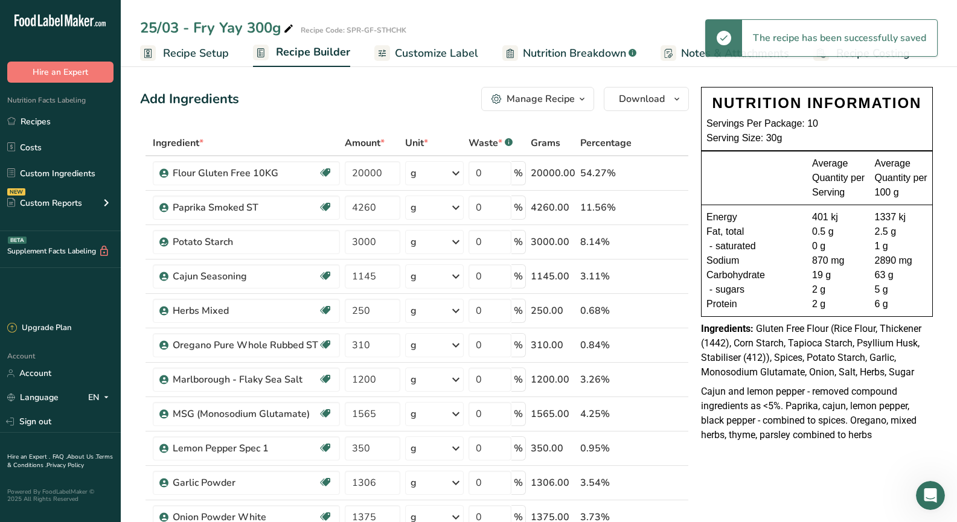
click at [866, 373] on span "Gluten Free Flour (Rice Flour, Thickener (1442), Corn Starch, Tapioca Starch, P…" at bounding box center [811, 350] width 220 height 55
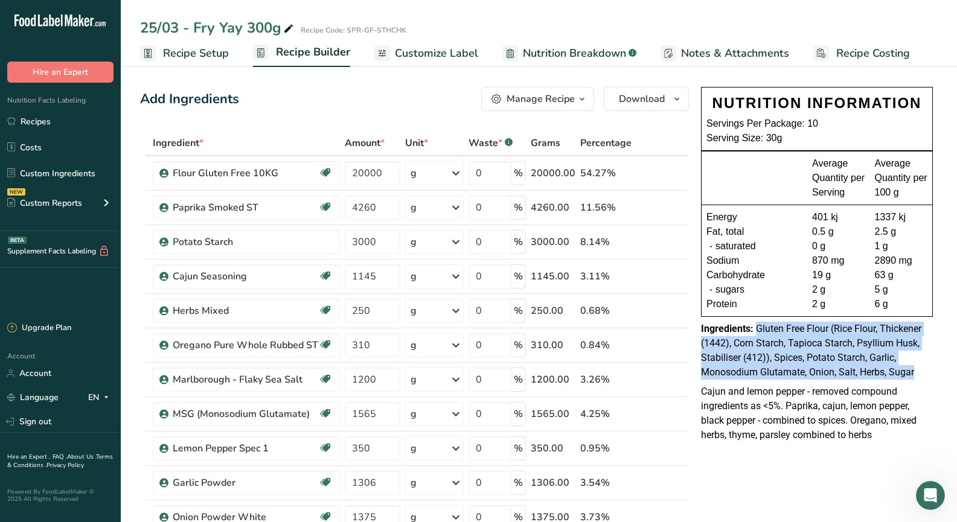
drag, startPoint x: 921, startPoint y: 374, endPoint x: 755, endPoint y: 334, distance: 170.7
click at [755, 334] on div "Ingredients: Gluten Free Flour (Rice Flour, Thickener (1442), Corn Starch, Tapi…" at bounding box center [817, 351] width 232 height 58
click at [43, 118] on link "Recipes" at bounding box center [60, 121] width 121 height 23
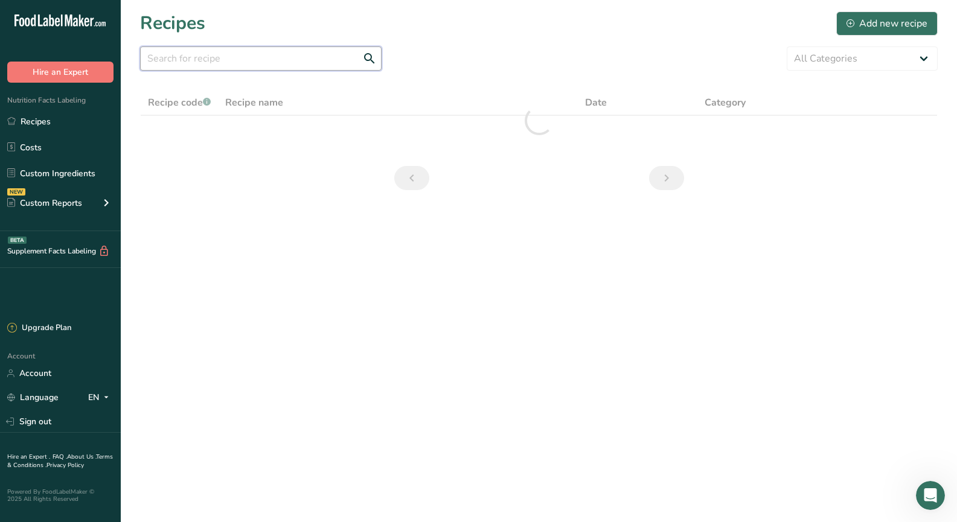
click at [238, 59] on input "text" at bounding box center [260, 58] width 241 height 24
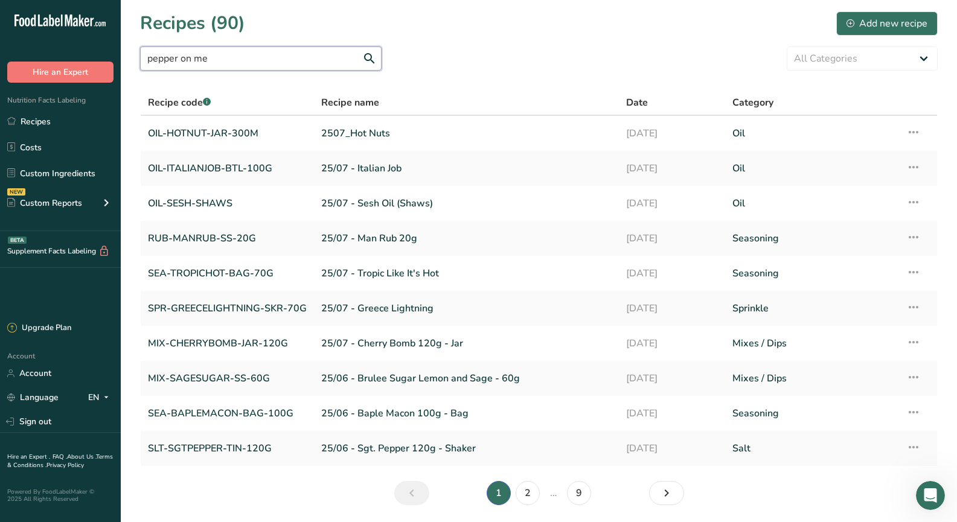
type input "pepper on me"
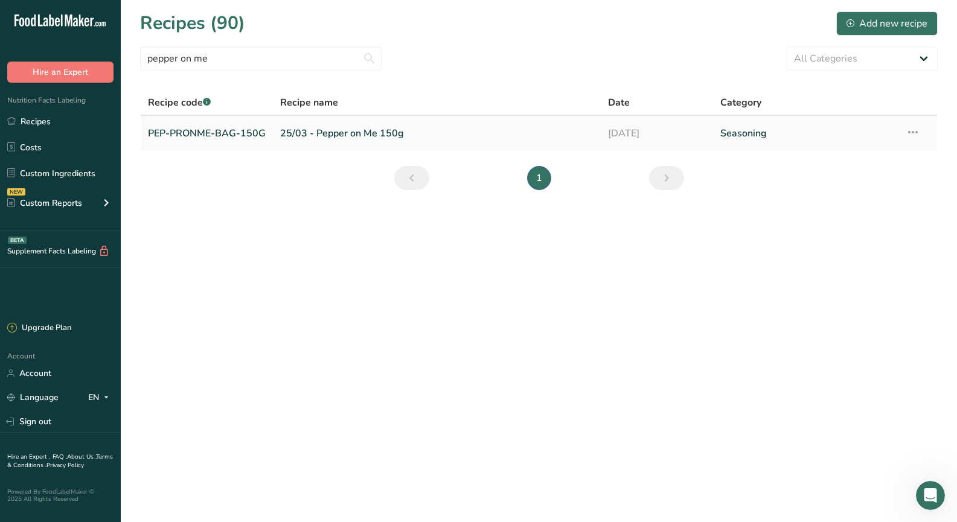
click at [223, 130] on link "PEP-PRONME-BAG-150G" at bounding box center [207, 133] width 118 height 25
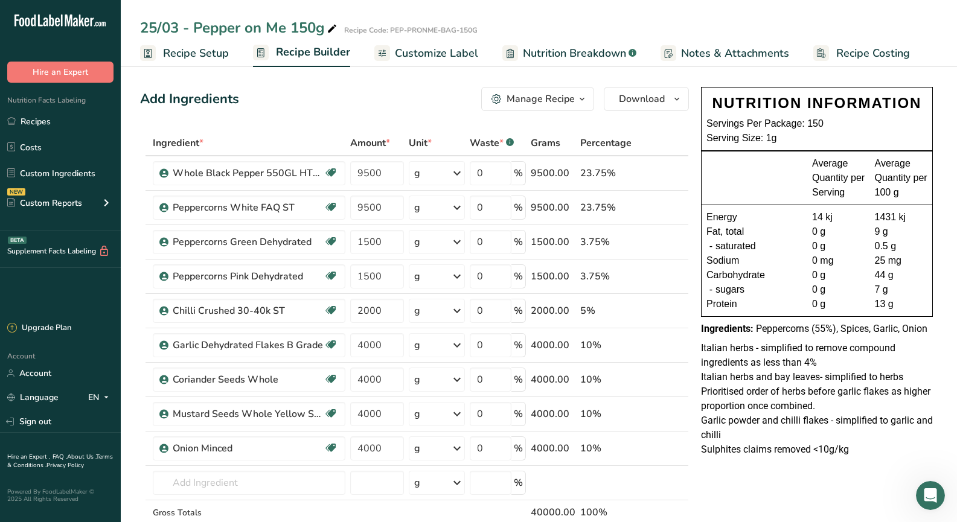
click at [834, 353] on p "Italian herbs - simplified to remove compound ingredients as less than 4%" at bounding box center [817, 355] width 232 height 29
drag, startPoint x: 926, startPoint y: 327, endPoint x: 758, endPoint y: 327, distance: 168.4
click at [758, 327] on div "NUTRITION INFORMATION Servings Per Package: 150 Serving Size: 1g Average Quanti…" at bounding box center [816, 211] width 241 height 259
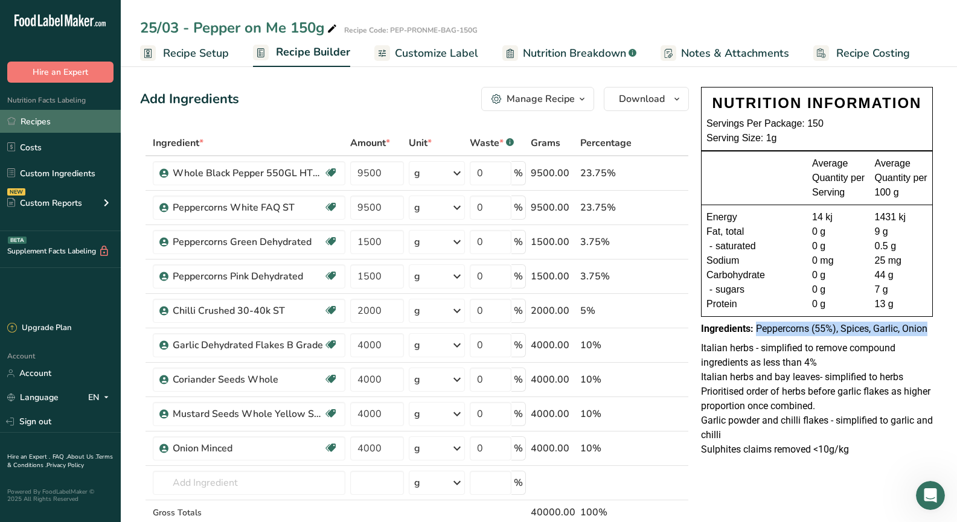
click at [76, 123] on link "Recipes" at bounding box center [60, 121] width 121 height 23
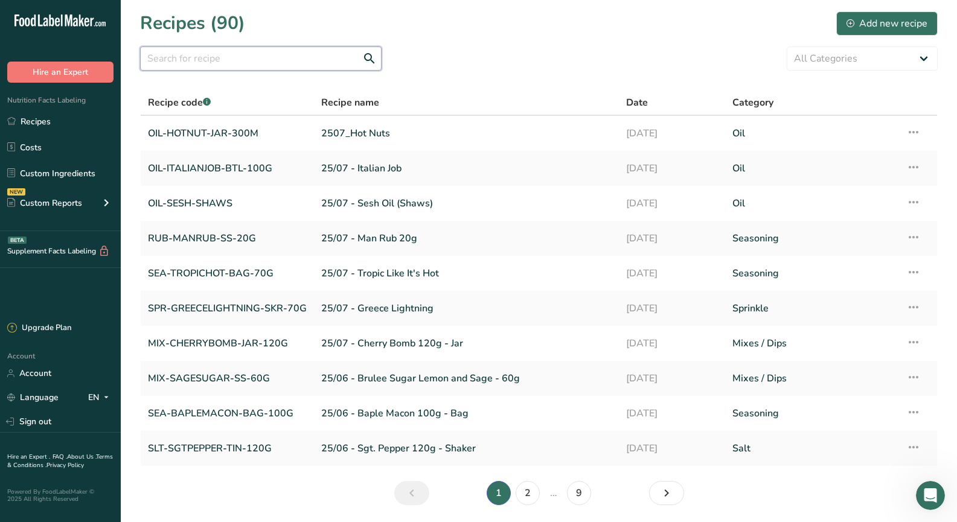
click at [199, 57] on input "text" at bounding box center [260, 58] width 241 height 24
type input "on yaa"
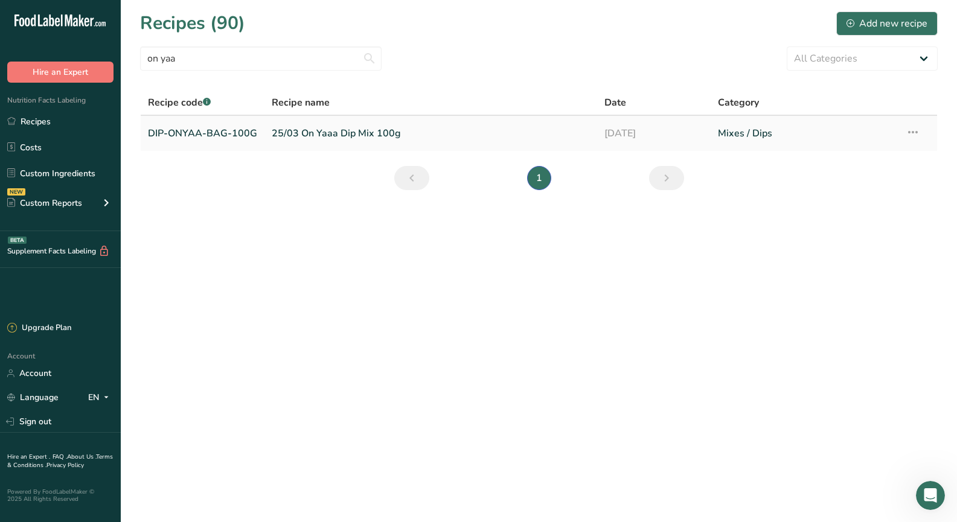
click at [205, 133] on link "DIP-ONYAA-BAG-100G" at bounding box center [202, 133] width 109 height 25
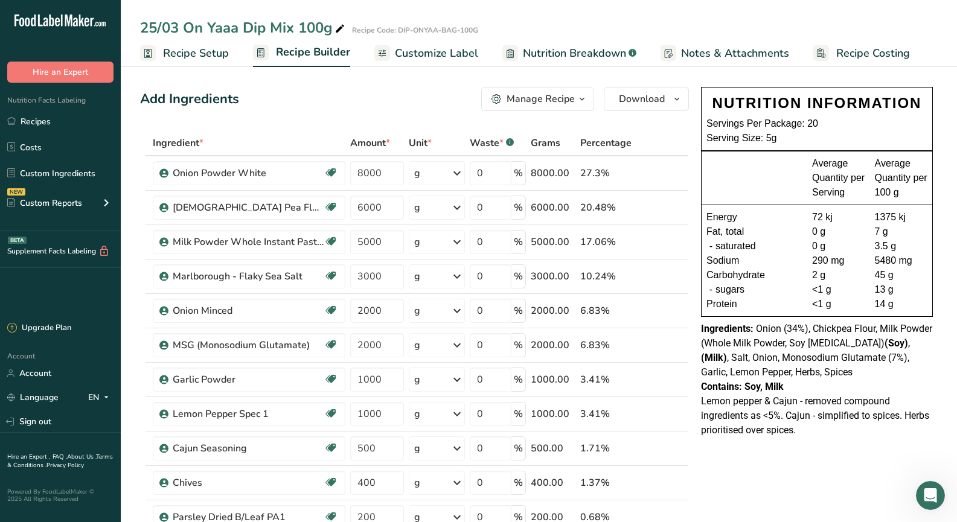
click at [822, 374] on div "Ingredients: Onion (34%), Chickpea Flour, Milk Powder (Whole Milk Powder, Soy […" at bounding box center [817, 351] width 232 height 58
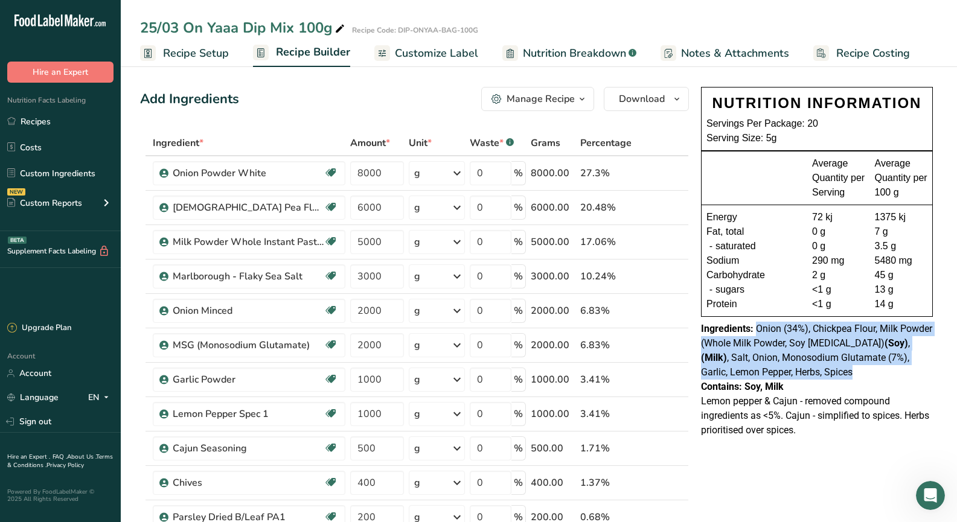
drag, startPoint x: 791, startPoint y: 375, endPoint x: 756, endPoint y: 327, distance: 59.2
click at [756, 327] on span "Onion (34%), Chickpea Flour, Milk Powder (Whole Milk Powder, Soy [MEDICAL_DATA]…" at bounding box center [816, 350] width 231 height 55
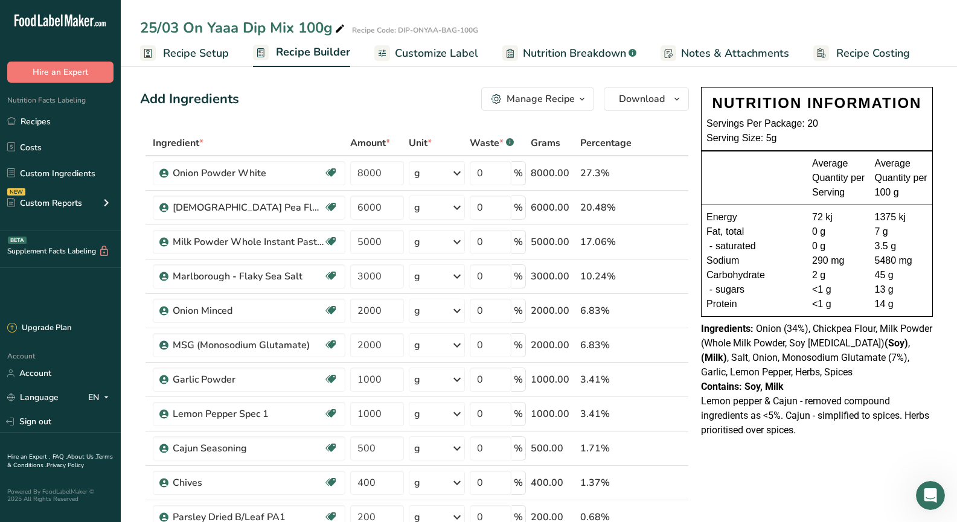
click at [825, 380] on div "Contains: Soy, Milk" at bounding box center [817, 387] width 232 height 14
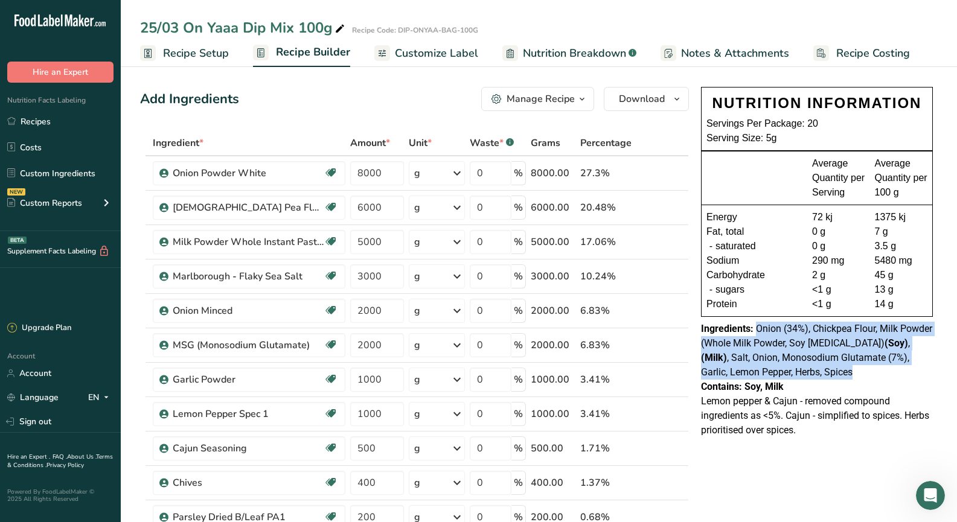
drag, startPoint x: 767, startPoint y: 365, endPoint x: 755, endPoint y: 333, distance: 34.4
click at [755, 332] on div "Ingredients: Onion (34%), Chickpea Flour, Milk Powder (Whole Milk Powder, Soy […" at bounding box center [817, 351] width 232 height 58
click at [88, 118] on link "Recipes" at bounding box center [60, 121] width 121 height 23
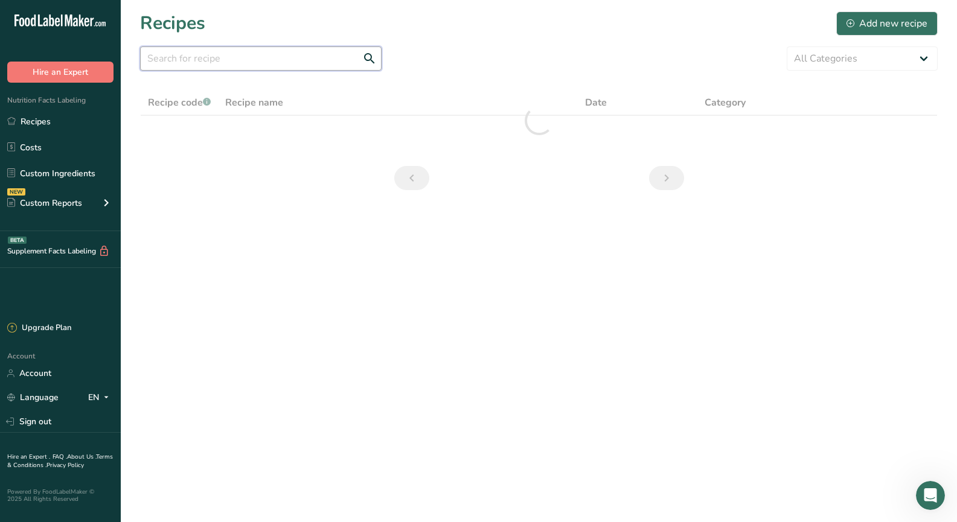
click at [212, 54] on input "text" at bounding box center [260, 58] width 241 height 24
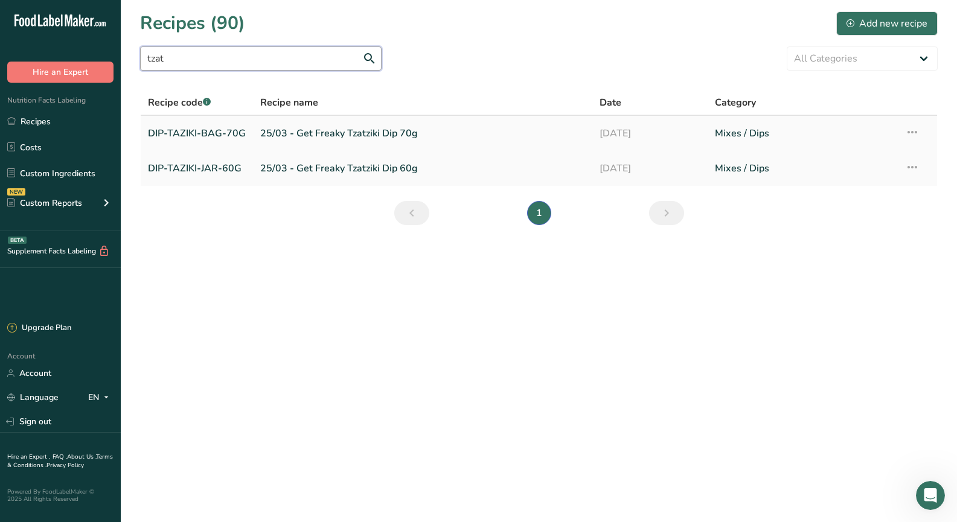
type input "tzat"
click at [218, 134] on link "DIP-TAZIKI-BAG-70G" at bounding box center [197, 133] width 98 height 25
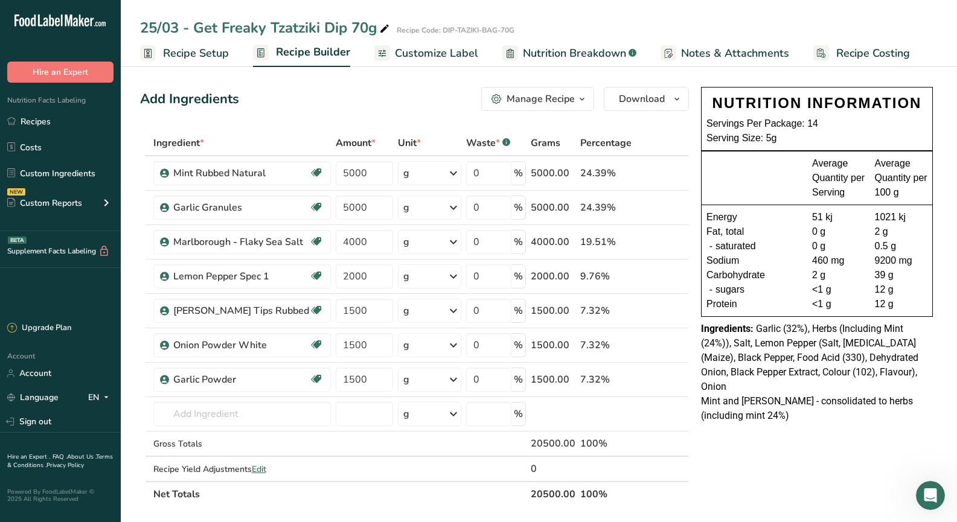
click at [782, 394] on div "Mint and [PERSON_NAME] - consolidated to herbs (including mint 24%)" at bounding box center [817, 408] width 232 height 29
click at [869, 395] on span "Mint and [PERSON_NAME] - consolidated to herbs (including mint 24%)" at bounding box center [807, 408] width 212 height 26
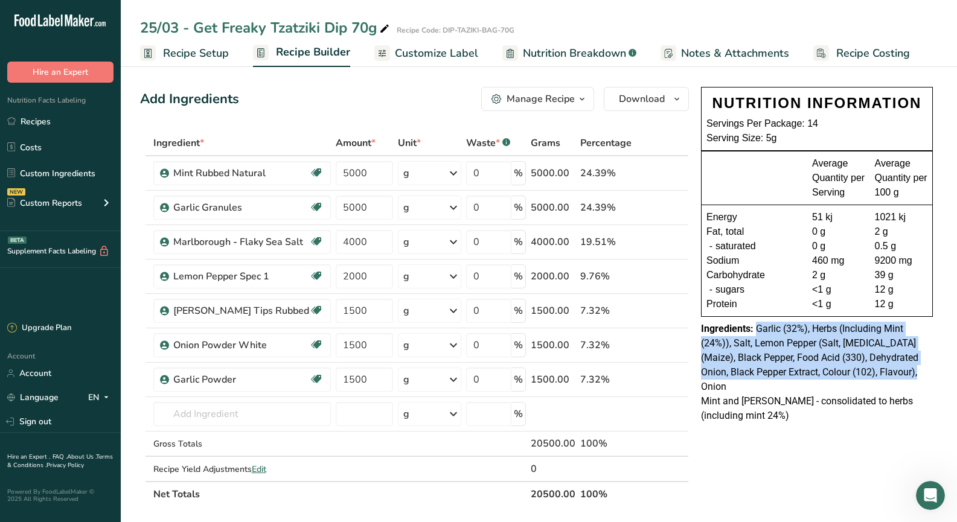
drag, startPoint x: 916, startPoint y: 371, endPoint x: 757, endPoint y: 327, distance: 165.5
click at [757, 327] on div "Ingredients: Garlic (32%), Herbs (Including Mint (24%)), Salt, Lemon Pepper (Sa…" at bounding box center [817, 358] width 232 height 72
click at [57, 118] on link "Recipes" at bounding box center [60, 121] width 121 height 23
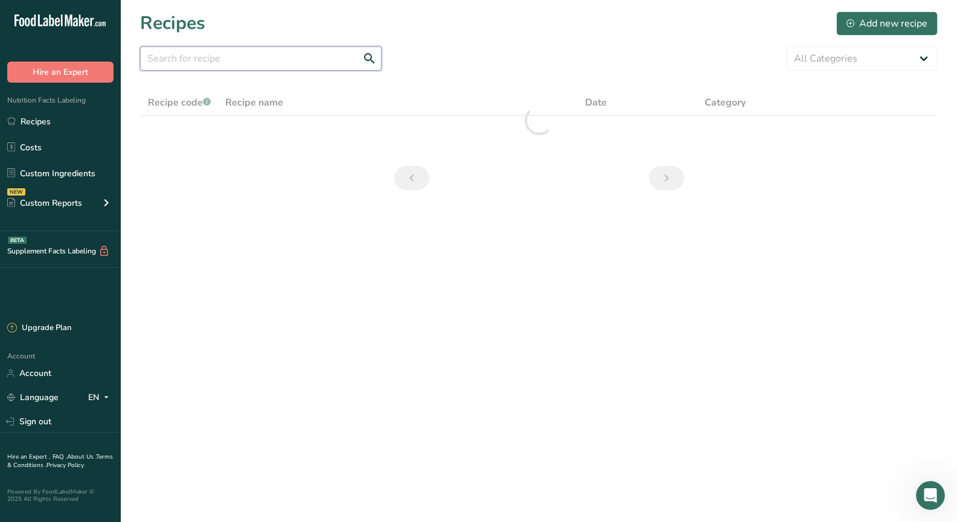
click at [205, 61] on input "text" at bounding box center [260, 58] width 241 height 24
type input "sesh oil"
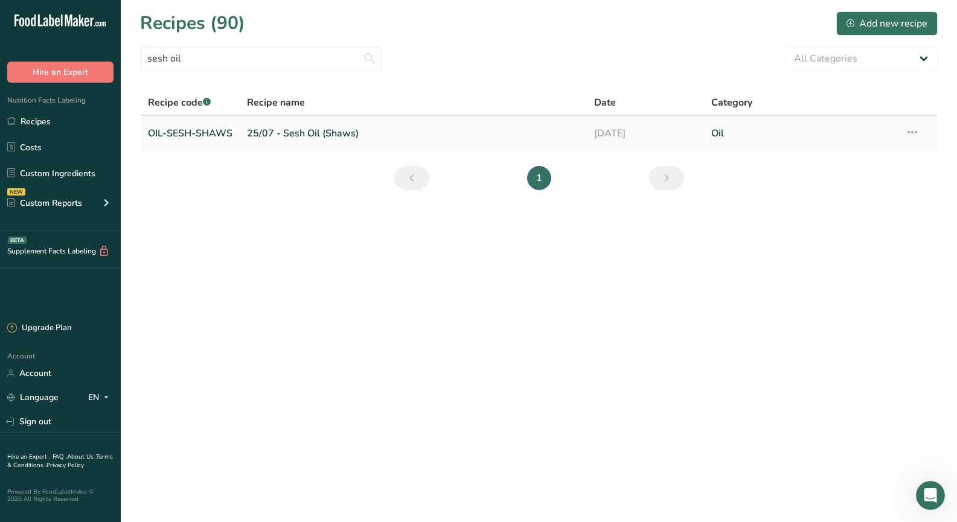
click at [196, 134] on link "OIL-SESH-SHAWS" at bounding box center [190, 133] width 85 height 25
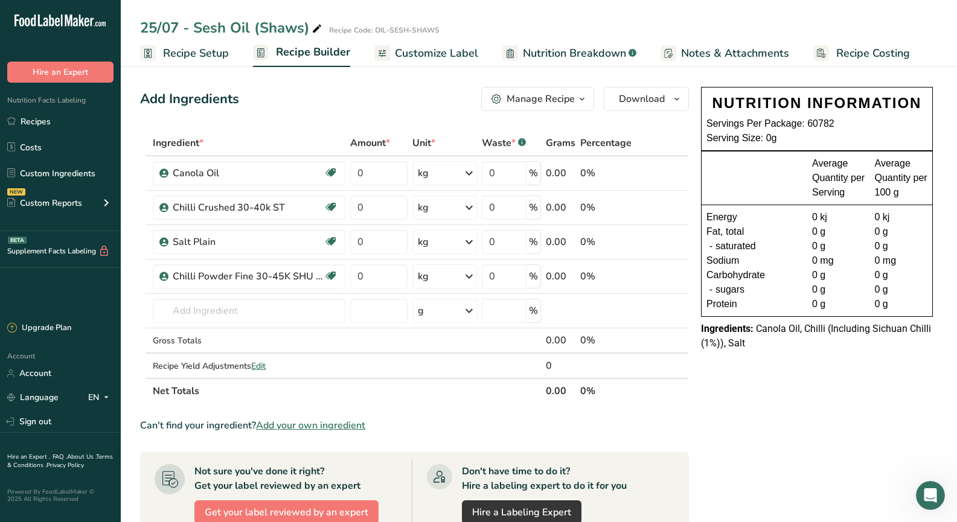
click at [783, 349] on div "Ingredients: Canola Oil, Chilli (Including Sichuan Chilli (1%)), Salt" at bounding box center [817, 336] width 232 height 29
drag, startPoint x: 780, startPoint y: 348, endPoint x: 756, endPoint y: 327, distance: 31.6
click at [756, 327] on div "Ingredients: Canola Oil, Chilli (Including Sichuan Chilli (1%)), Salt" at bounding box center [817, 336] width 232 height 29
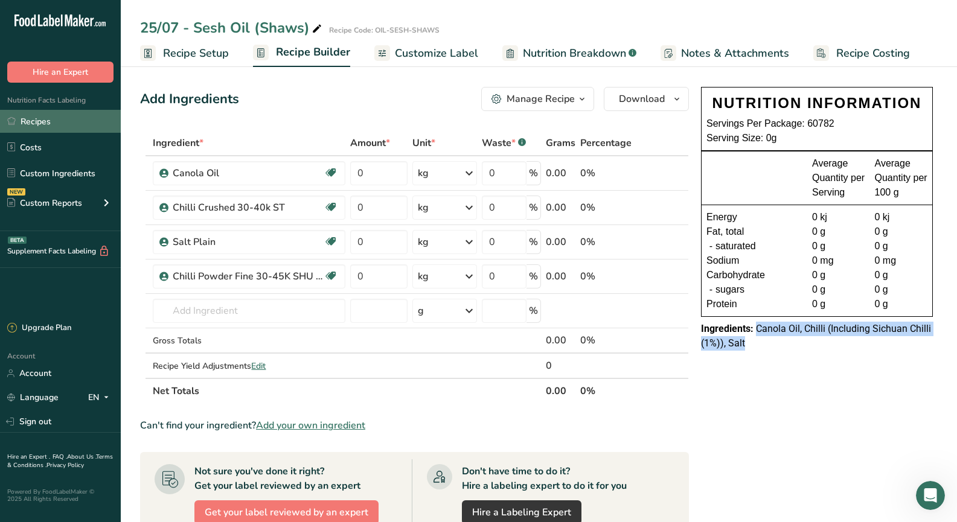
click at [50, 124] on link "Recipes" at bounding box center [60, 121] width 121 height 23
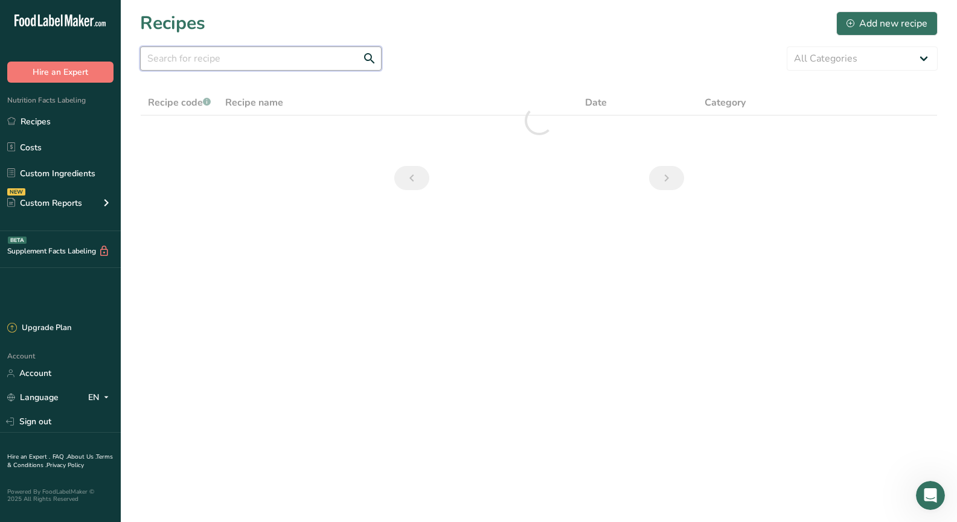
click at [217, 51] on input "text" at bounding box center [260, 58] width 241 height 24
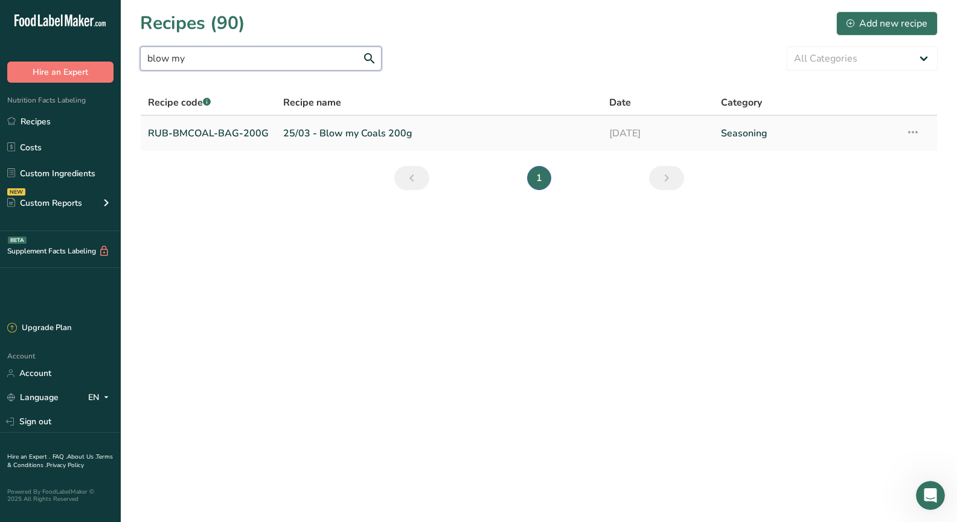
type input "blow my"
click at [222, 137] on link "RUB-BMCOAL-BAG-200G" at bounding box center [208, 133] width 121 height 25
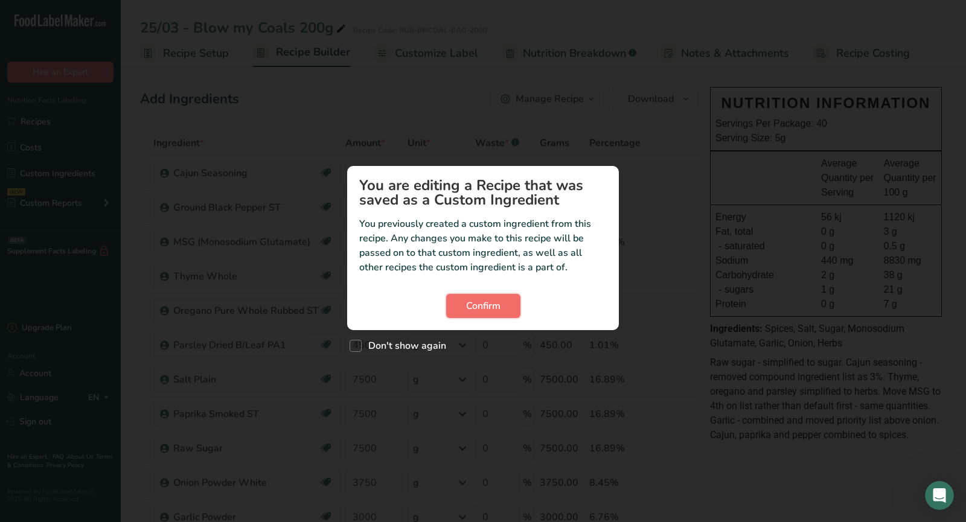
click at [462, 314] on button "Confirm" at bounding box center [483, 306] width 74 height 24
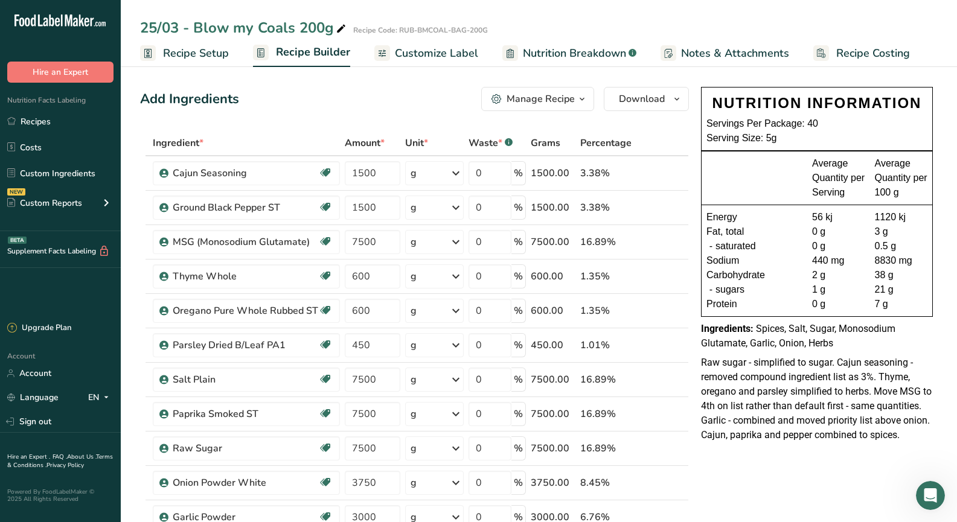
click at [835, 342] on div "Ingredients: Spices, Salt, Sugar, Monosodium Glutamate, Garlic, Onion, Herbs" at bounding box center [817, 336] width 232 height 29
drag, startPoint x: 838, startPoint y: 346, endPoint x: 754, endPoint y: 335, distance: 84.6
click at [755, 335] on div "Ingredients: Spices, Salt, Sugar, Monosodium Glutamate, Garlic, Onion, Herbs" at bounding box center [817, 336] width 232 height 29
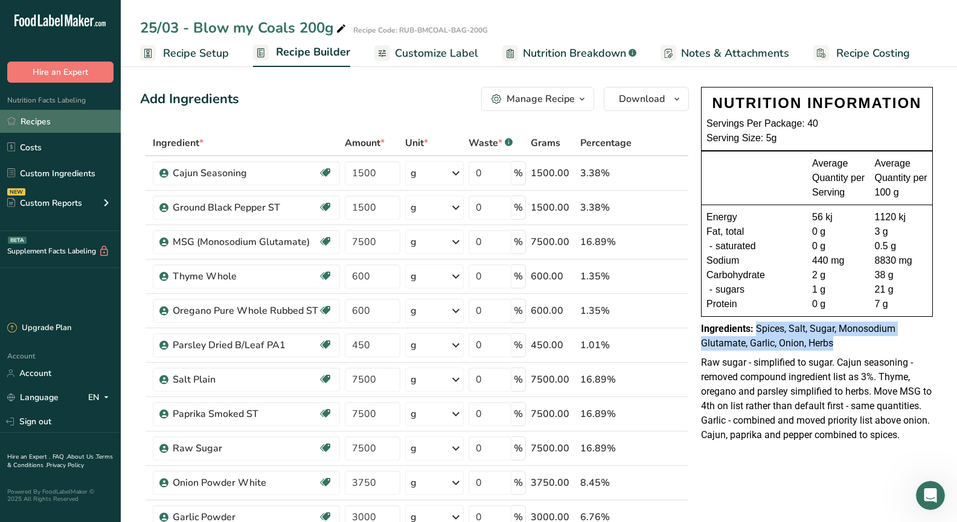
click at [53, 121] on link "Recipes" at bounding box center [60, 121] width 121 height 23
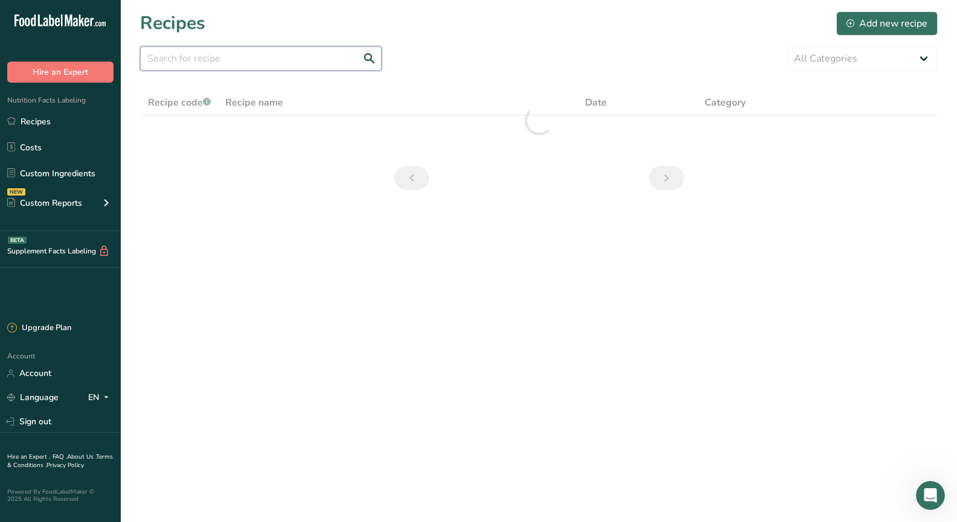
click at [219, 59] on input "text" at bounding box center [260, 58] width 241 height 24
type input "mulled wine"
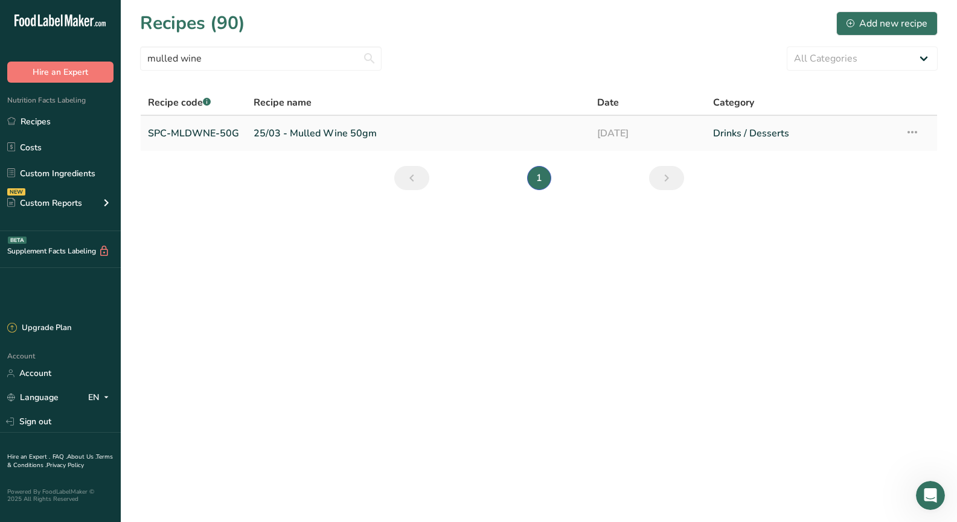
click at [227, 135] on link "SPC-MLDWNE-50G" at bounding box center [193, 133] width 91 height 25
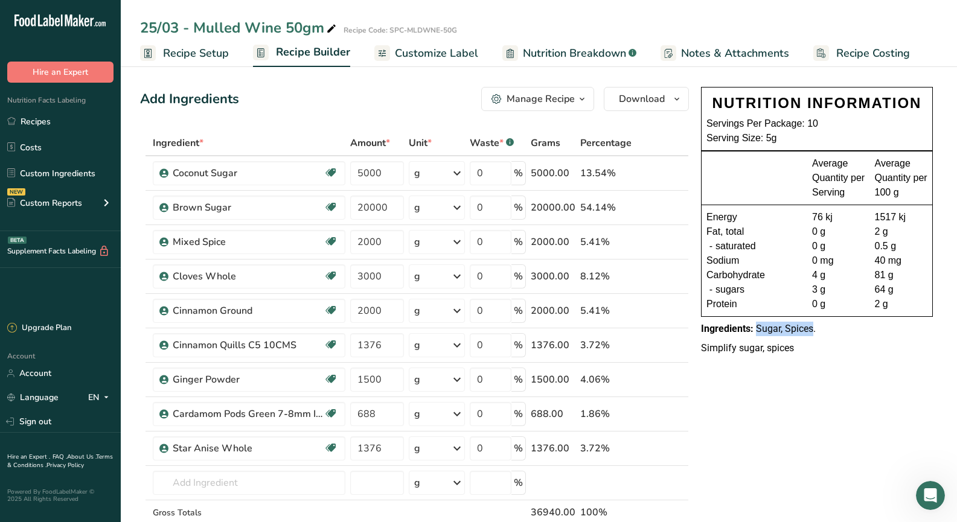
drag, startPoint x: 812, startPoint y: 330, endPoint x: 757, endPoint y: 330, distance: 54.9
click at [757, 330] on span "Sugar, Spices." at bounding box center [786, 328] width 60 height 11
click at [64, 120] on link "Recipes" at bounding box center [60, 121] width 121 height 23
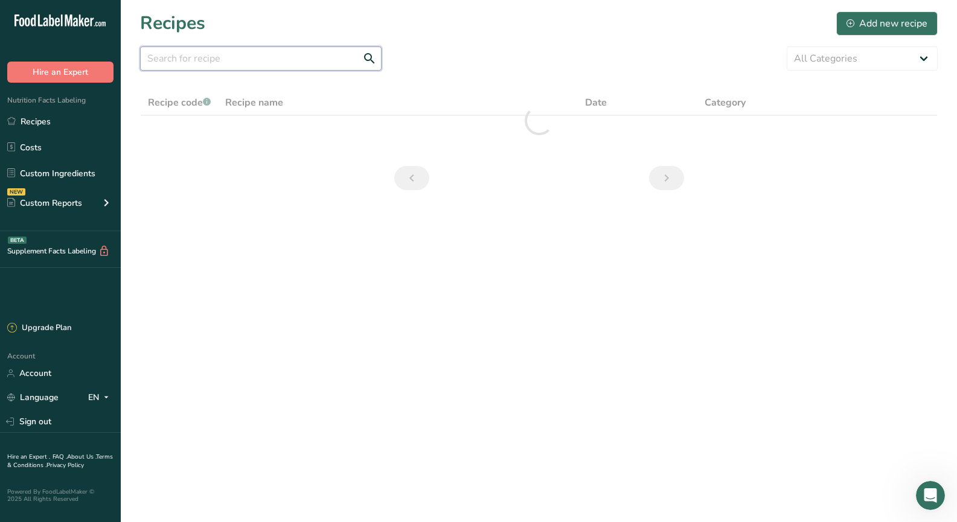
click at [235, 63] on input "text" at bounding box center [260, 58] width 241 height 24
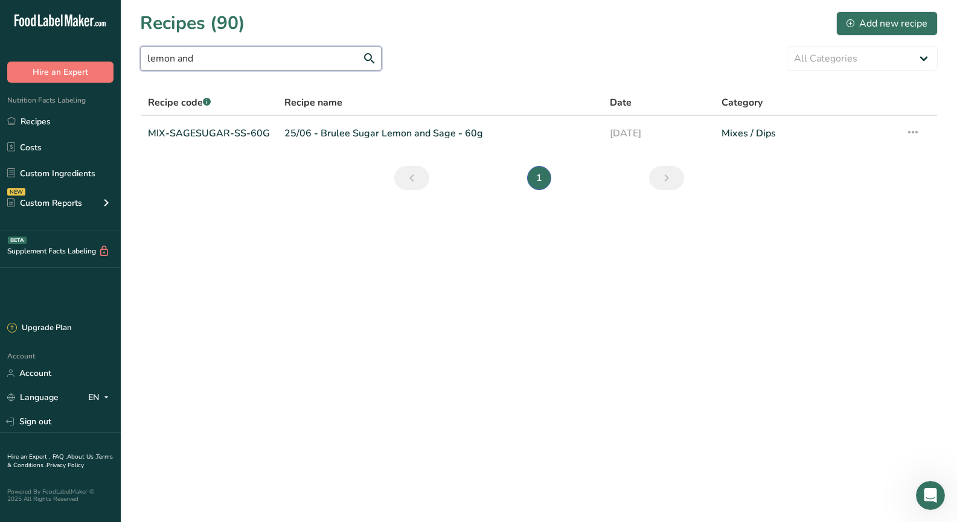
click at [204, 57] on input "lemon and" at bounding box center [260, 58] width 241 height 24
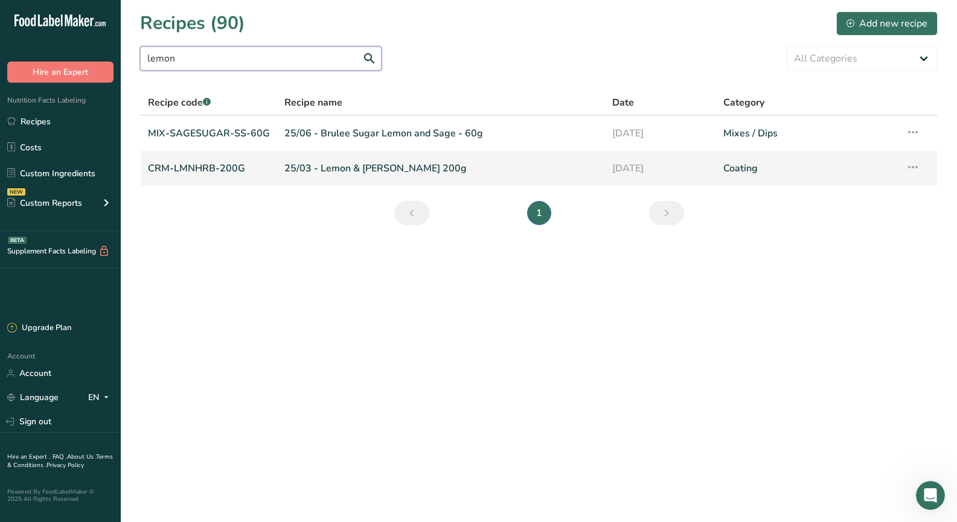
type input "lemon"
click at [201, 165] on link "CRM-LMNHRB-200G" at bounding box center [209, 168] width 122 height 25
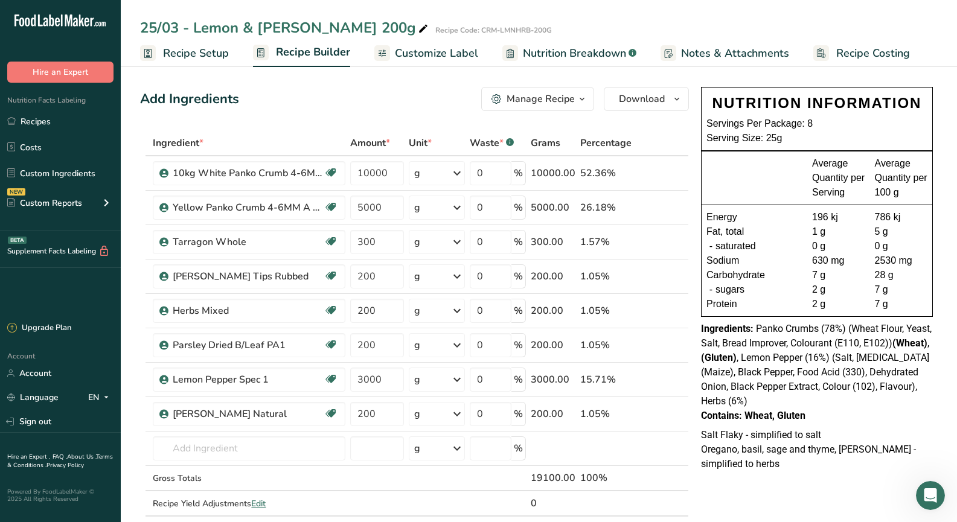
drag, startPoint x: 195, startPoint y: 47, endPoint x: 226, endPoint y: 102, distance: 63.0
click at [195, 48] on span "Recipe Setup" at bounding box center [196, 53] width 66 height 16
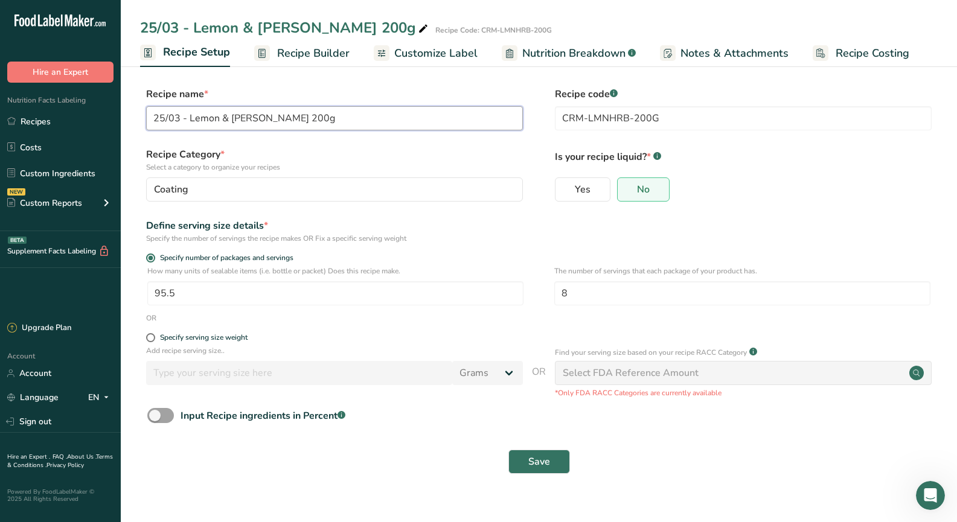
click at [224, 120] on input "25/03 - Lemon & [PERSON_NAME] 200g" at bounding box center [334, 118] width 377 height 24
type input "25/03 - Lemon and [PERSON_NAME] 200g"
click at [532, 467] on span "Save" at bounding box center [539, 462] width 22 height 14
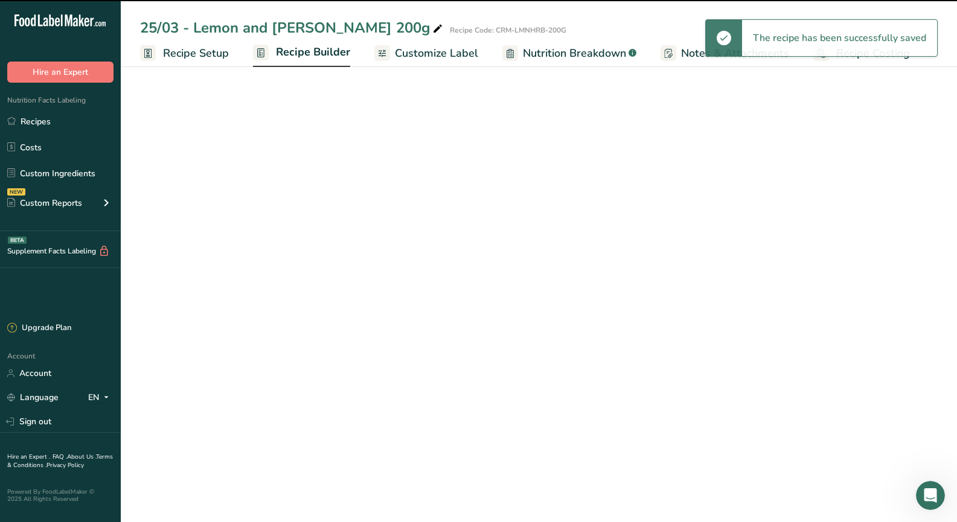
click at [317, 48] on span "Recipe Builder" at bounding box center [313, 52] width 74 height 16
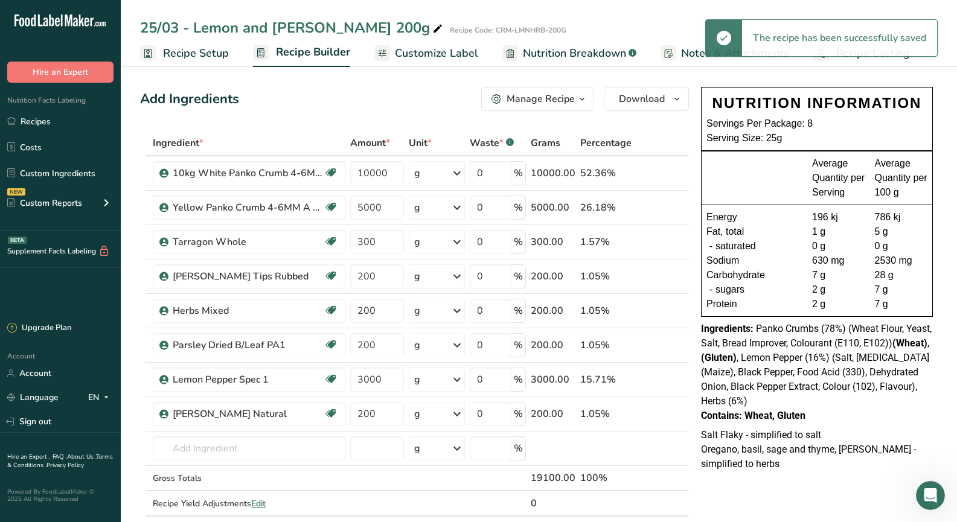
click at [899, 400] on div "Ingredients: Panko Crumbs (78%) (Wheat Flour, Yeast, Salt, Bread Improver, Colo…" at bounding box center [817, 365] width 232 height 87
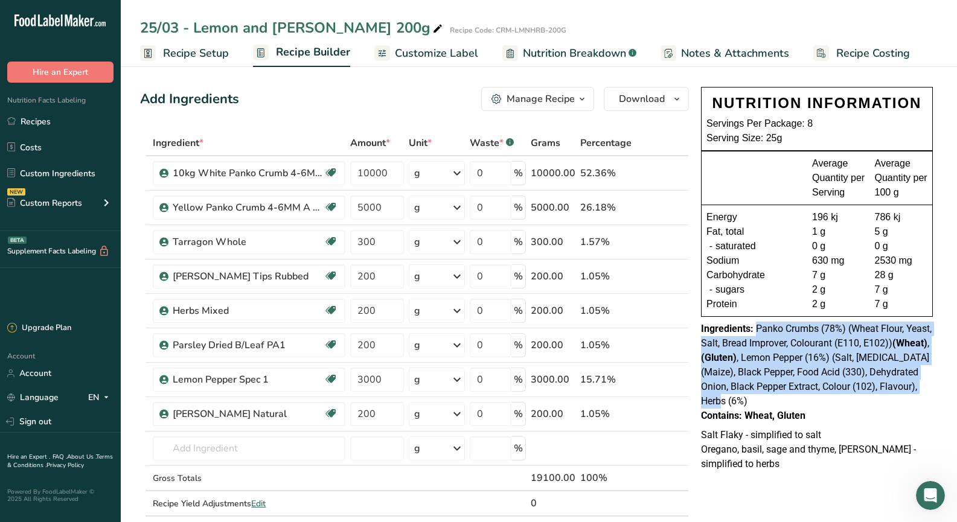
drag, startPoint x: 744, startPoint y: 401, endPoint x: 758, endPoint y: 335, distance: 67.8
click at [758, 335] on div "Ingredients: Panko Crumbs (78%) (Wheat Flour, Yeast, Salt, Bread Improver, Colo…" at bounding box center [817, 365] width 232 height 87
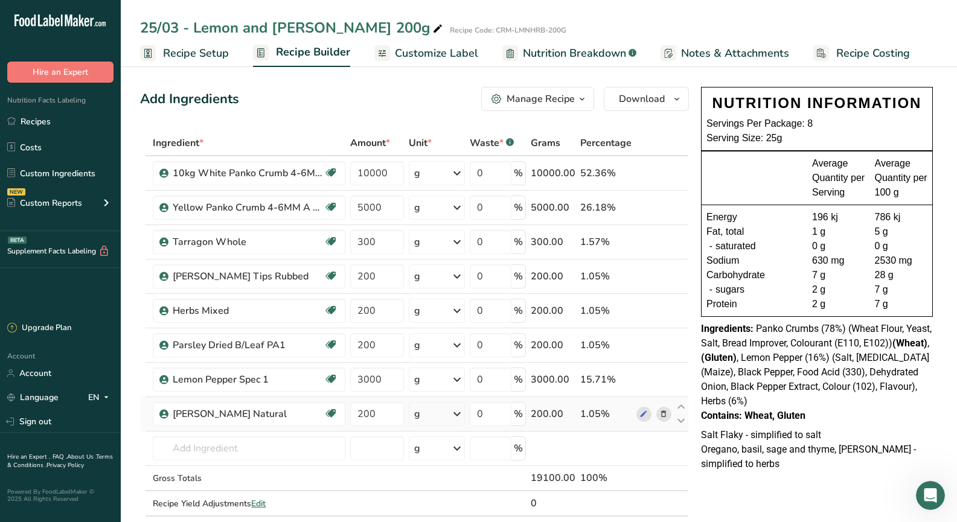
click at [547, 415] on div "200.00" at bounding box center [553, 414] width 45 height 14
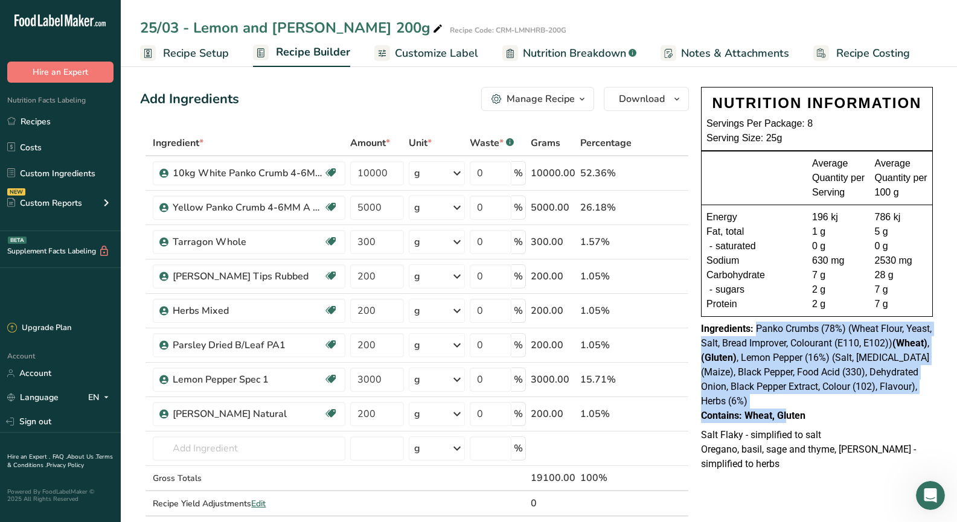
drag, startPoint x: 769, startPoint y: 409, endPoint x: 757, endPoint y: 326, distance: 84.2
click at [757, 326] on div "NUTRITION INFORMATION Servings Per Package: 8 Serving Size: 25g Average Quantit…" at bounding box center [816, 255] width 241 height 346
click at [756, 351] on div "Ingredients: Panko Crumbs (78%) (Wheat Flour, Yeast, Salt, Bread Improver, Colo…" at bounding box center [817, 365] width 232 height 87
drag, startPoint x: 723, startPoint y: 397, endPoint x: 754, endPoint y: 330, distance: 73.7
click at [754, 330] on div "Ingredients: Panko Crumbs (78%) (Wheat Flour, Yeast, Salt, Bread Improver, Colo…" at bounding box center [817, 365] width 232 height 87
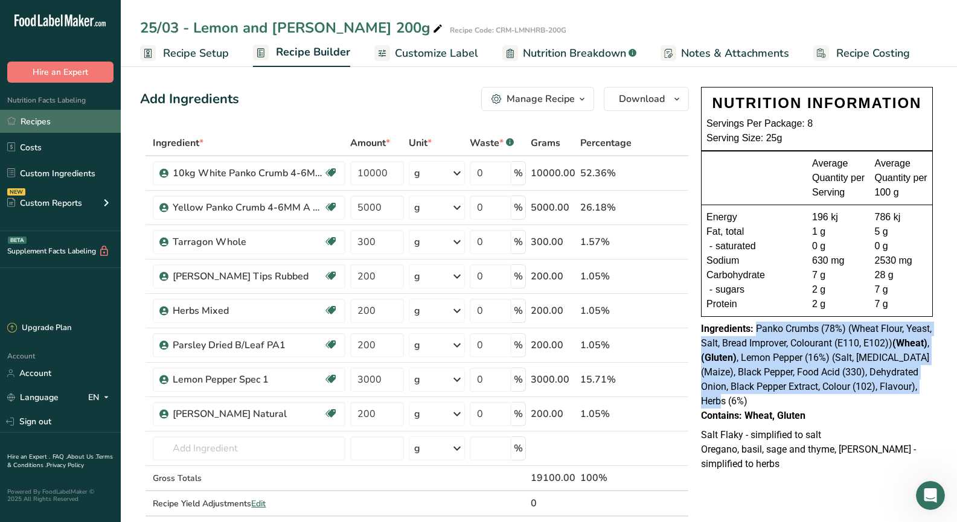
click at [81, 126] on link "Recipes" at bounding box center [60, 121] width 121 height 23
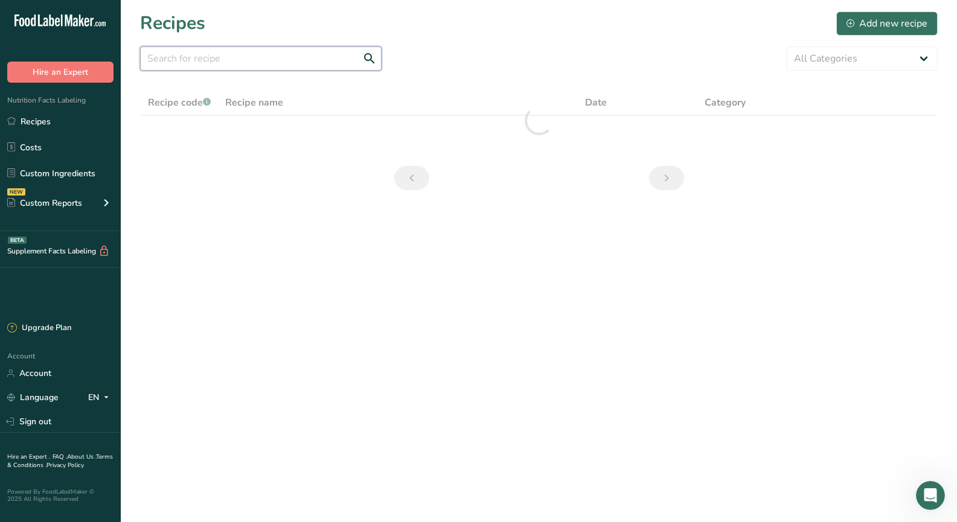
click at [218, 60] on input "text" at bounding box center [260, 58] width 241 height 24
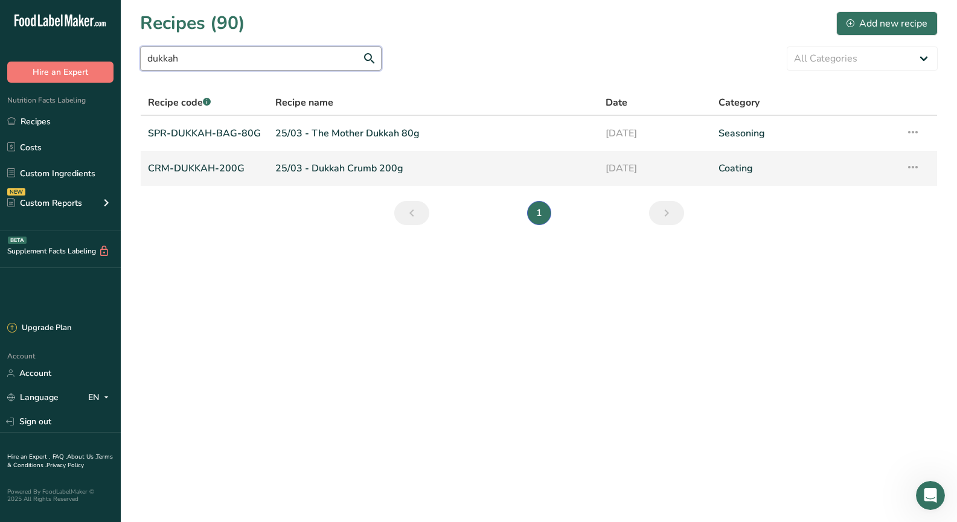
type input "dukkah"
click at [201, 162] on link "CRM-DUKKAH-200G" at bounding box center [204, 168] width 113 height 25
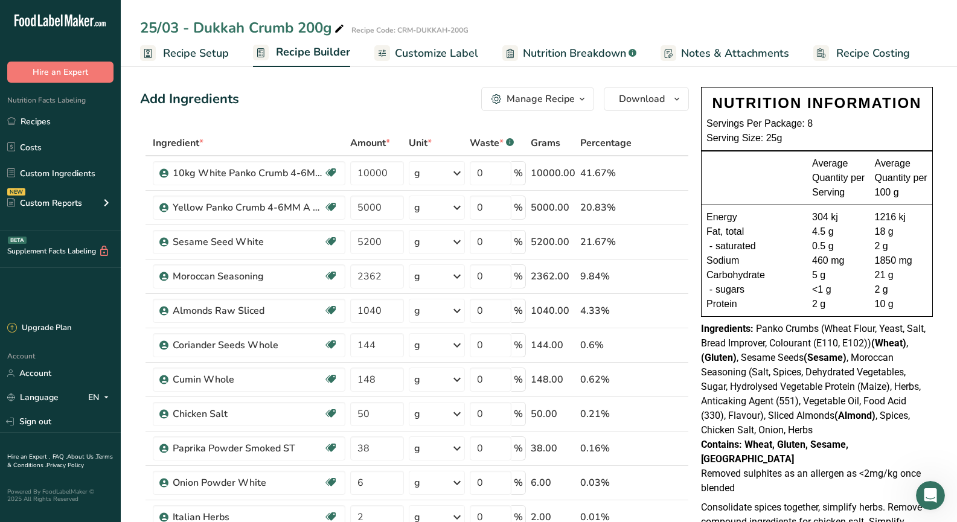
click at [823, 425] on div "Ingredients: Panko Crumbs (Wheat Flour, Yeast, Salt, Bread Improver, Colourant …" at bounding box center [817, 380] width 232 height 116
drag, startPoint x: 823, startPoint y: 431, endPoint x: 797, endPoint y: 424, distance: 26.9
click at [797, 424] on div "Ingredients: Panko Crumbs (Wheat Flour, Yeast, Salt, Bread Improver, Colourant …" at bounding box center [817, 380] width 232 height 116
click at [869, 437] on div "Ingredients: Panko Crumbs (Wheat Flour, Yeast, Salt, Bread Improver, Colourant …" at bounding box center [817, 380] width 232 height 116
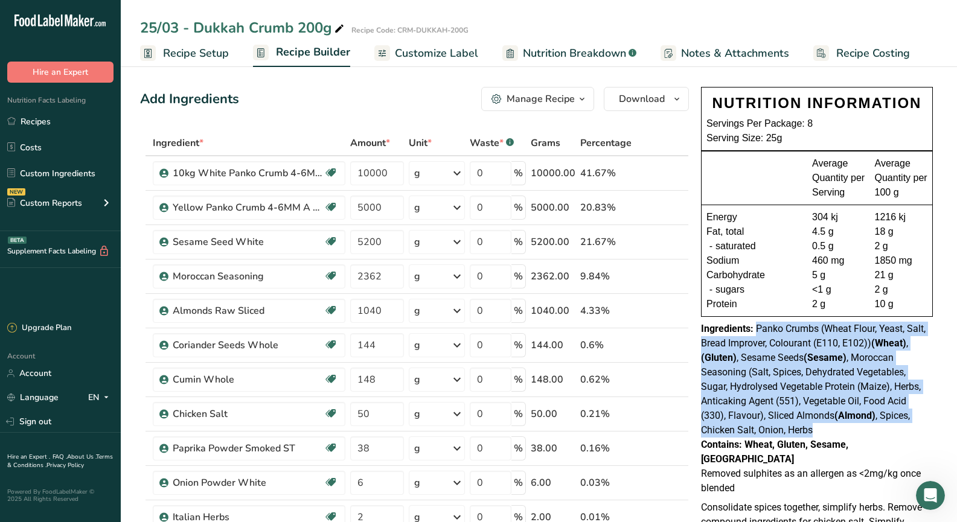
drag, startPoint x: 813, startPoint y: 430, endPoint x: 758, endPoint y: 325, distance: 118.8
click at [758, 325] on span "Panko Crumbs (Wheat Flour, Yeast, Salt, Bread Improver, Colourant (E110, E102))…" at bounding box center [813, 379] width 225 height 113
click at [42, 123] on link "Recipes" at bounding box center [60, 121] width 121 height 23
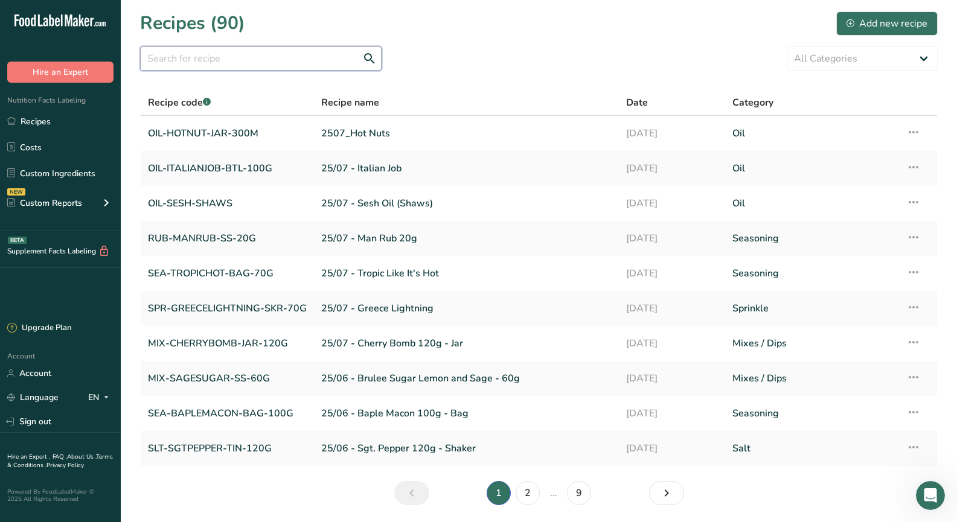
click at [237, 56] on input "text" at bounding box center [260, 58] width 241 height 24
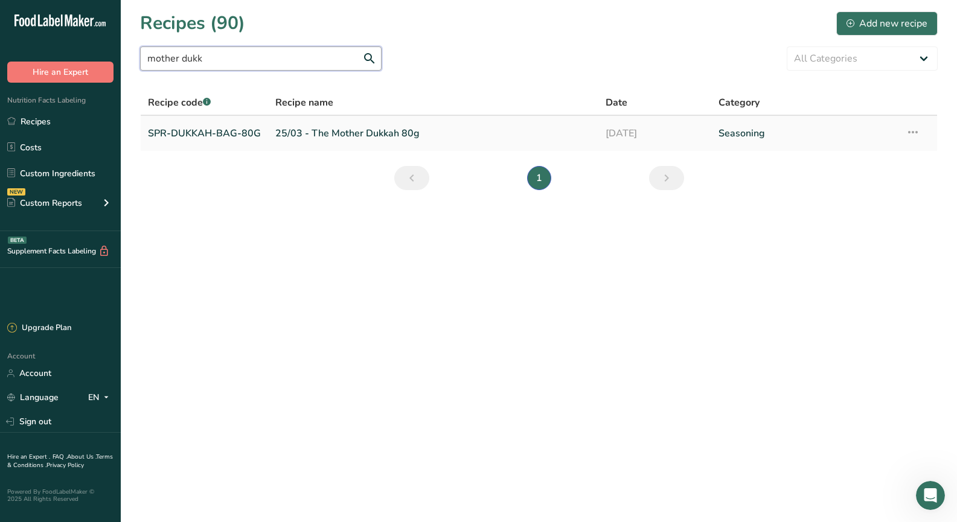
type input "mother dukk"
click at [199, 127] on link "SPR-DUKKAH-BAG-80G" at bounding box center [204, 133] width 113 height 25
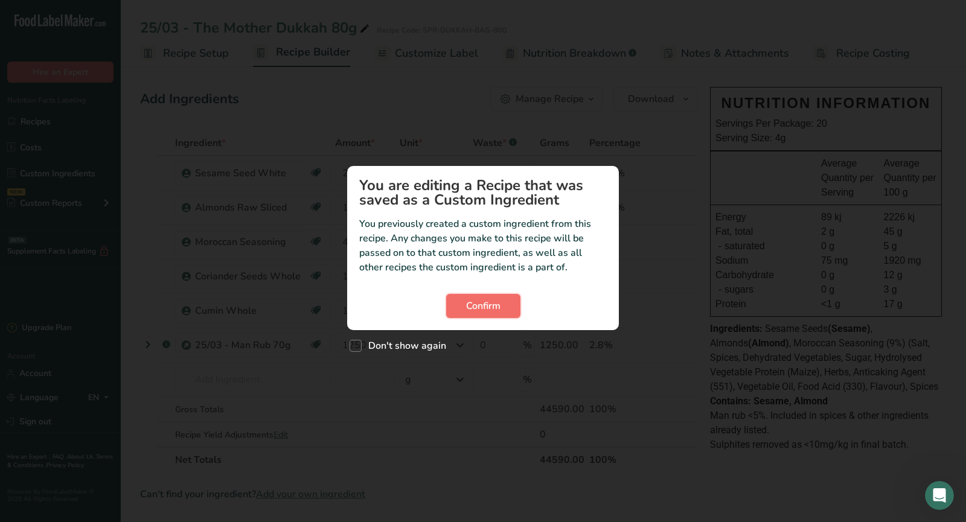
click at [507, 310] on button "Confirm" at bounding box center [483, 306] width 74 height 24
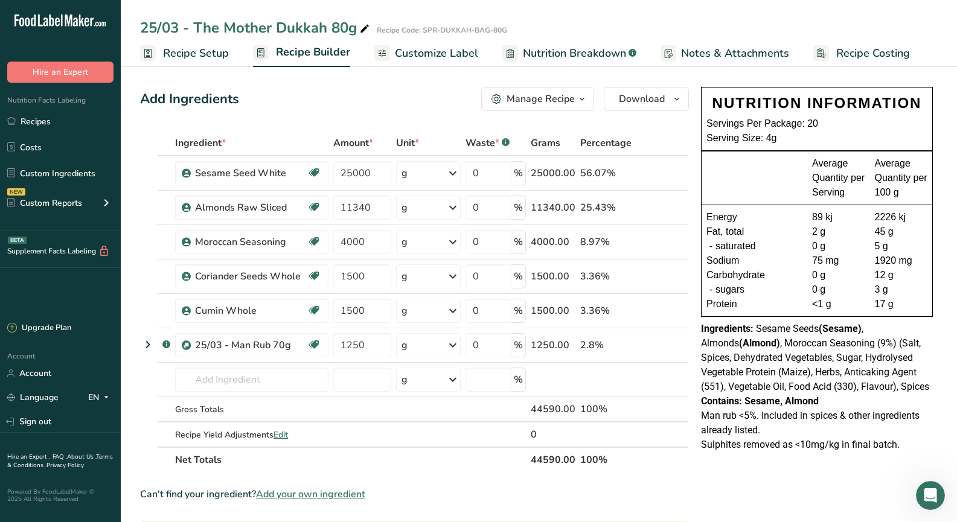
click at [782, 390] on span "Sesame Seeds (Sesame) , Almonds (Almond) , Moroccan Seasoning (9%) (Salt, Spice…" at bounding box center [815, 357] width 228 height 69
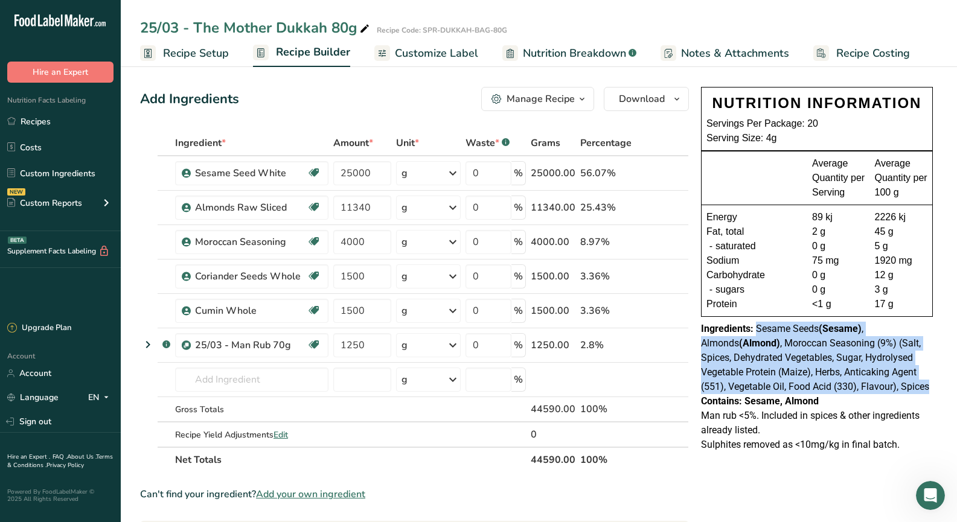
drag, startPoint x: 895, startPoint y: 388, endPoint x: 758, endPoint y: 331, distance: 148.3
click at [758, 331] on div "Ingredients: Sesame Seeds (Sesame) , Almonds (Almond) , Moroccan Seasoning (9%)…" at bounding box center [817, 358] width 232 height 72
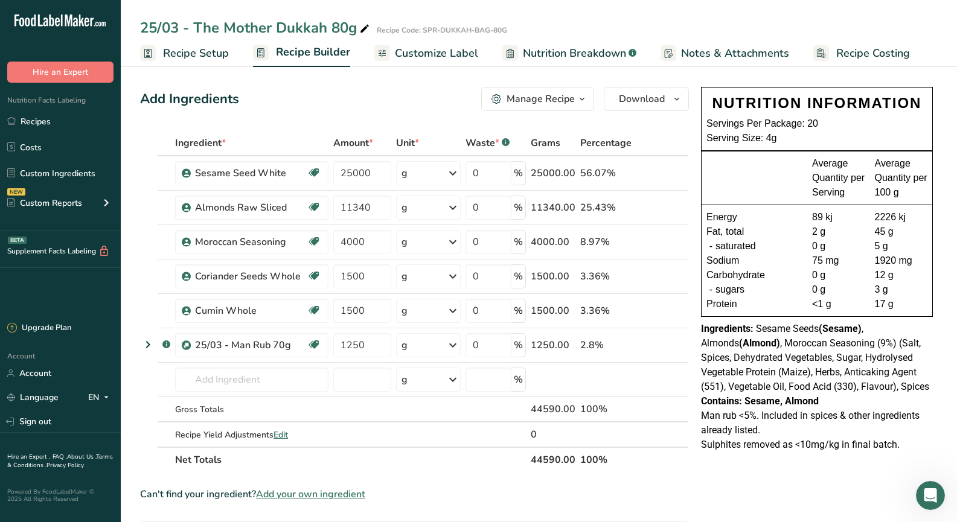
drag, startPoint x: 860, startPoint y: 398, endPoint x: 879, endPoint y: 384, distance: 22.9
click at [860, 396] on div "Contains: Sesame, Almond" at bounding box center [817, 401] width 232 height 14
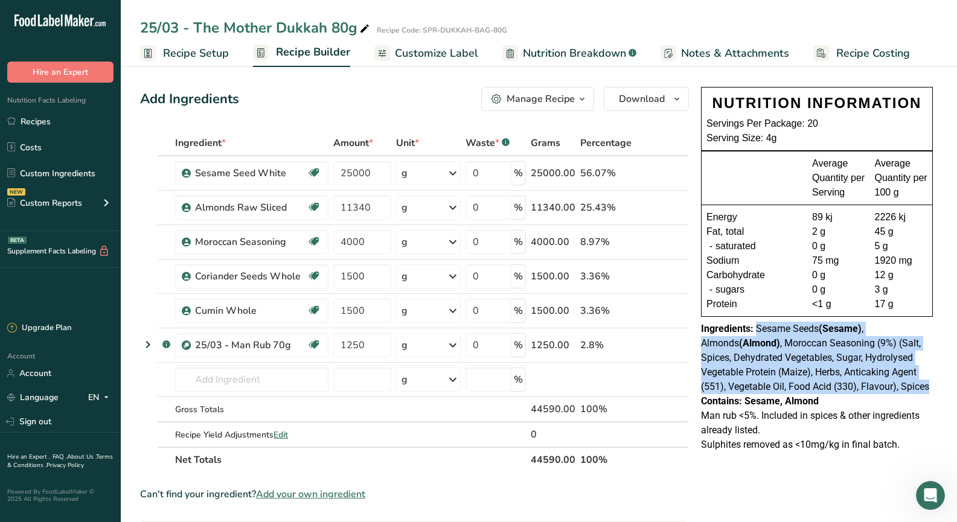
drag, startPoint x: 911, startPoint y: 382, endPoint x: 757, endPoint y: 330, distance: 162.4
click at [757, 330] on div "Ingredients: Sesame Seeds (Sesame) , Almonds (Almond) , Moroccan Seasoning (9%)…" at bounding box center [817, 358] width 232 height 72
click at [42, 124] on link "Recipes" at bounding box center [60, 121] width 121 height 23
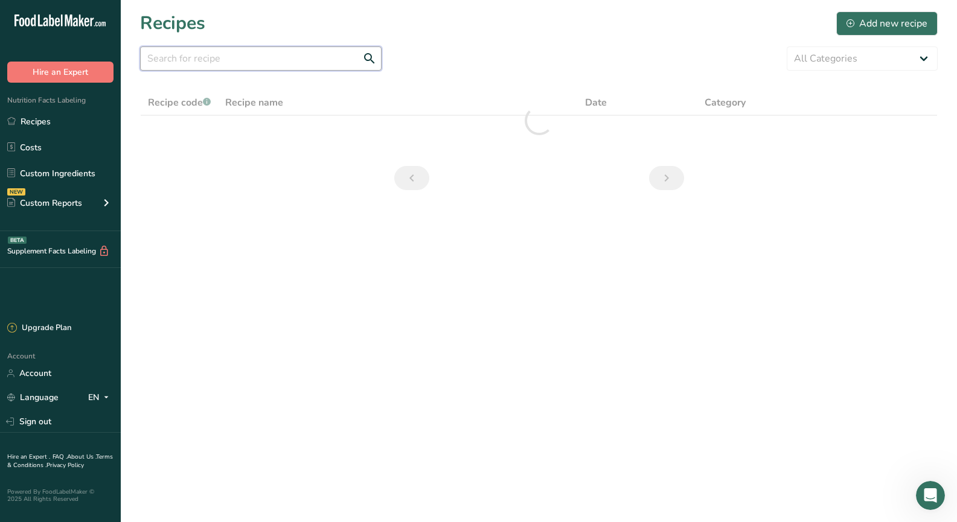
click at [225, 66] on input "text" at bounding box center [260, 58] width 241 height 24
type input "man grind"
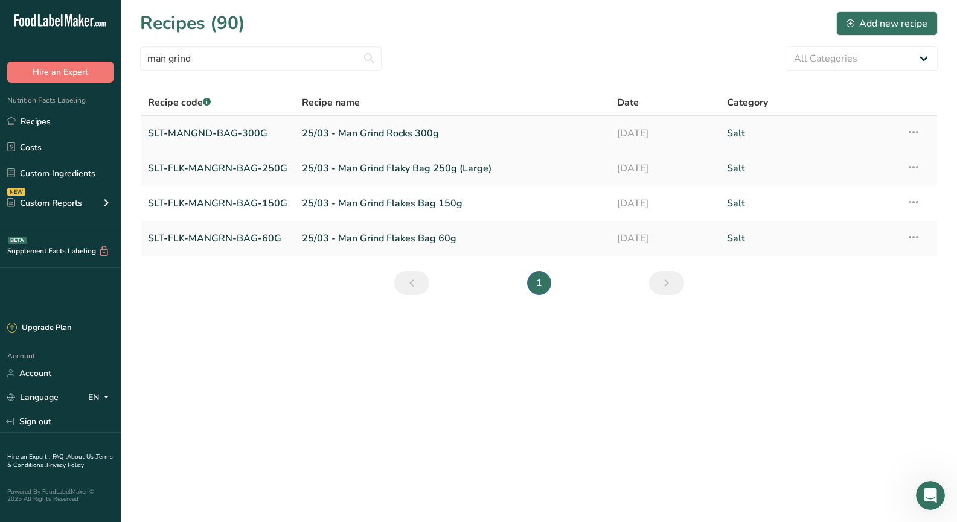
click at [203, 135] on link "SLT-MANGND-BAG-300G" at bounding box center [217, 133] width 139 height 25
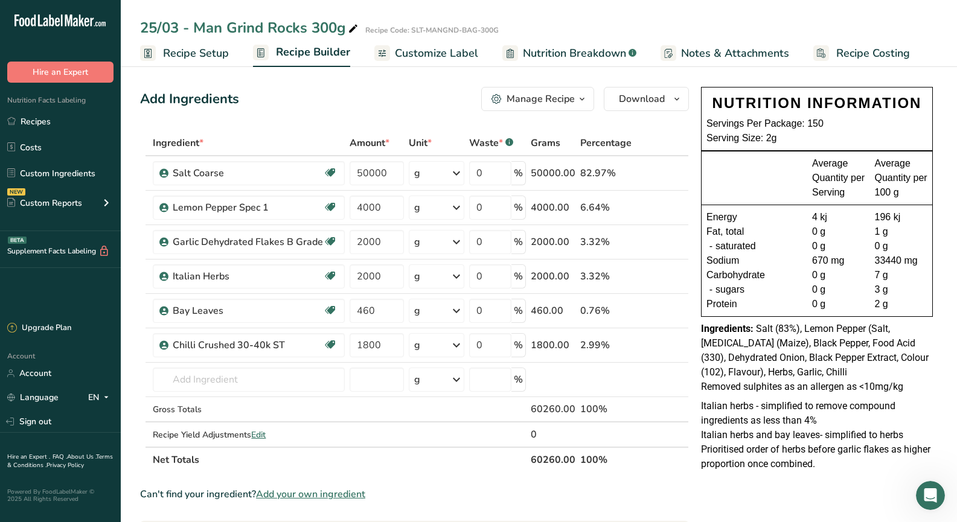
click at [799, 381] on span "Removed sulphites as an allergen as <10mg/kg" at bounding box center [802, 386] width 202 height 11
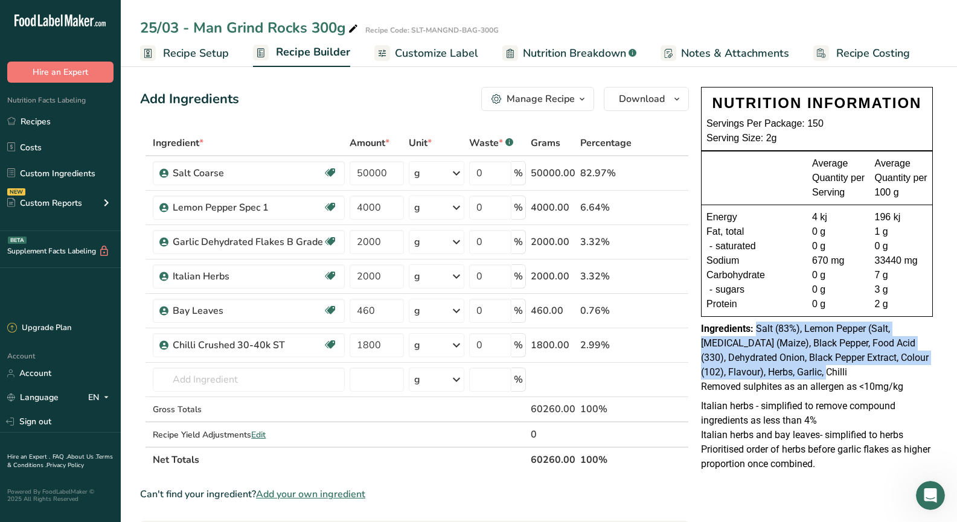
drag, startPoint x: 791, startPoint y: 375, endPoint x: 756, endPoint y: 328, distance: 57.8
click at [756, 328] on div "Ingredients: Salt (83%), Lemon Pepper (Salt, [MEDICAL_DATA] (Maize), Black Pepp…" at bounding box center [817, 351] width 232 height 58
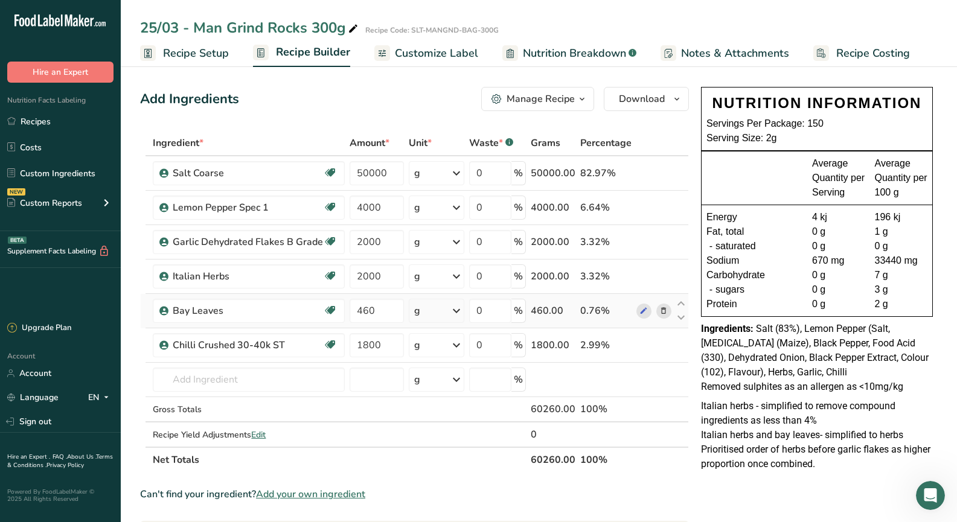
click at [657, 327] on td at bounding box center [654, 311] width 40 height 34
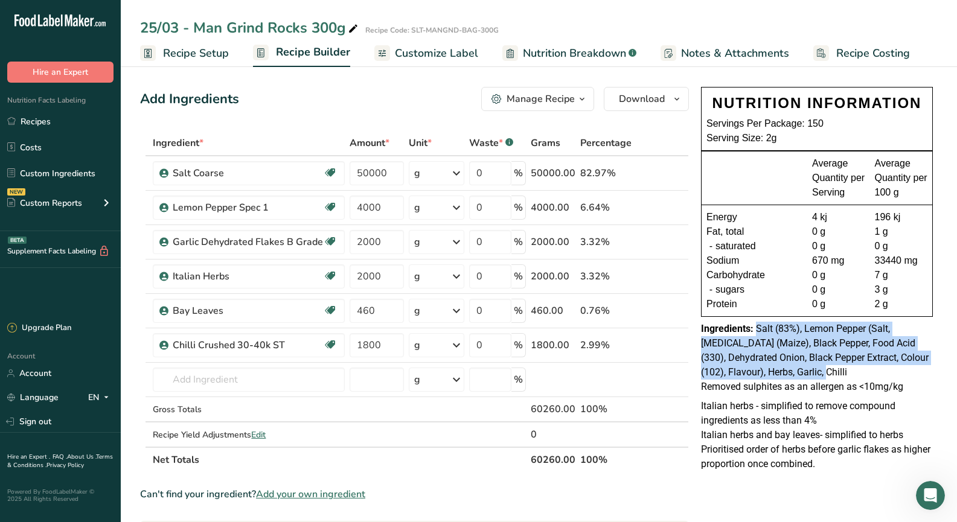
drag, startPoint x: 809, startPoint y: 370, endPoint x: 755, endPoint y: 328, distance: 68.8
click at [755, 328] on div "Ingredients: Salt (83%), Lemon Pepper (Salt, [MEDICAL_DATA] (Maize), Black Pepp…" at bounding box center [817, 351] width 232 height 58
